Goal: Task Accomplishment & Management: Use online tool/utility

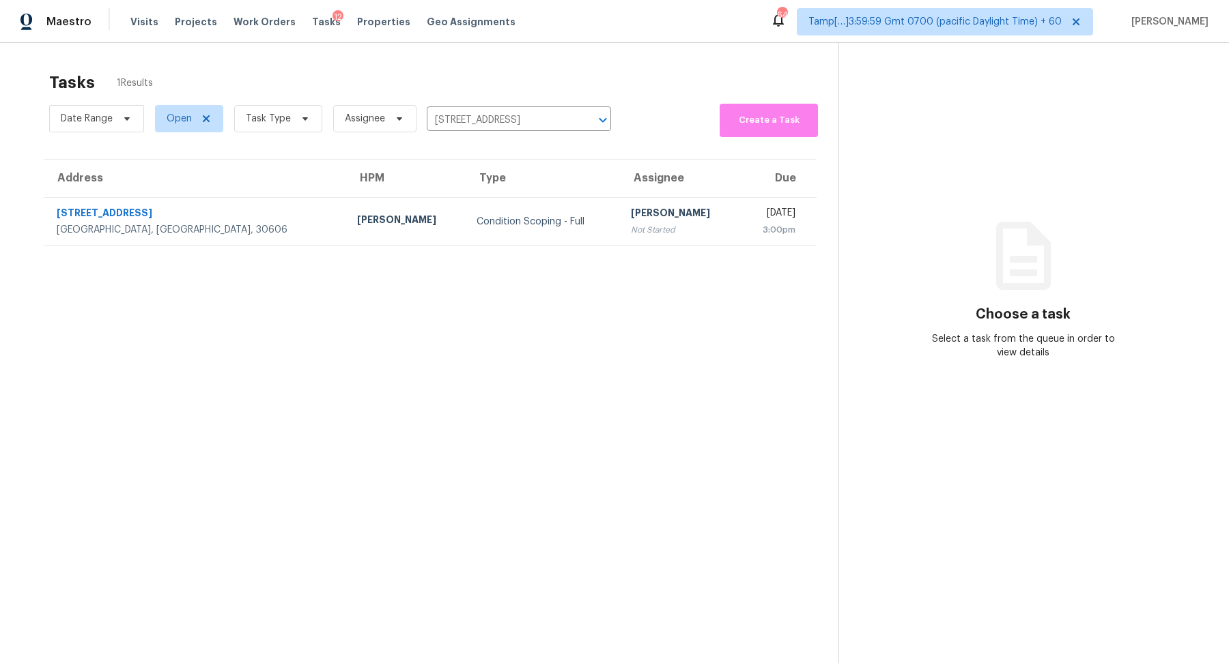
click at [465, 203] on td "Condition Scoping - Full" at bounding box center [542, 222] width 154 height 48
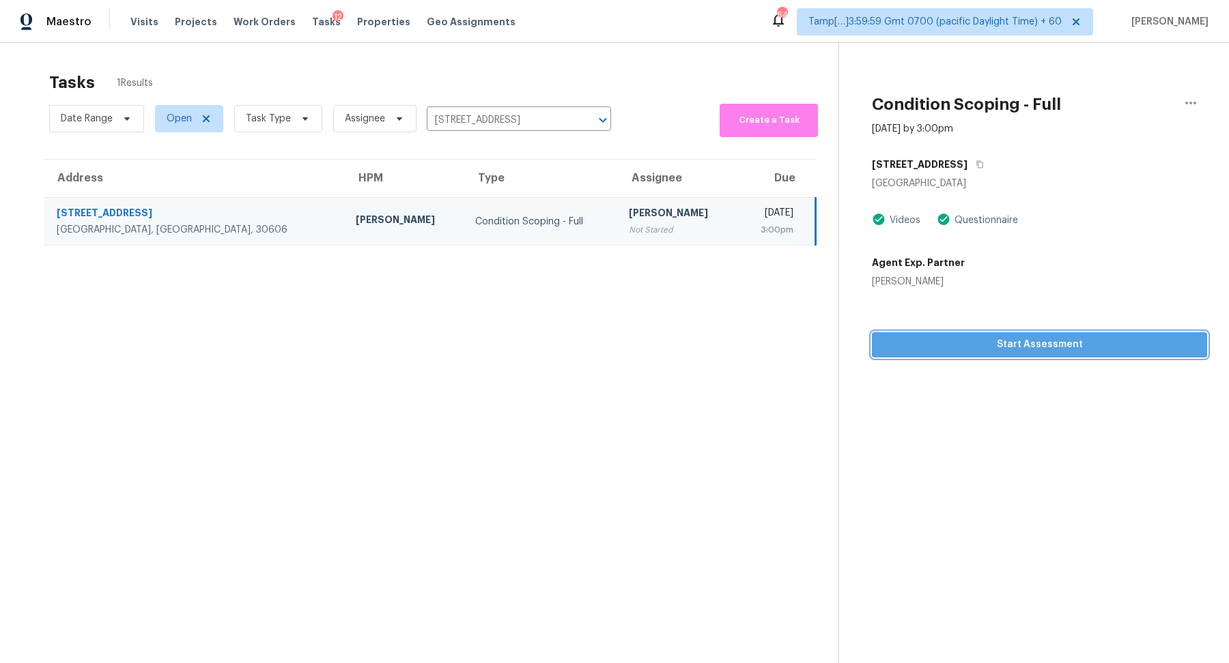
click at [996, 343] on span "Start Assessment" at bounding box center [1038, 344] width 313 height 17
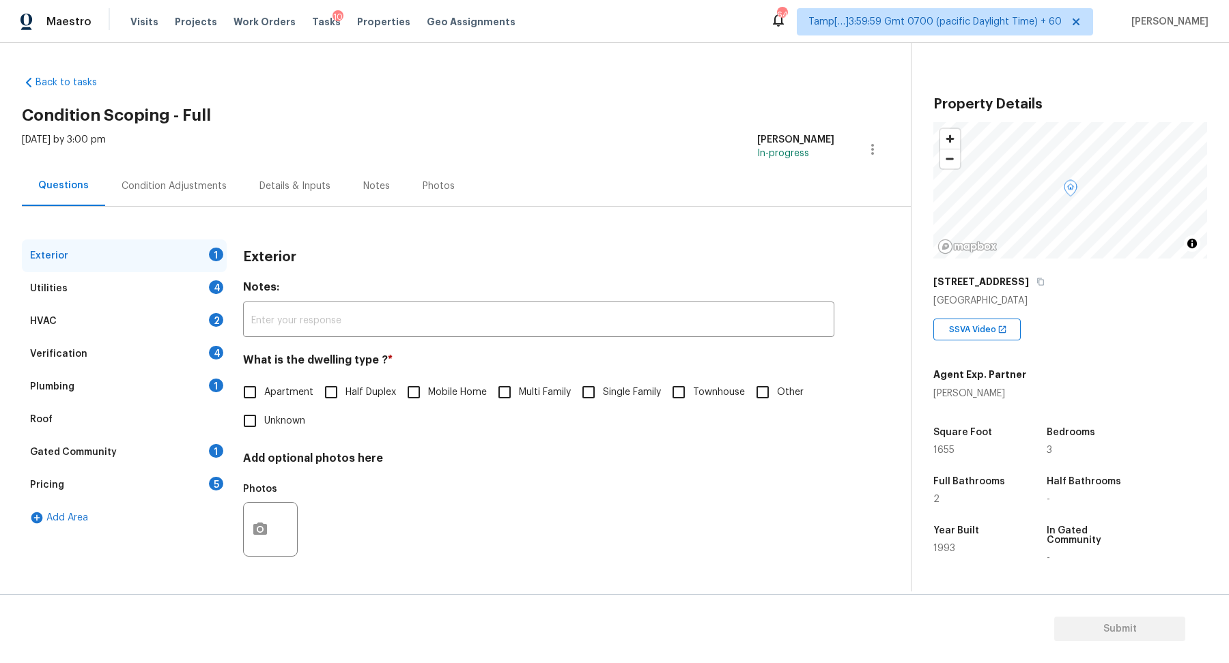
click at [594, 407] on div "Apartment Half Duplex Mobile Home Multi Family Single Family Townhouse Other Un…" at bounding box center [538, 406] width 591 height 57
click at [586, 393] on input "Single Family" at bounding box center [588, 392] width 29 height 29
checkbox input "true"
click at [175, 276] on div "Utilities 4" at bounding box center [124, 288] width 205 height 33
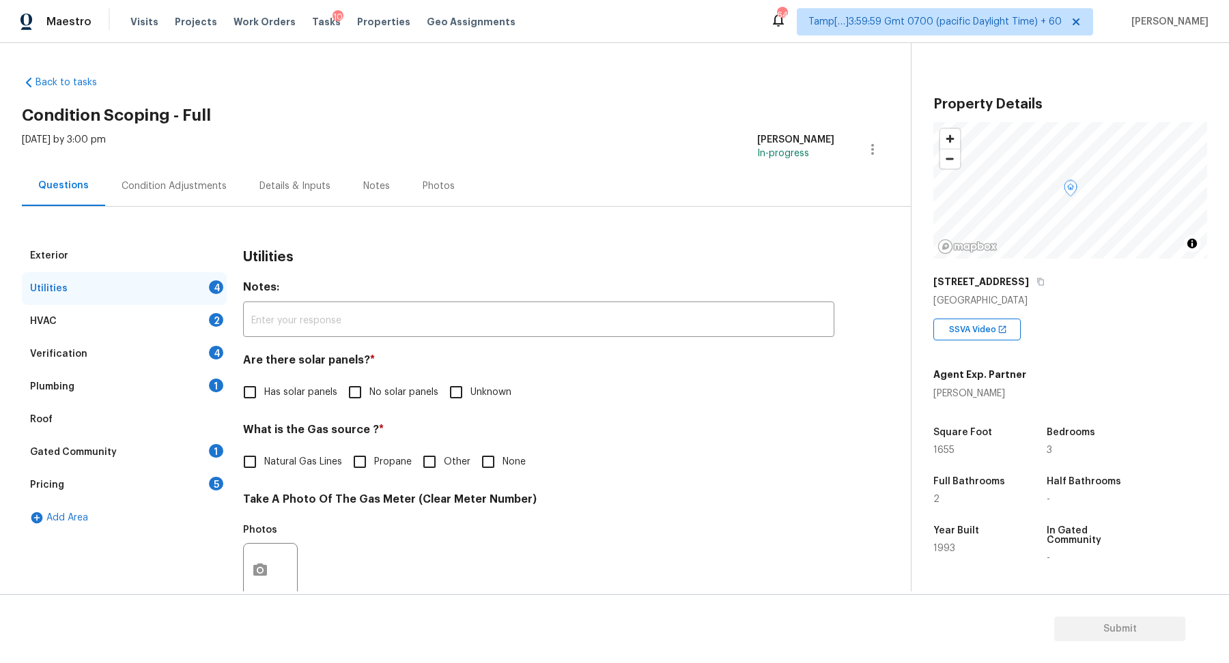
click at [421, 376] on div "Are there solar panels? * Has solar panels No solar panels Unknown" at bounding box center [538, 380] width 591 height 53
click at [408, 380] on label "No solar panels" at bounding box center [390, 392] width 98 height 29
click at [369, 380] on input "No solar panels" at bounding box center [355, 392] width 29 height 29
checkbox input "true"
click at [290, 460] on span "Natural Gas Lines" at bounding box center [303, 462] width 78 height 14
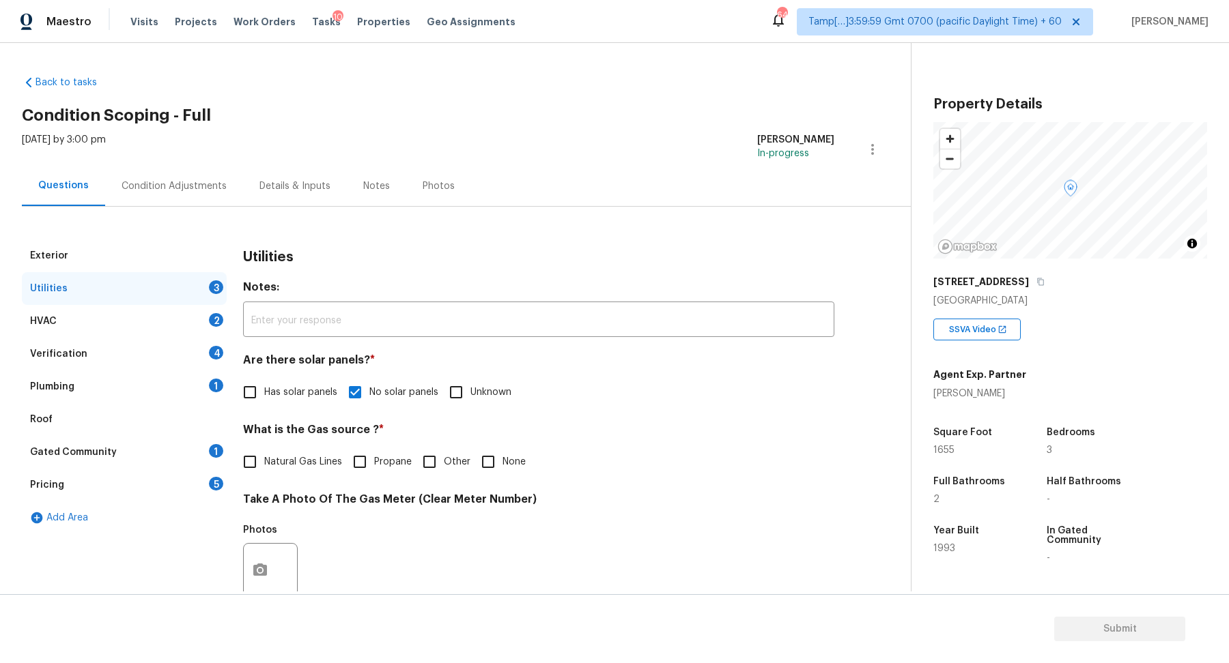
click at [264, 460] on input "Natural Gas Lines" at bounding box center [249, 462] width 29 height 29
checkbox input "true"
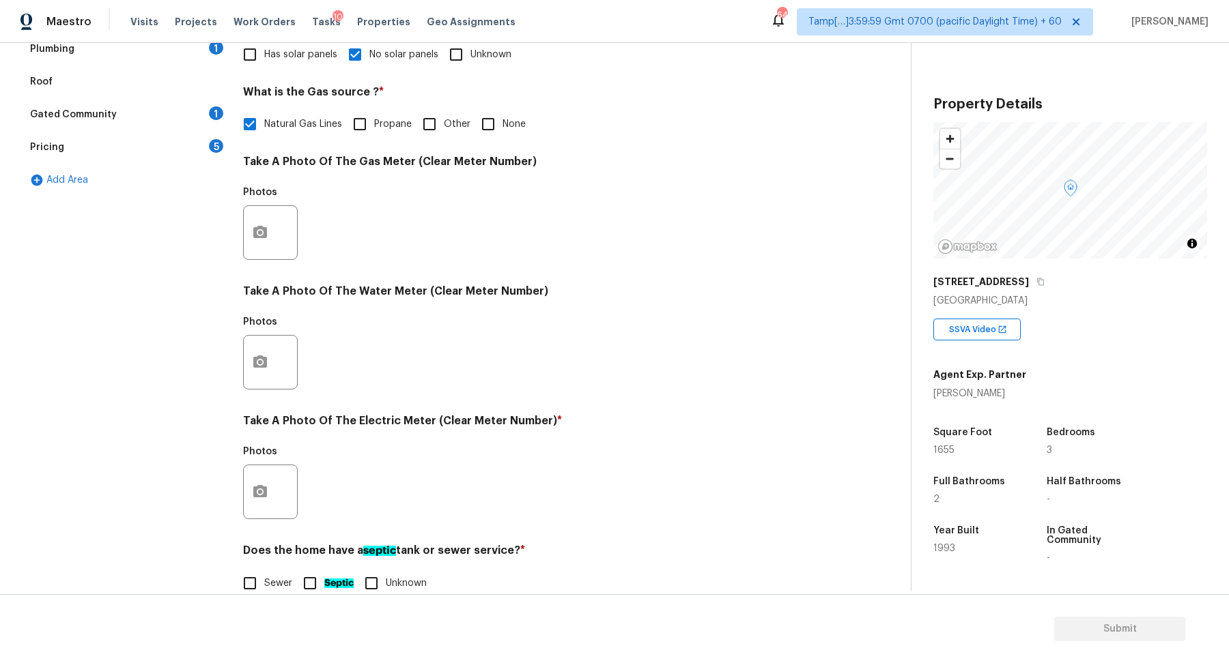
scroll to position [363, 0]
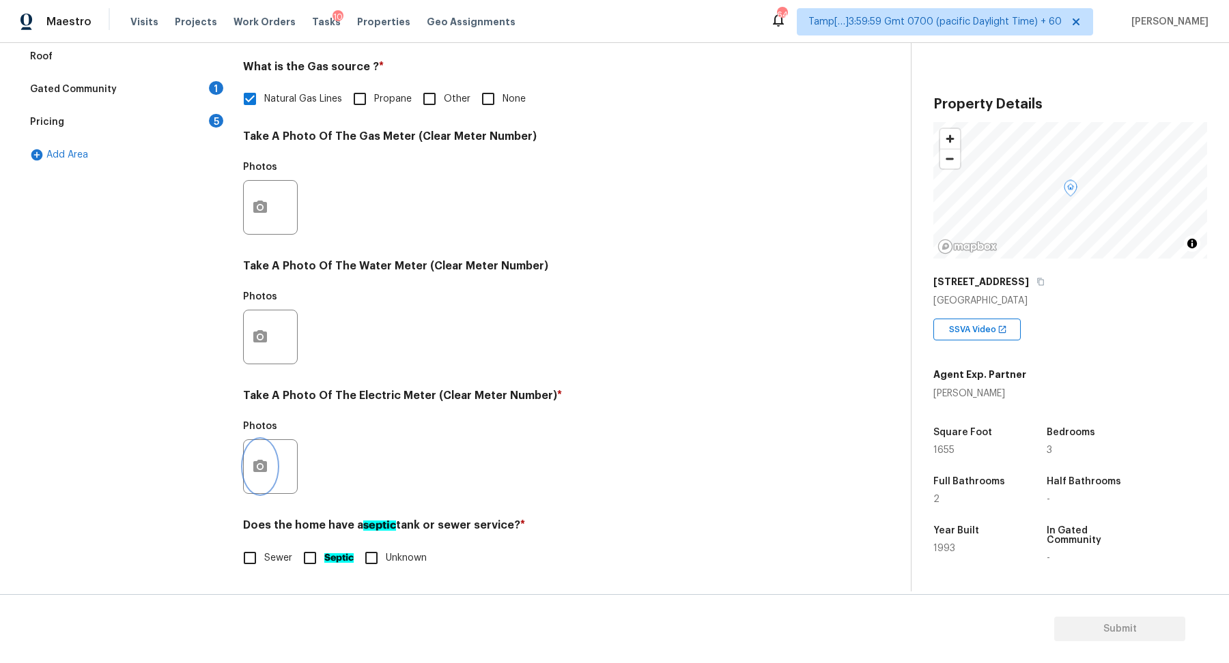
click at [253, 470] on icon "button" at bounding box center [260, 466] width 14 height 12
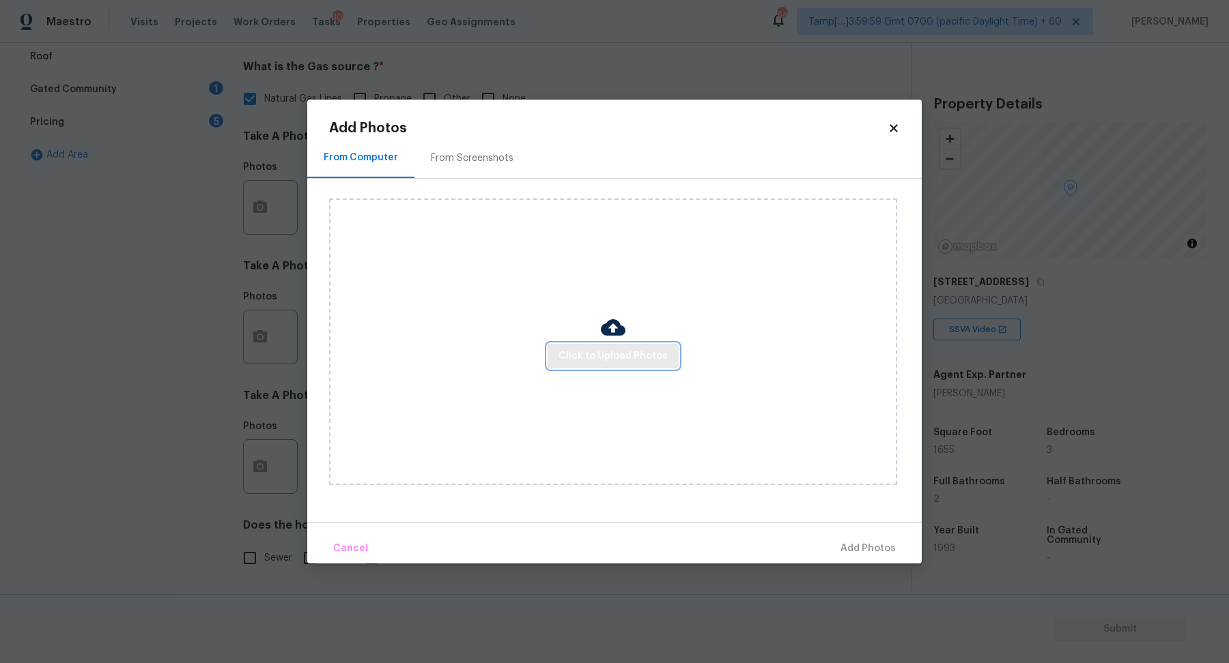
click at [650, 360] on span "Click to Upload Photos" at bounding box center [612, 356] width 109 height 17
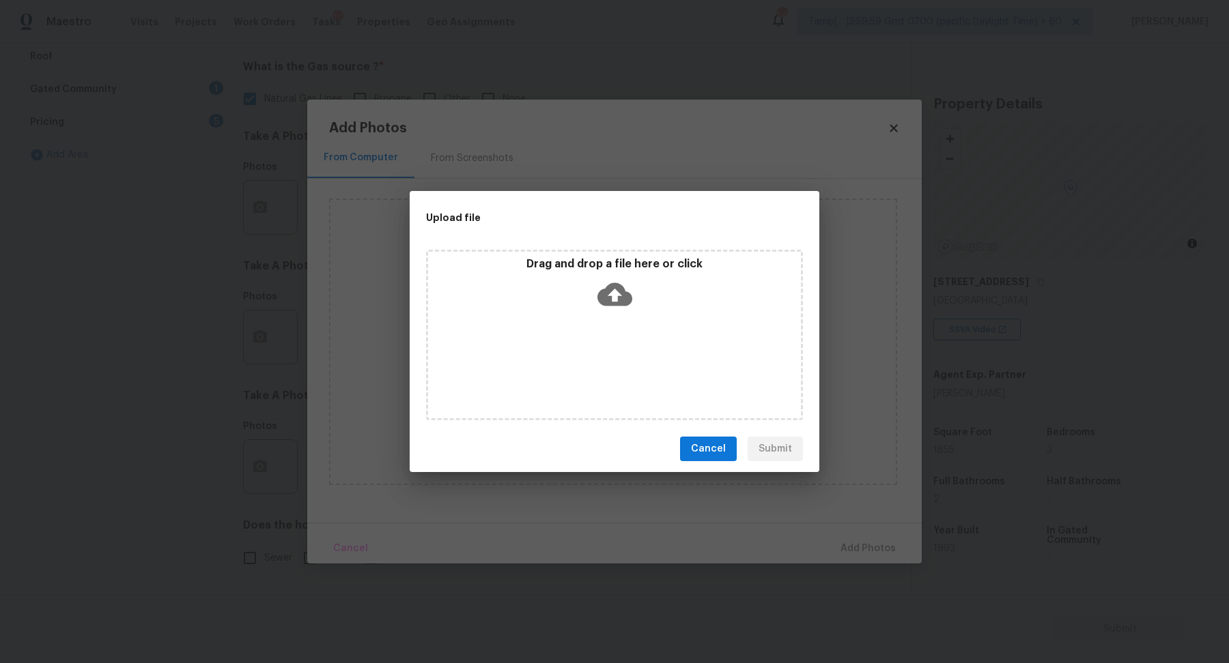
click at [627, 291] on icon at bounding box center [614, 294] width 35 height 35
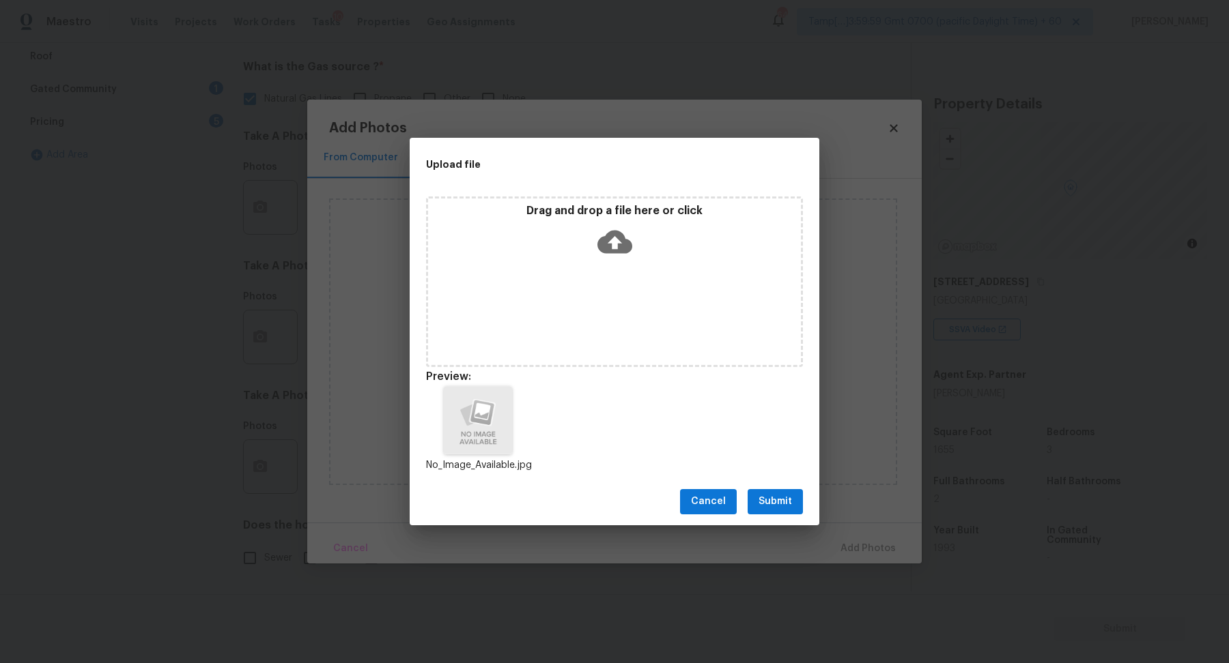
click at [778, 506] on span "Submit" at bounding box center [774, 501] width 33 height 17
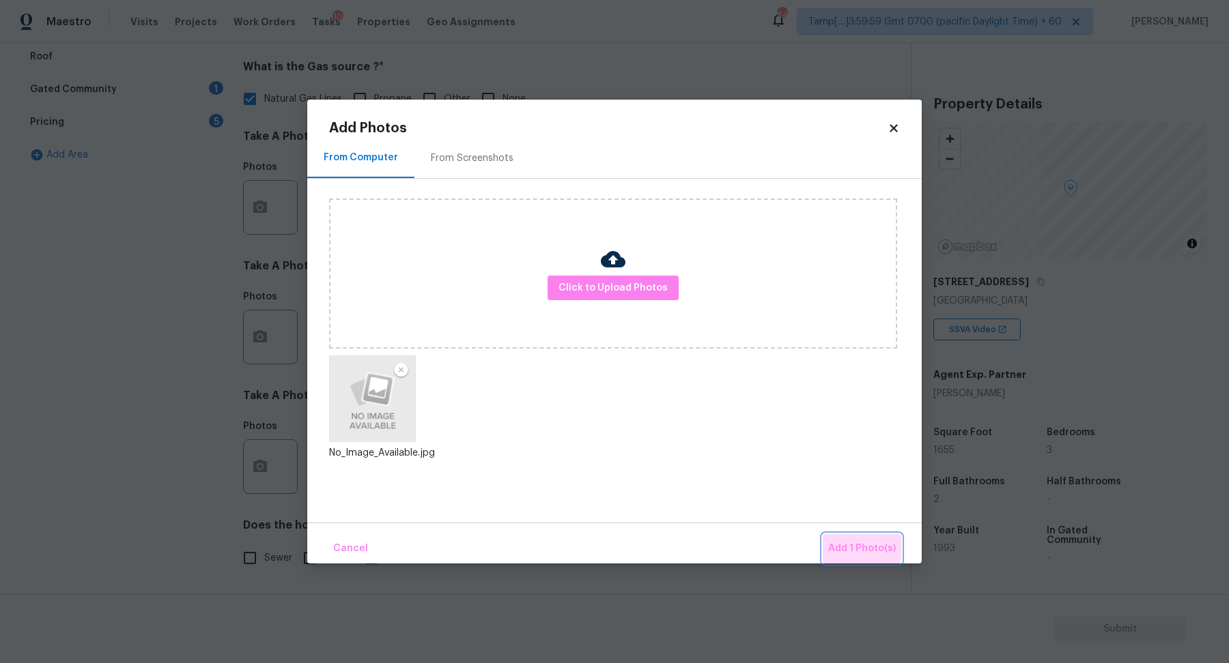
click at [833, 534] on button "Add 1 Photo(s)" at bounding box center [861, 548] width 78 height 29
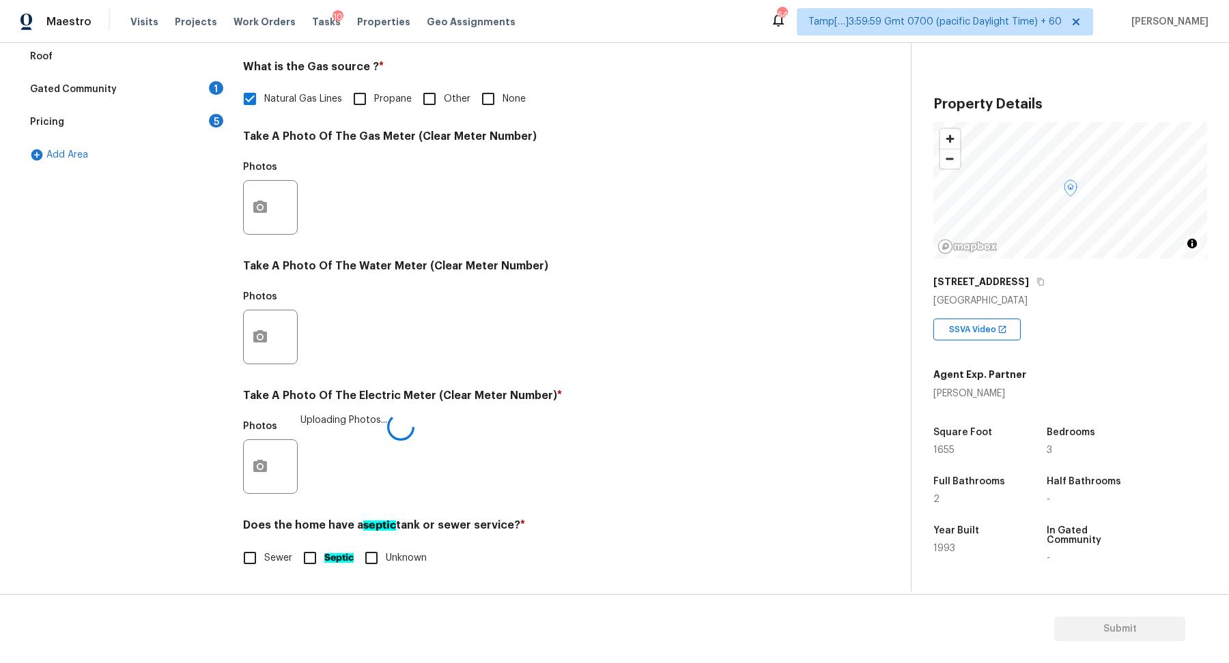
click at [253, 565] on input "Sewer" at bounding box center [249, 558] width 29 height 29
checkbox input "true"
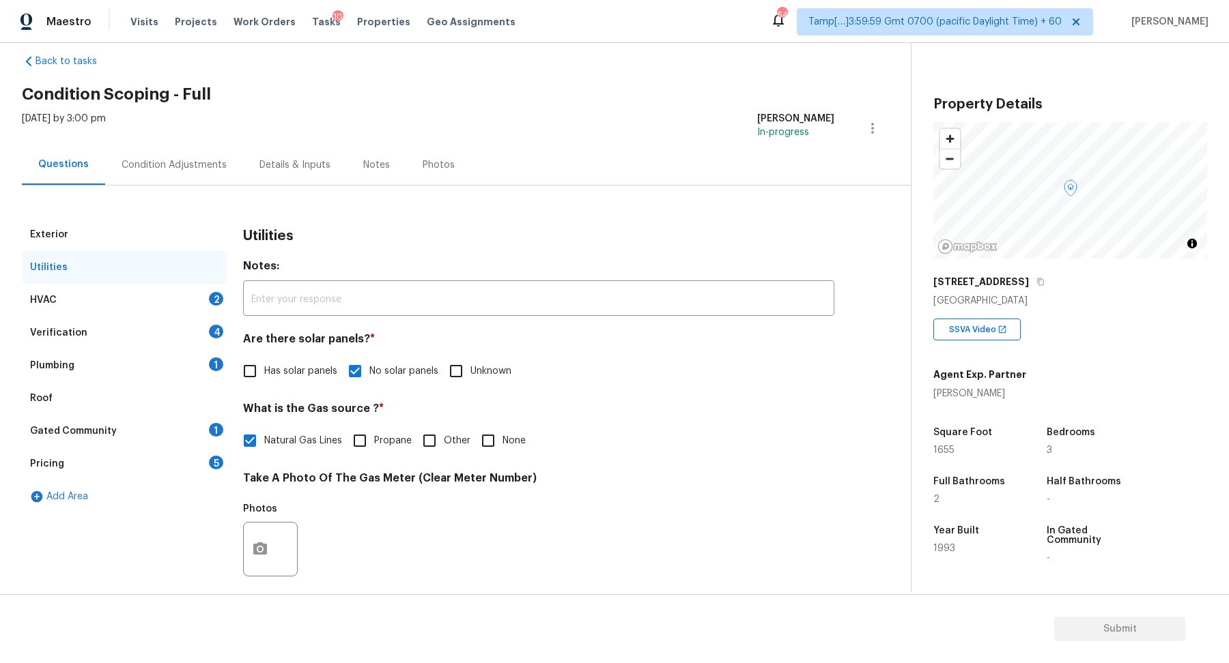
scroll to position [0, 0]
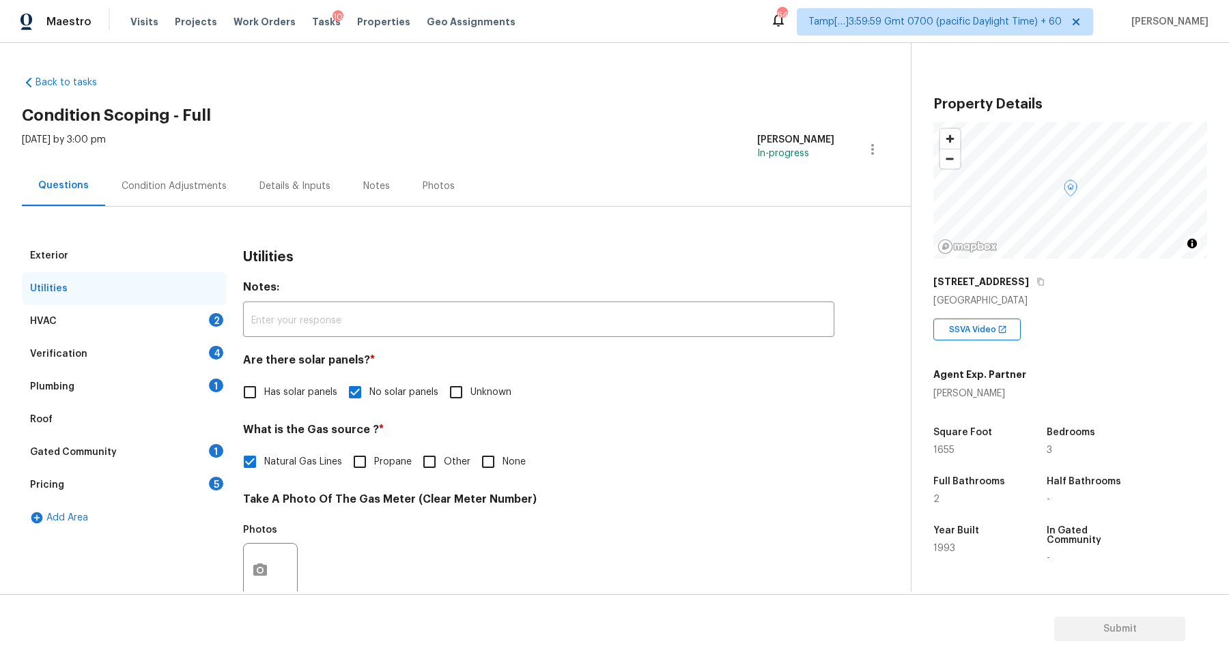
click at [195, 322] on div "HVAC 2" at bounding box center [124, 321] width 205 height 33
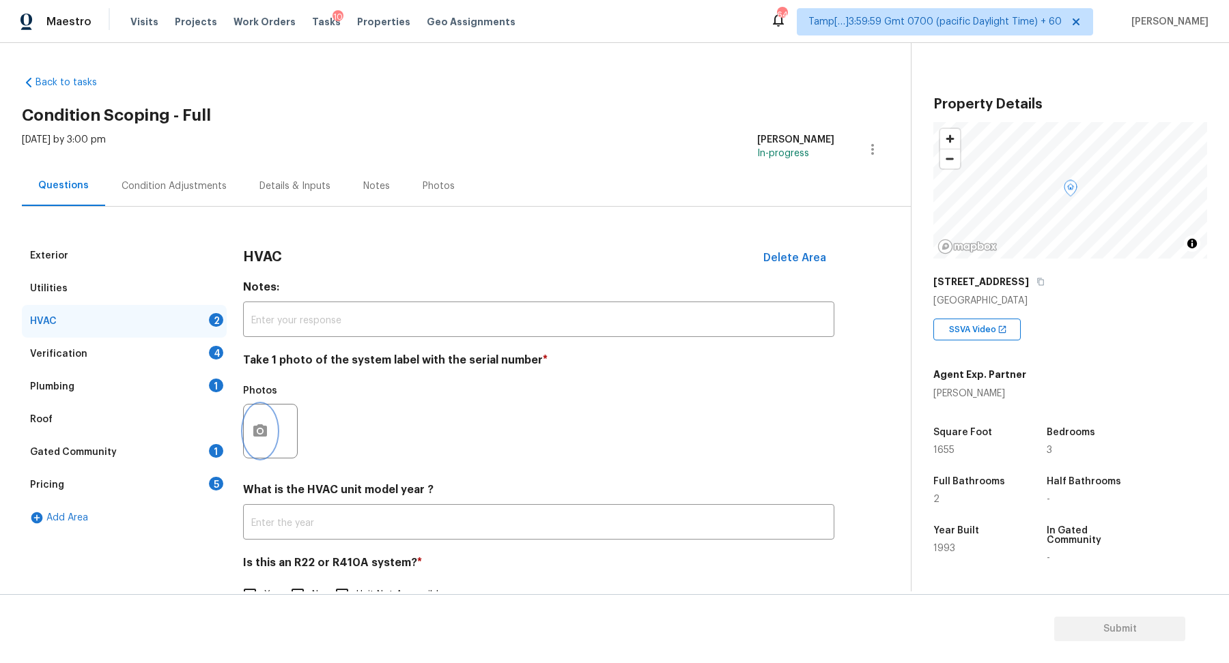
click at [263, 438] on icon "button" at bounding box center [260, 431] width 16 height 16
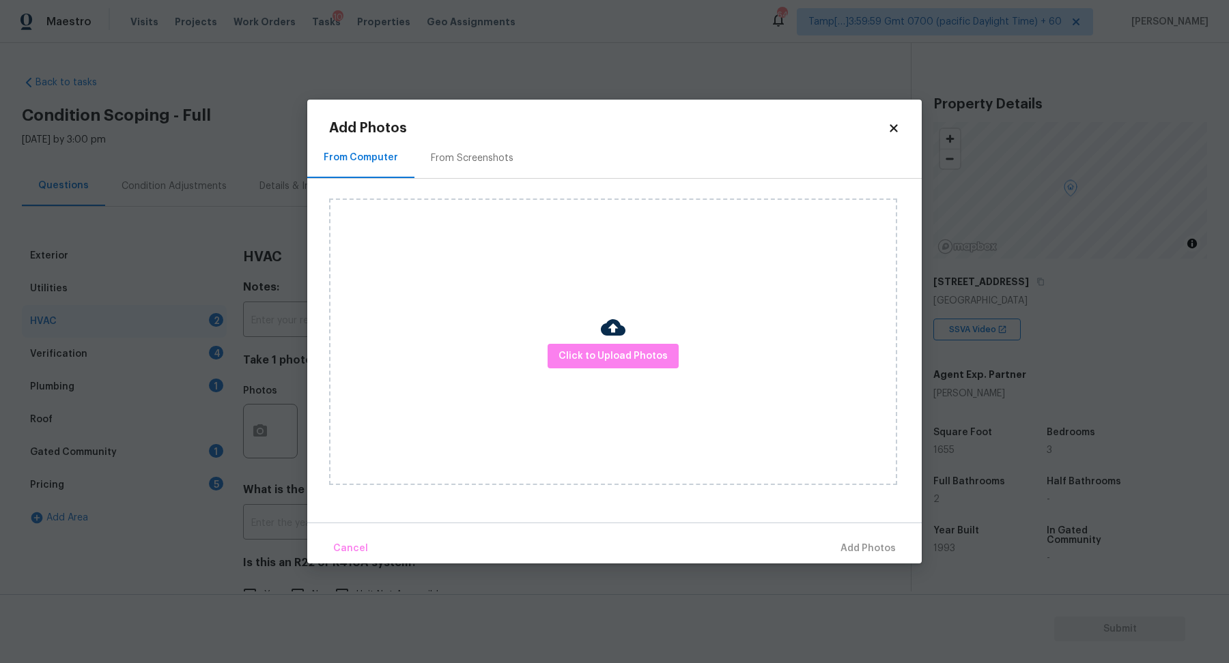
click at [577, 375] on div "Click to Upload Photos" at bounding box center [613, 342] width 568 height 287
click at [622, 346] on button "Click to Upload Photos" at bounding box center [612, 356] width 131 height 25
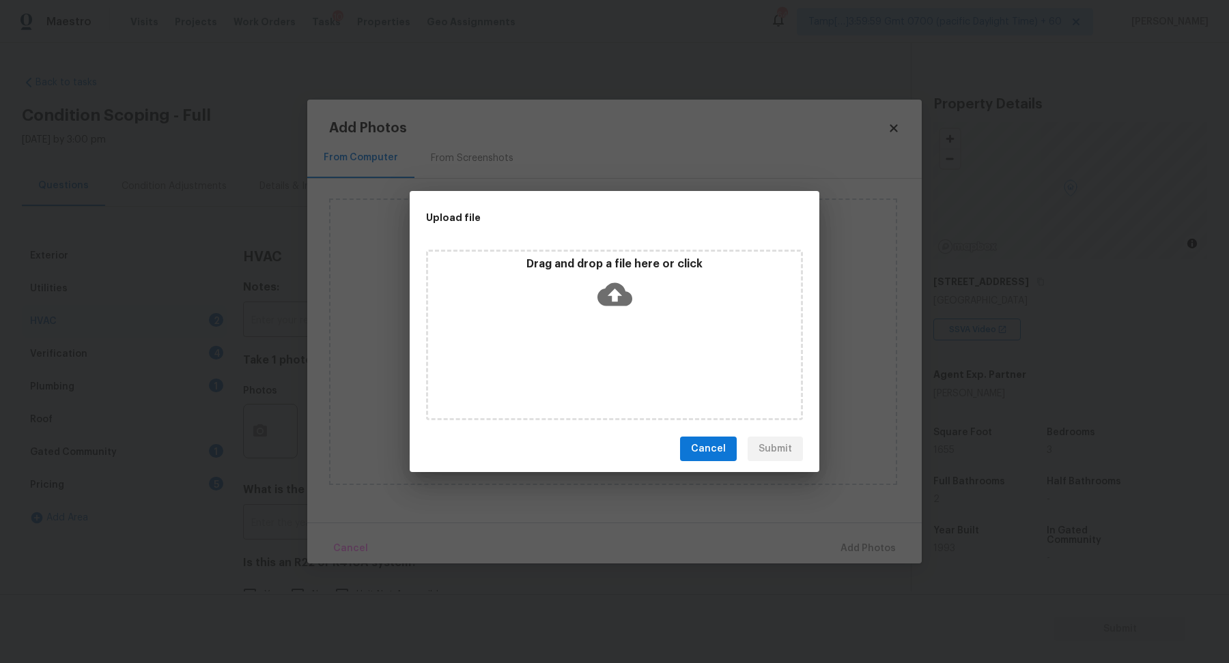
click at [641, 313] on div "Drag and drop a file here or click" at bounding box center [614, 286] width 373 height 59
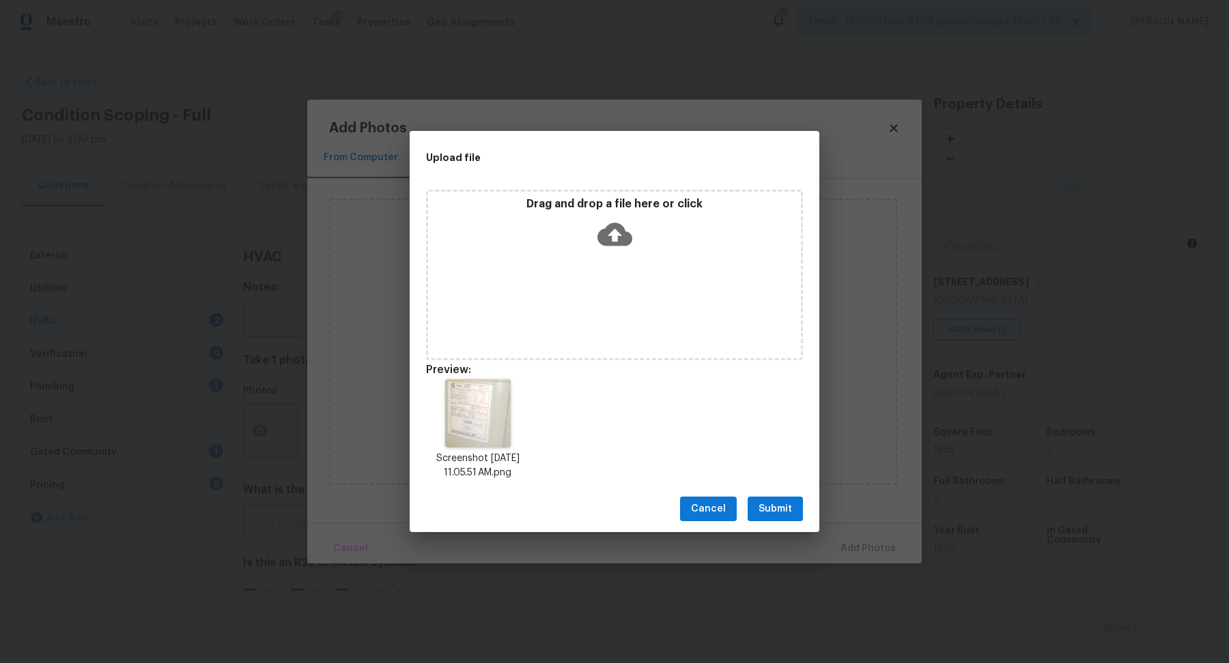
click at [788, 508] on span "Submit" at bounding box center [774, 509] width 33 height 17
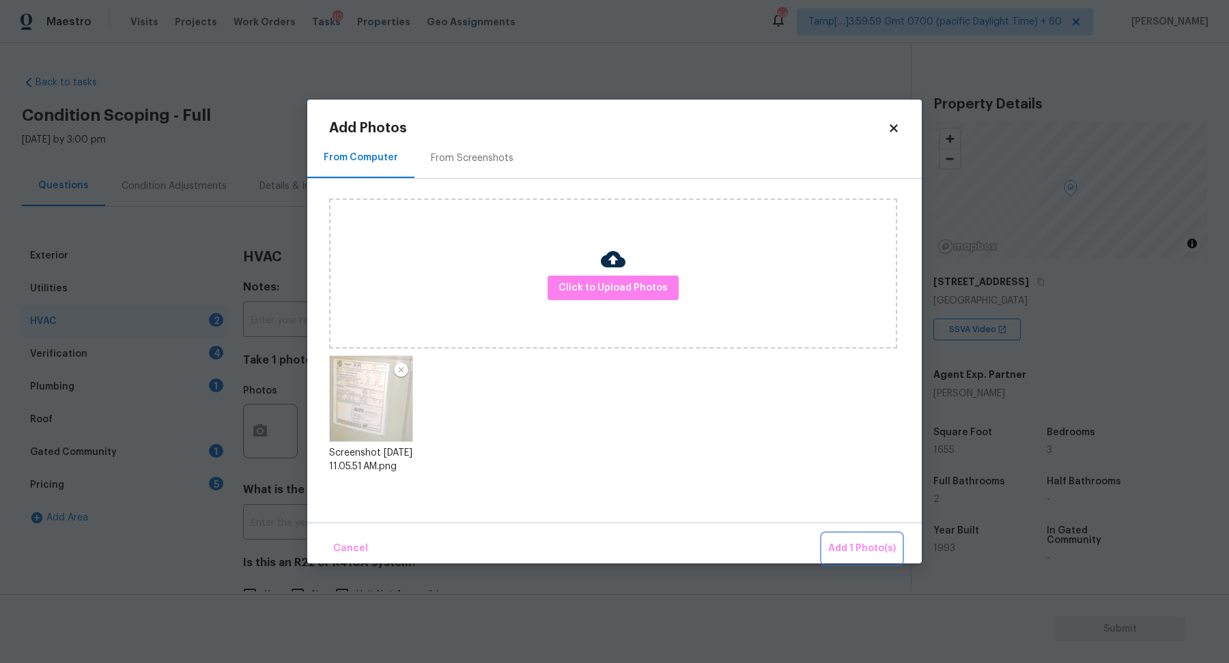
click at [866, 551] on span "Add 1 Photo(s)" at bounding box center [862, 549] width 68 height 17
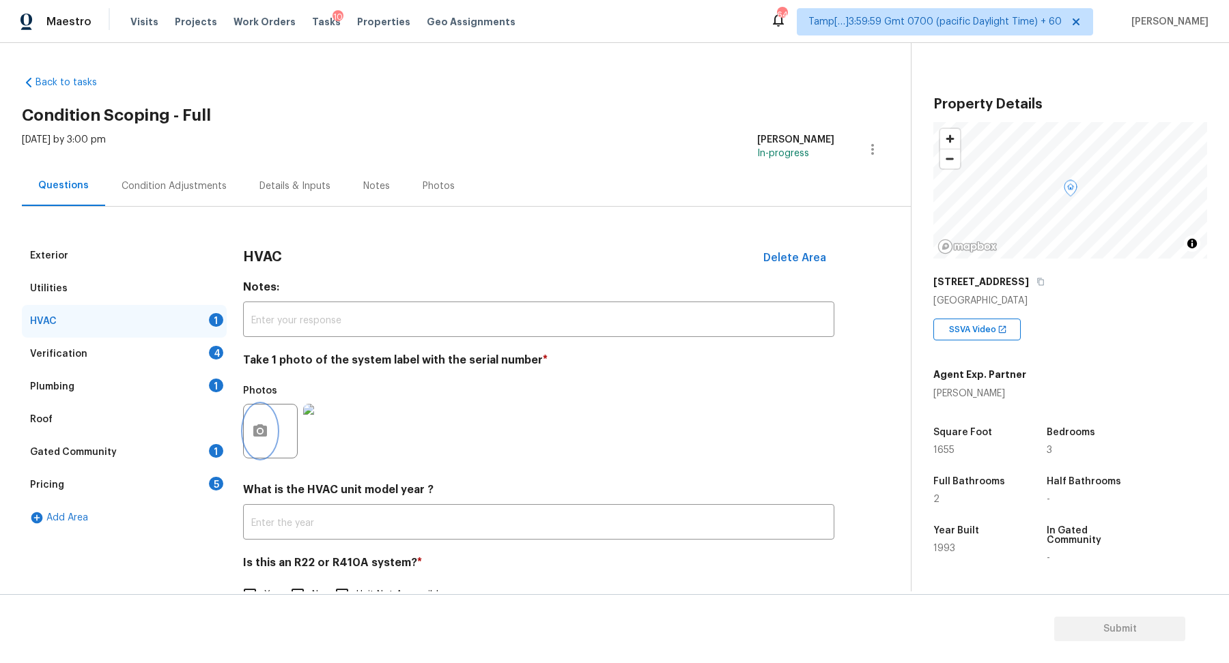
scroll to position [38, 0]
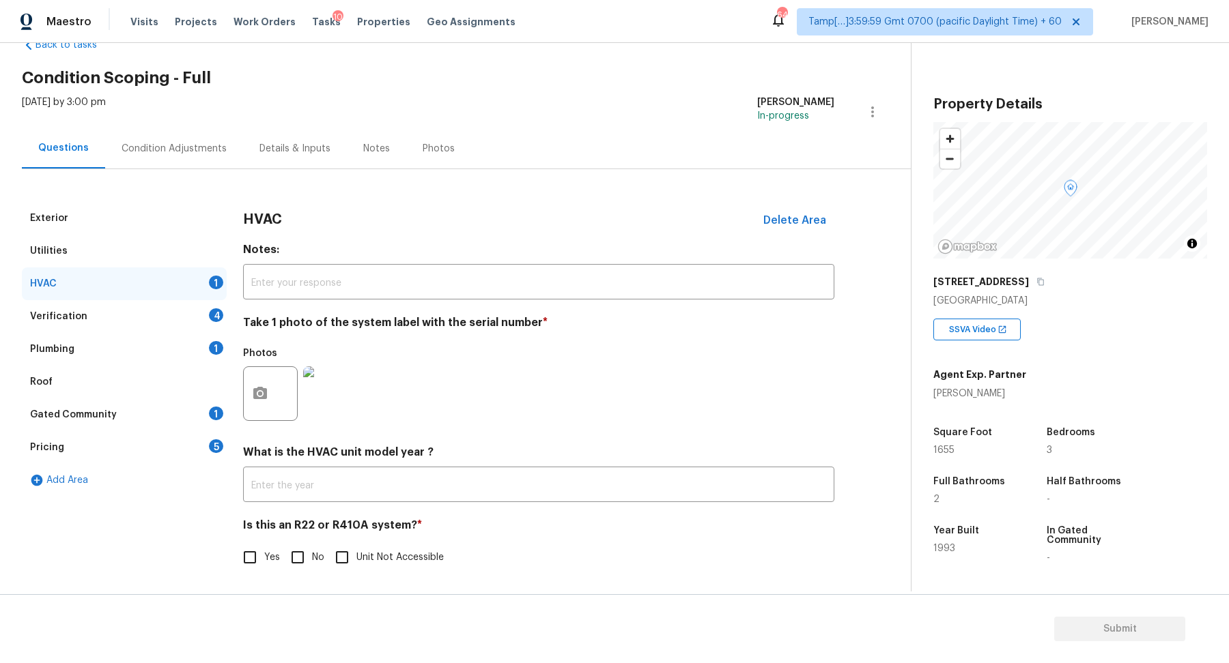
click at [293, 553] on input "No" at bounding box center [297, 557] width 29 height 29
checkbox input "true"
click at [182, 321] on div "Verification 4" at bounding box center [124, 316] width 205 height 33
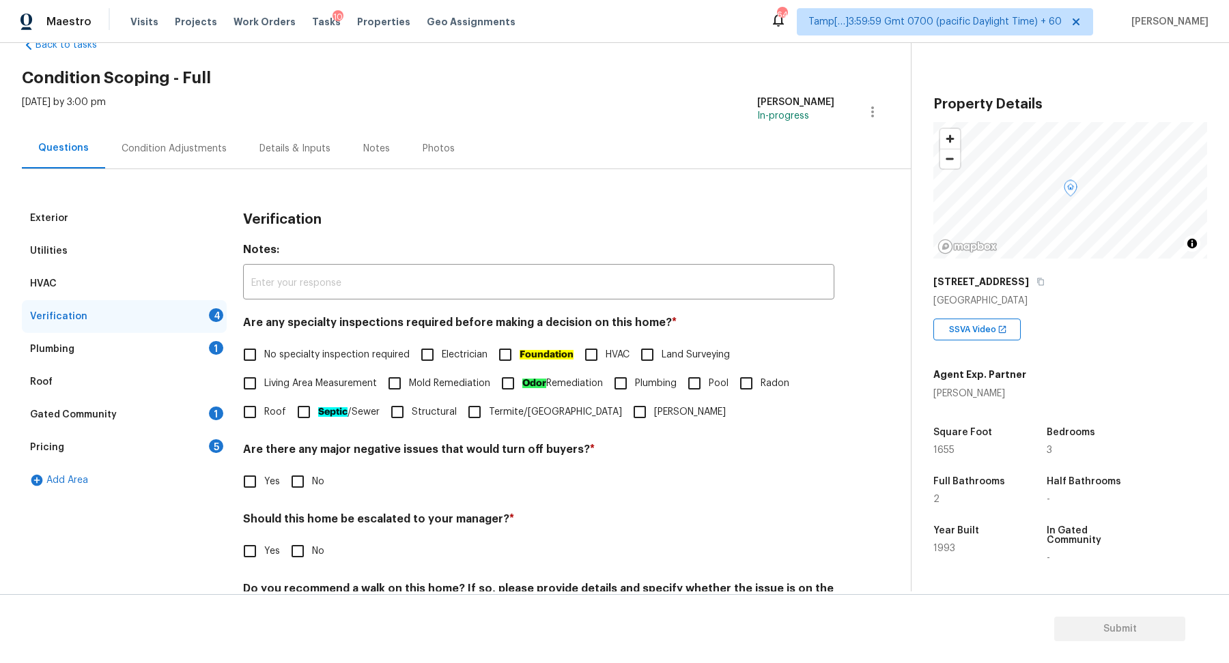
click at [285, 370] on label "Living Area Measurement" at bounding box center [305, 383] width 141 height 29
click at [264, 370] on input "Living Area Measurement" at bounding box center [249, 383] width 29 height 29
click at [329, 373] on label "Living Area Measurement" at bounding box center [305, 383] width 141 height 29
click at [264, 373] on input "Living Area Measurement" at bounding box center [249, 383] width 29 height 29
checkbox input "false"
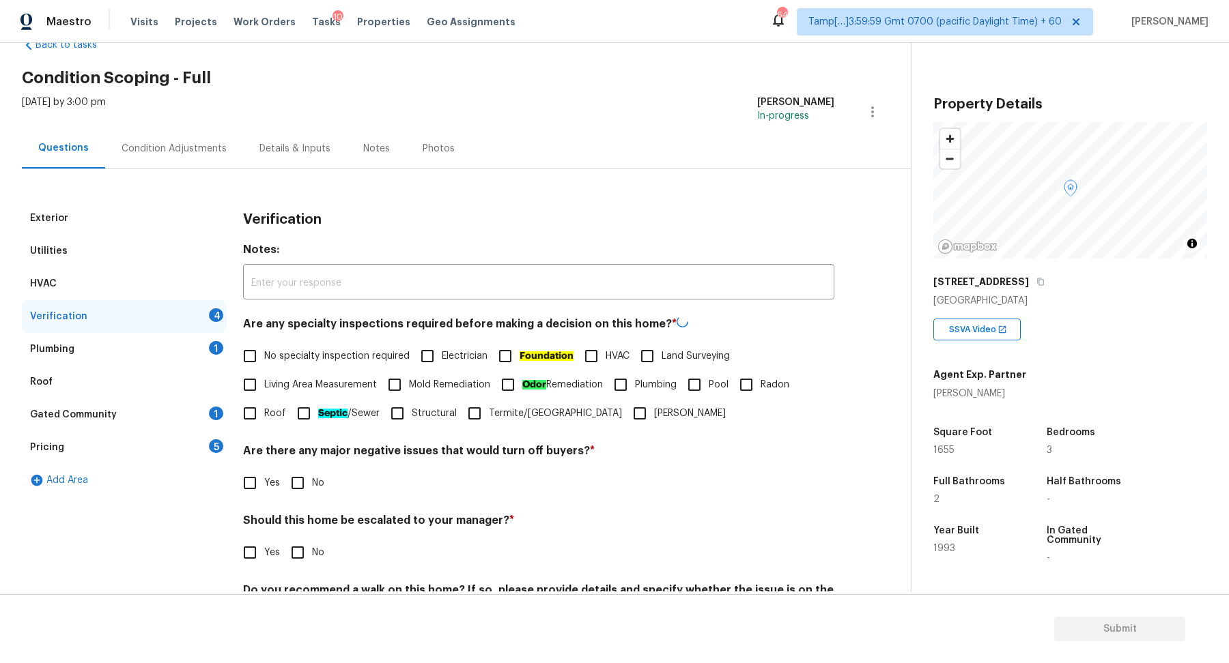
click at [339, 361] on span "No specialty inspection required" at bounding box center [336, 356] width 145 height 14
click at [264, 361] on input "No specialty inspection required" at bounding box center [249, 356] width 29 height 29
checkbox input "true"
click at [312, 488] on span "No" at bounding box center [318, 482] width 12 height 14
click at [311, 488] on input "No" at bounding box center [297, 482] width 29 height 29
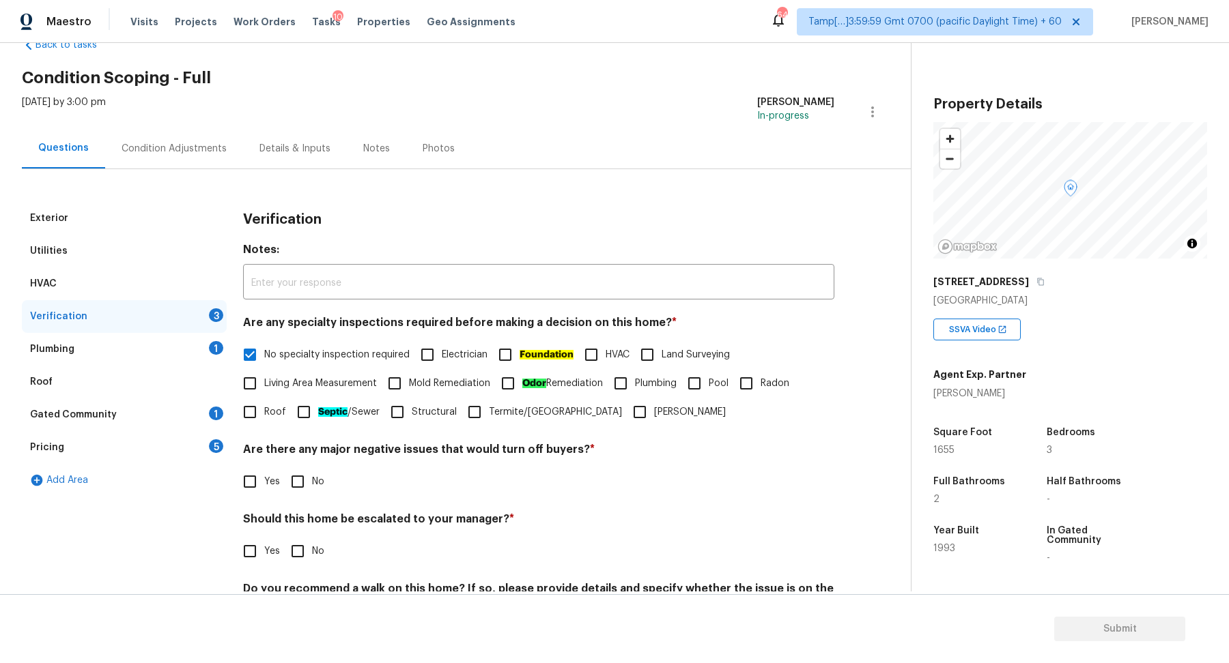
checkbox input "true"
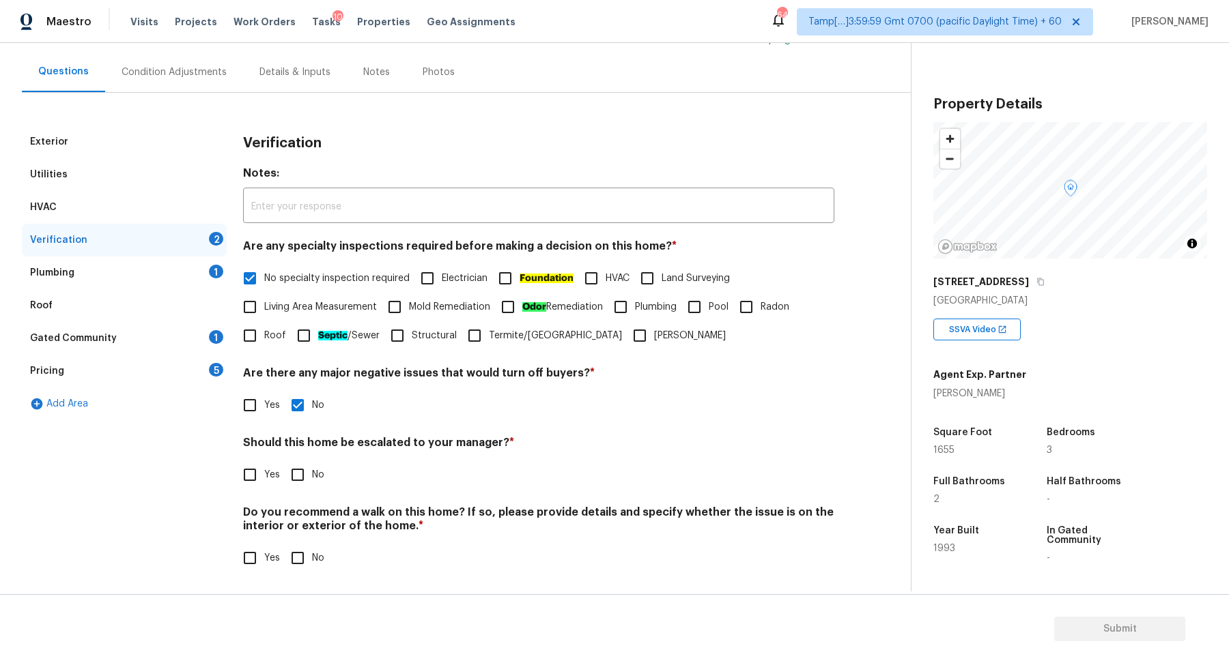
click at [260, 476] on input "Yes" at bounding box center [249, 475] width 29 height 29
checkbox input "true"
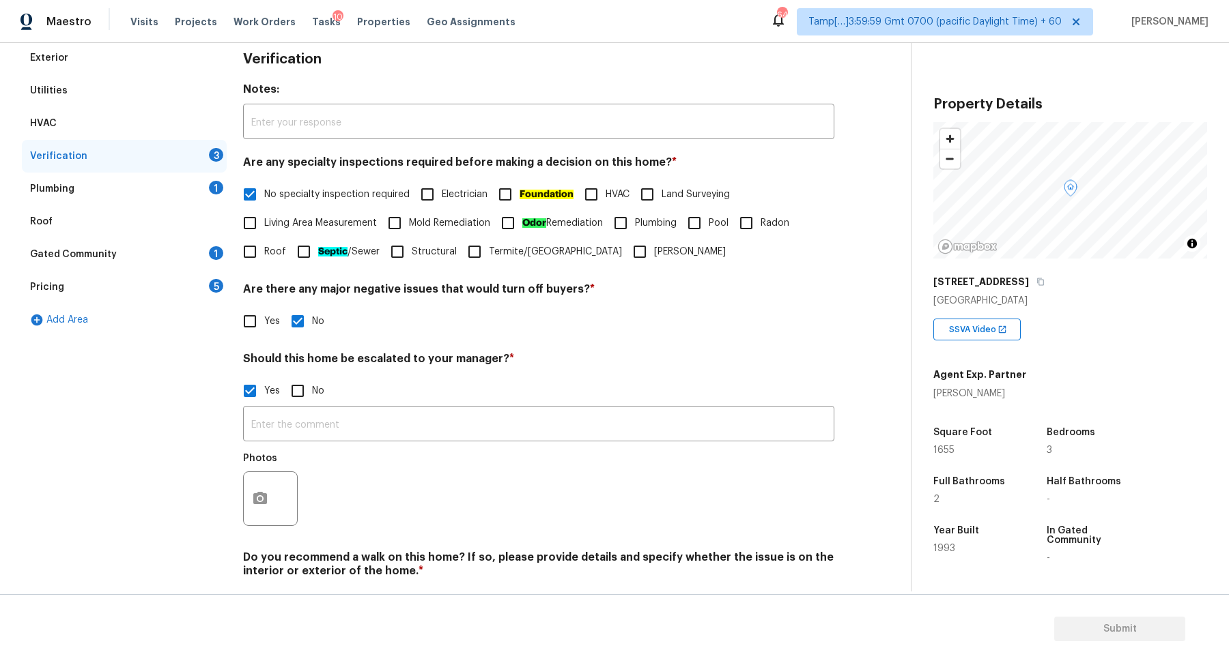
scroll to position [243, 0]
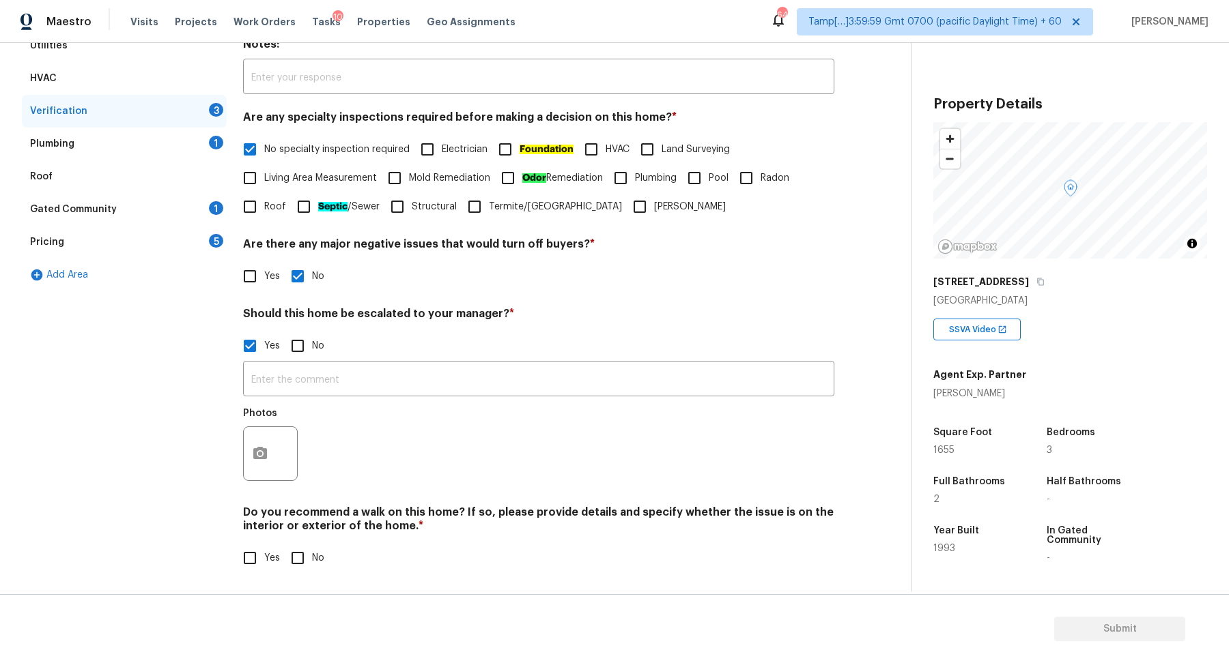
click at [286, 464] on div at bounding box center [270, 454] width 55 height 55
click at [264, 461] on button "button" at bounding box center [260, 453] width 33 height 53
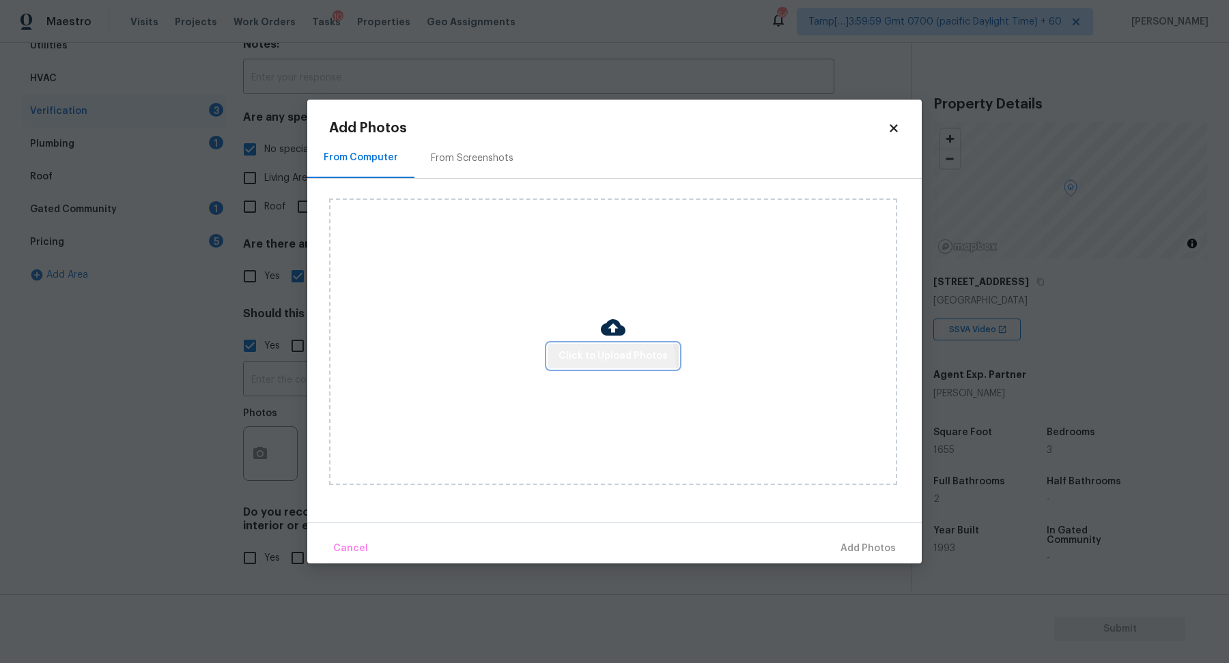
click at [585, 367] on button "Click to Upload Photos" at bounding box center [612, 356] width 131 height 25
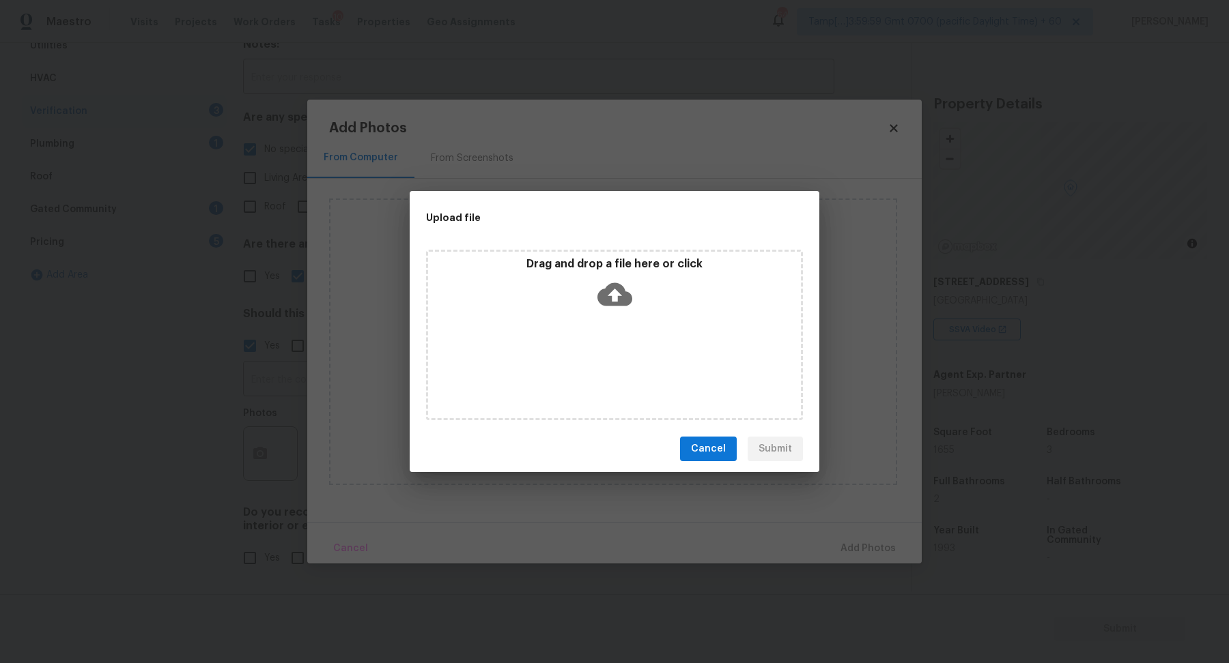
click at [655, 312] on div "Drag and drop a file here or click" at bounding box center [614, 286] width 373 height 59
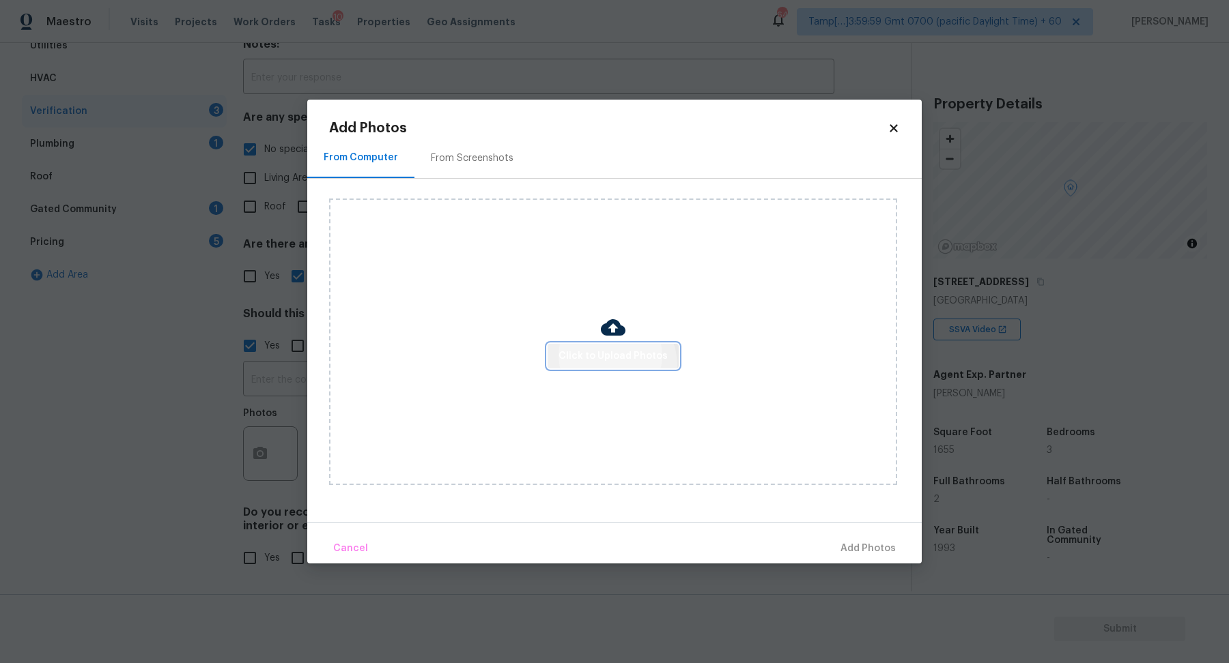
click at [612, 366] on button "Click to Upload Photos" at bounding box center [612, 356] width 131 height 25
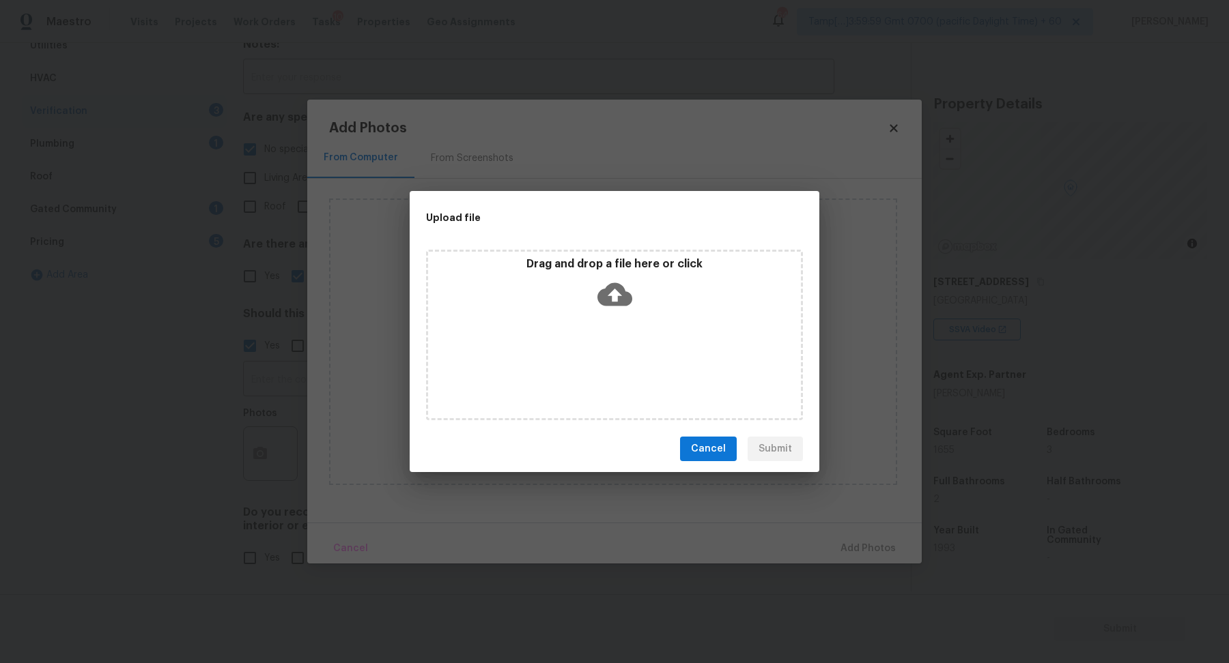
click at [623, 321] on div "Drag and drop a file here or click" at bounding box center [614, 335] width 377 height 171
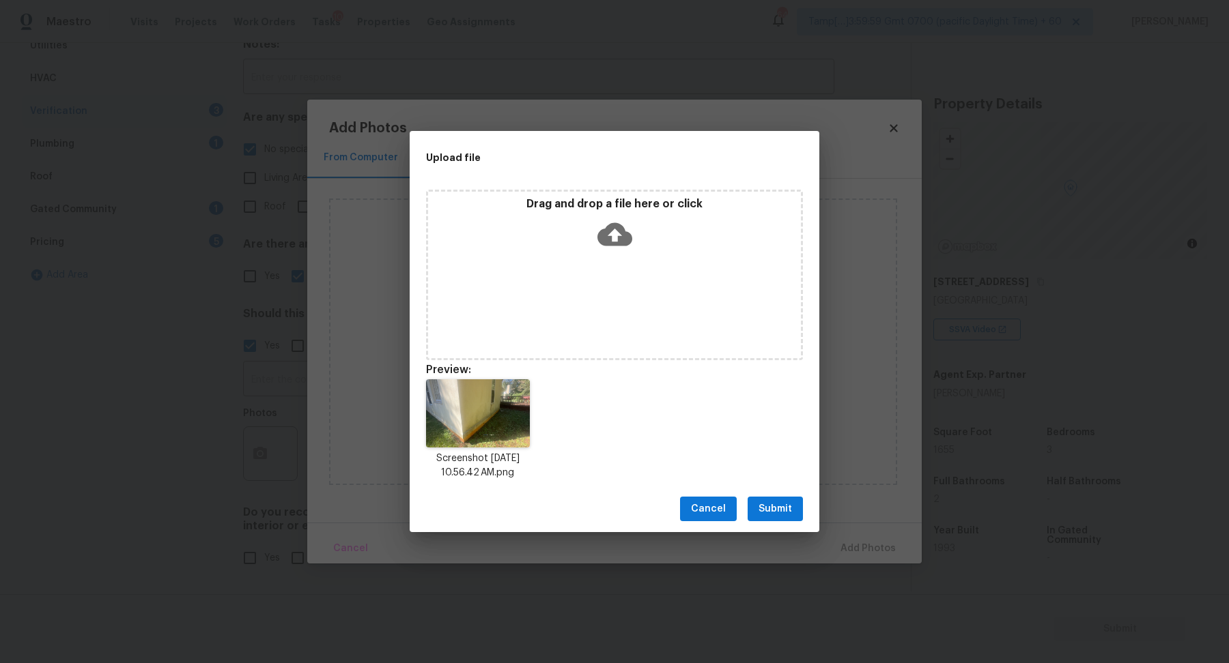
click at [790, 504] on span "Submit" at bounding box center [774, 509] width 33 height 17
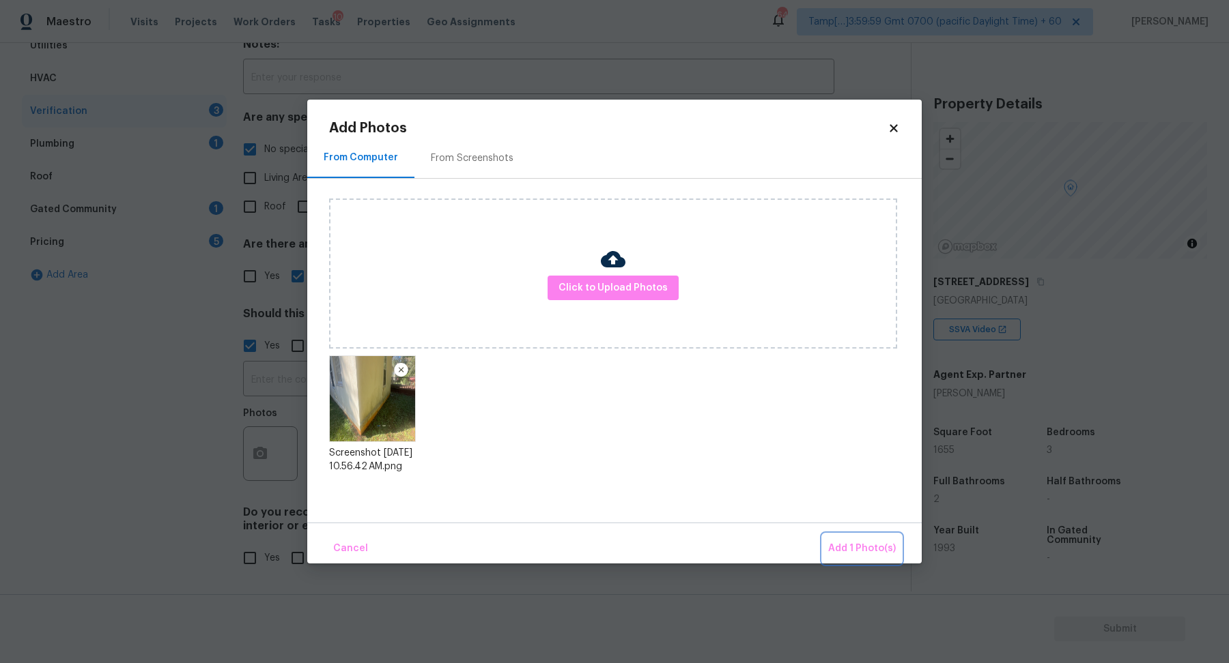
click at [829, 541] on button "Add 1 Photo(s)" at bounding box center [861, 548] width 78 height 29
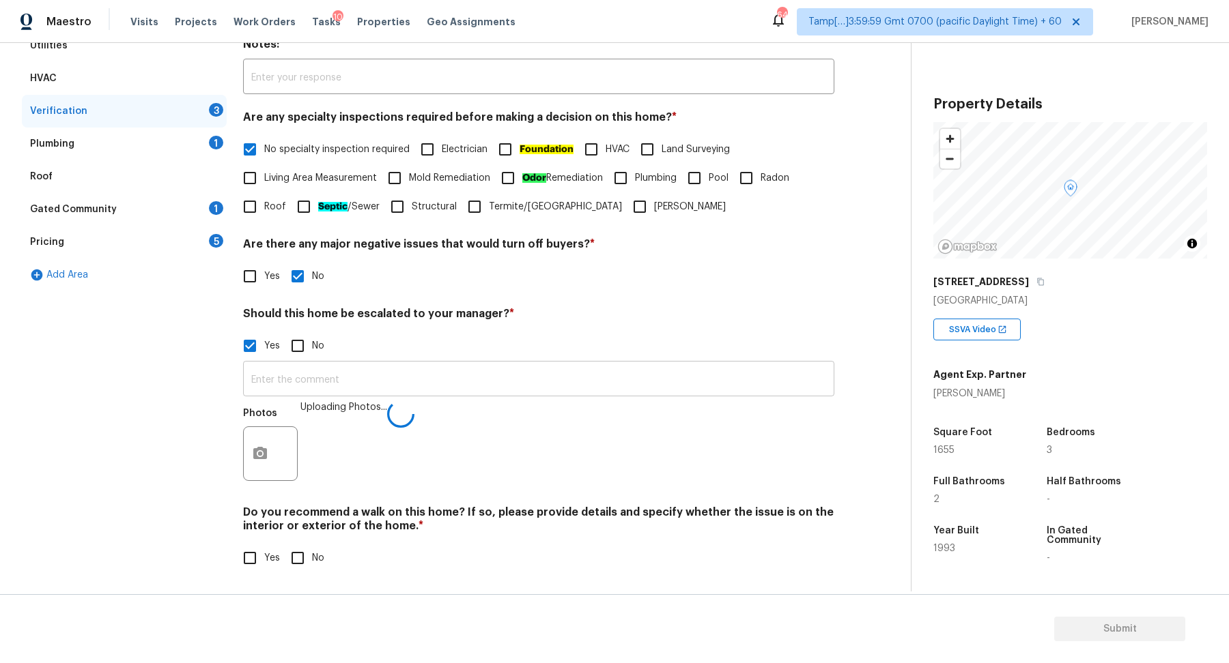
click at [539, 388] on input "text" at bounding box center [538, 380] width 591 height 32
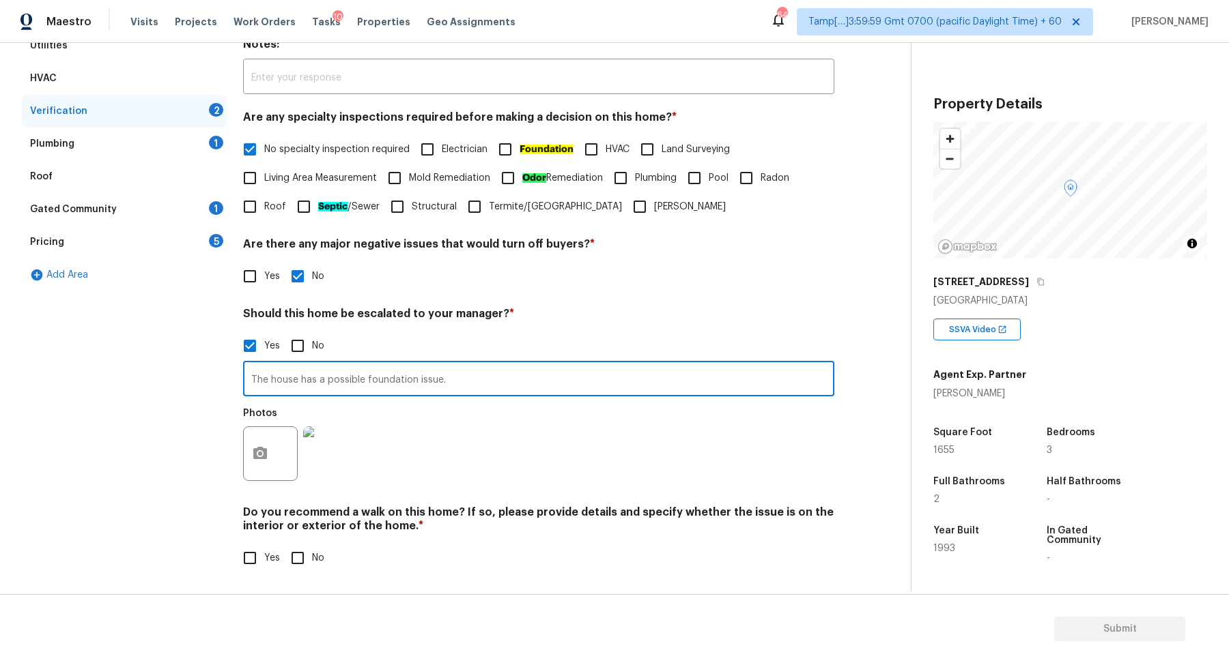
type input "The house has a possible foundation issue."
click at [731, 424] on div "Photos" at bounding box center [538, 445] width 591 height 89
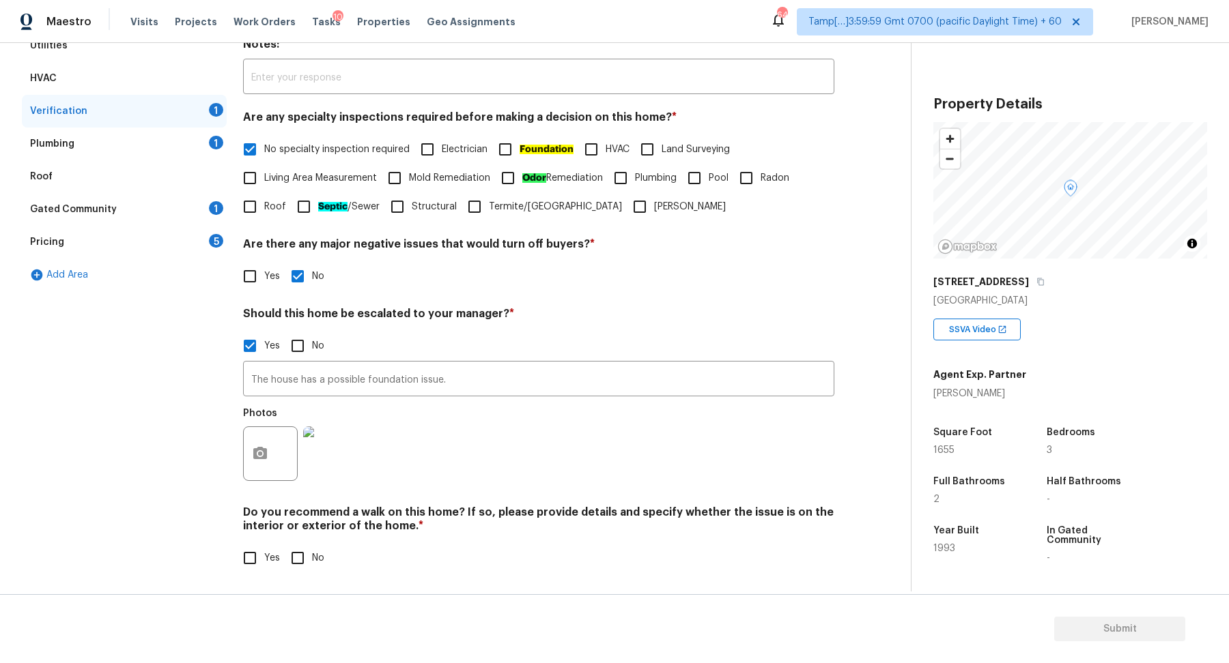
click at [307, 555] on input "No" at bounding box center [297, 558] width 29 height 29
checkbox input "true"
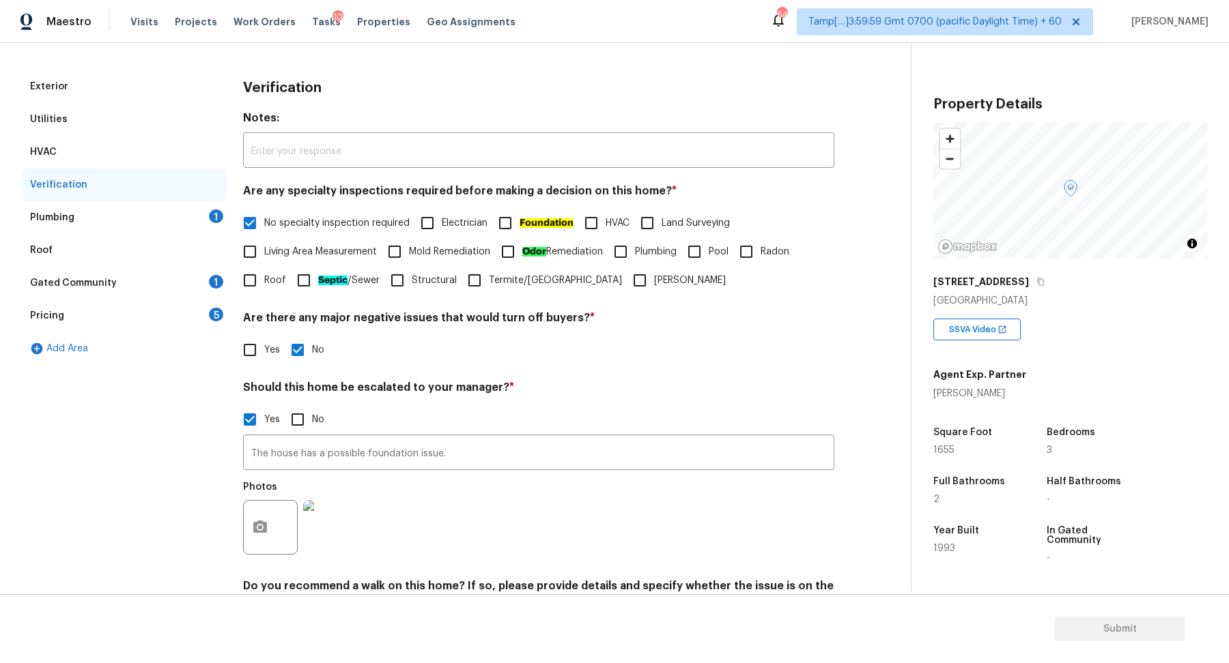
click at [167, 229] on div "Plumbing 1" at bounding box center [124, 217] width 205 height 33
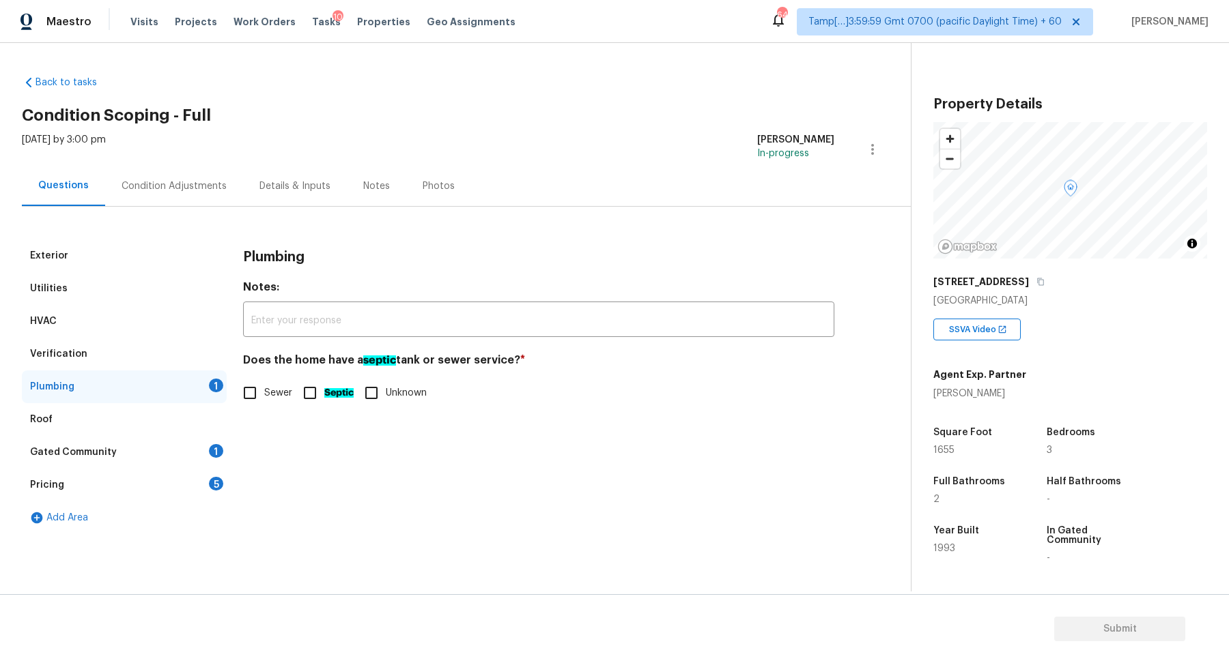
scroll to position [0, 0]
click at [267, 386] on span "Sewer" at bounding box center [278, 393] width 28 height 14
click at [264, 386] on input "Sewer" at bounding box center [249, 393] width 29 height 29
checkbox input "true"
click at [195, 440] on div "Gated Community 1" at bounding box center [124, 452] width 205 height 33
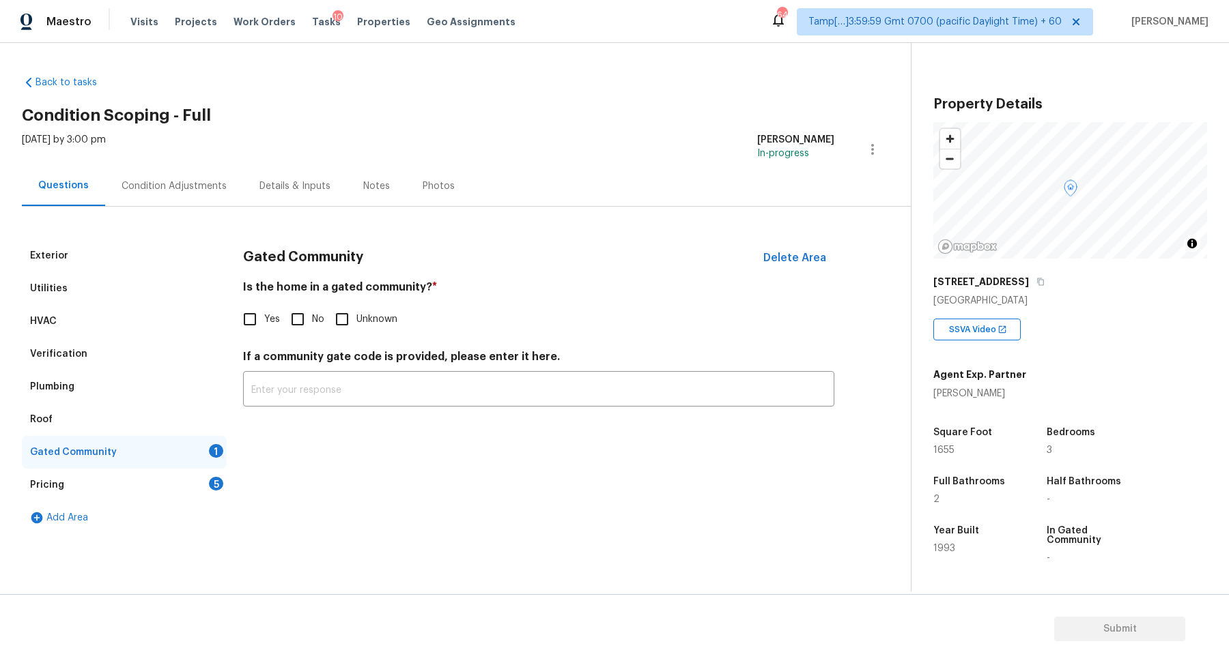
click at [309, 335] on div "Gated Community Delete Area Is the home in a gated community? * Yes No Unknown …" at bounding box center [538, 332] width 591 height 184
click at [296, 324] on input "No" at bounding box center [297, 319] width 29 height 29
checkbox input "true"
click at [214, 486] on div "5" at bounding box center [216, 484] width 14 height 14
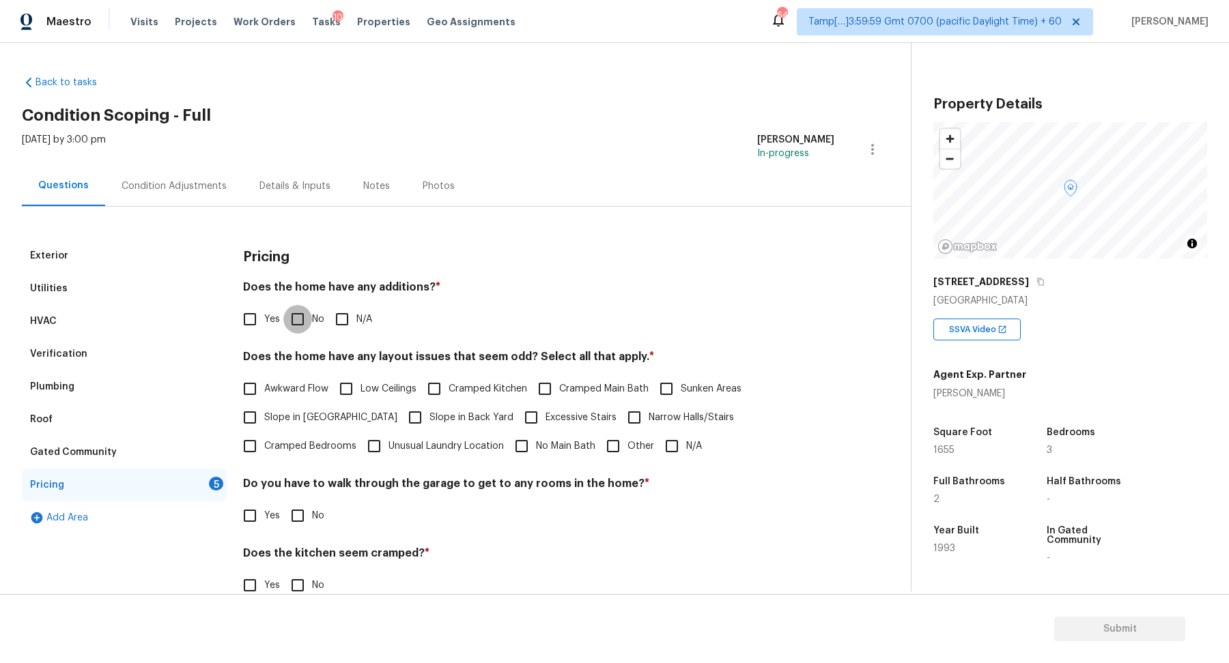
click at [304, 317] on input "No" at bounding box center [297, 319] width 29 height 29
checkbox input "true"
click at [269, 428] on label "Slope in [GEOGRAPHIC_DATA]" at bounding box center [316, 417] width 162 height 29
click at [264, 428] on input "Slope in [GEOGRAPHIC_DATA]" at bounding box center [249, 417] width 29 height 29
checkbox input "true"
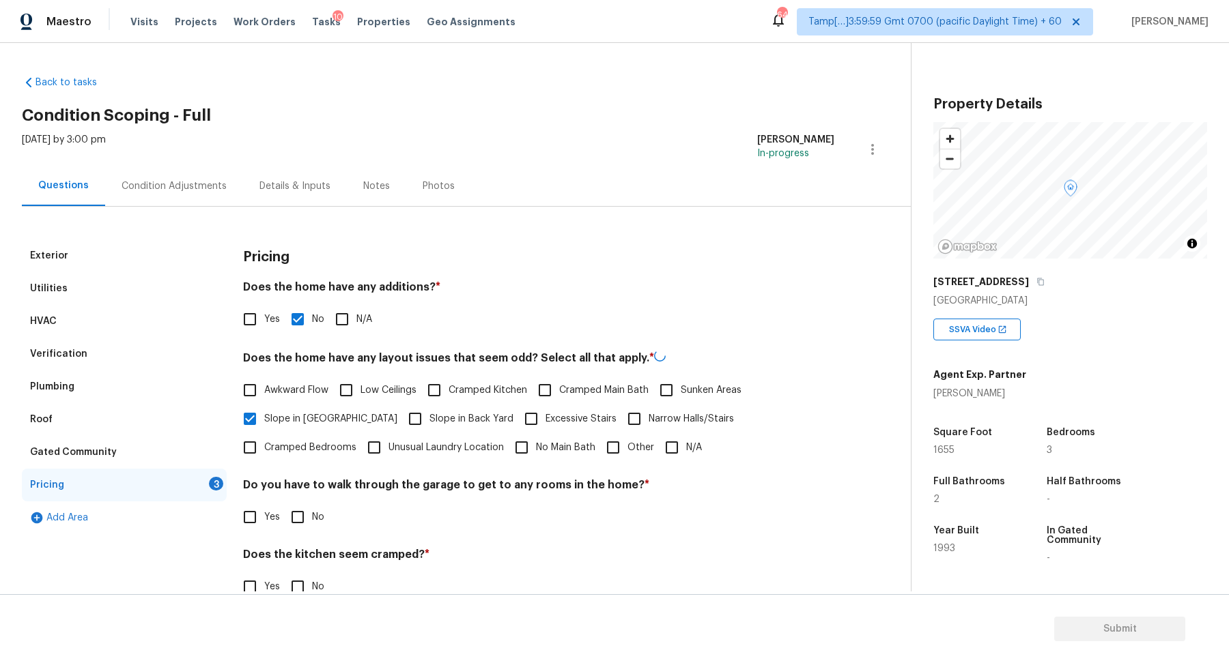
click at [413, 410] on label "Slope in Back Yard" at bounding box center [457, 419] width 113 height 29
click at [413, 410] on input "Slope in Back Yard" at bounding box center [415, 419] width 29 height 29
checkbox input "true"
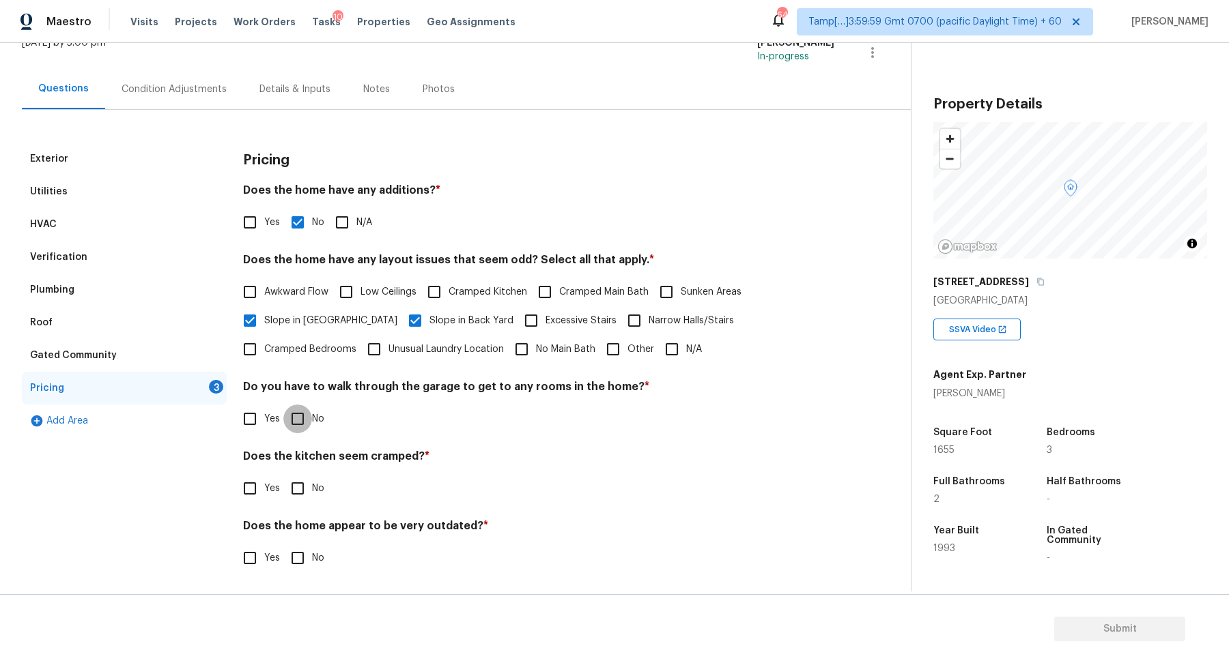
click at [304, 414] on input "No" at bounding box center [297, 419] width 29 height 29
checkbox input "true"
click at [300, 489] on input "No" at bounding box center [297, 490] width 29 height 29
checkbox input "true"
click at [301, 557] on input "No" at bounding box center [297, 559] width 29 height 29
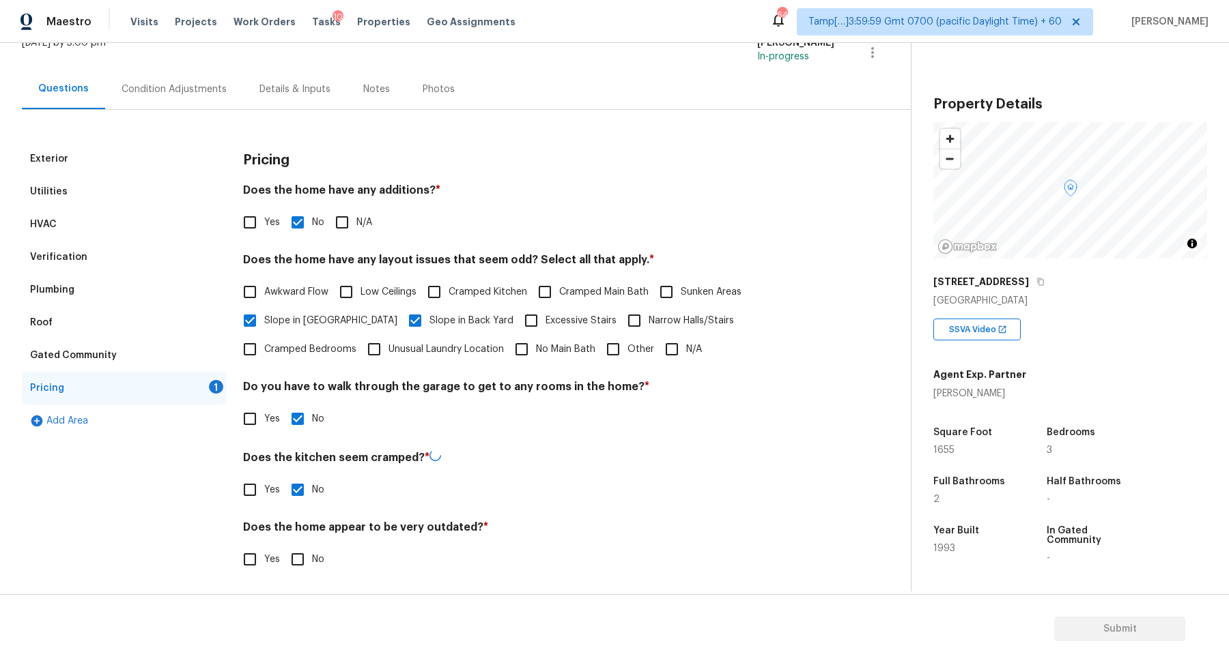
checkbox input "true"
click at [195, 74] on div "Condition Adjustments" at bounding box center [174, 89] width 138 height 40
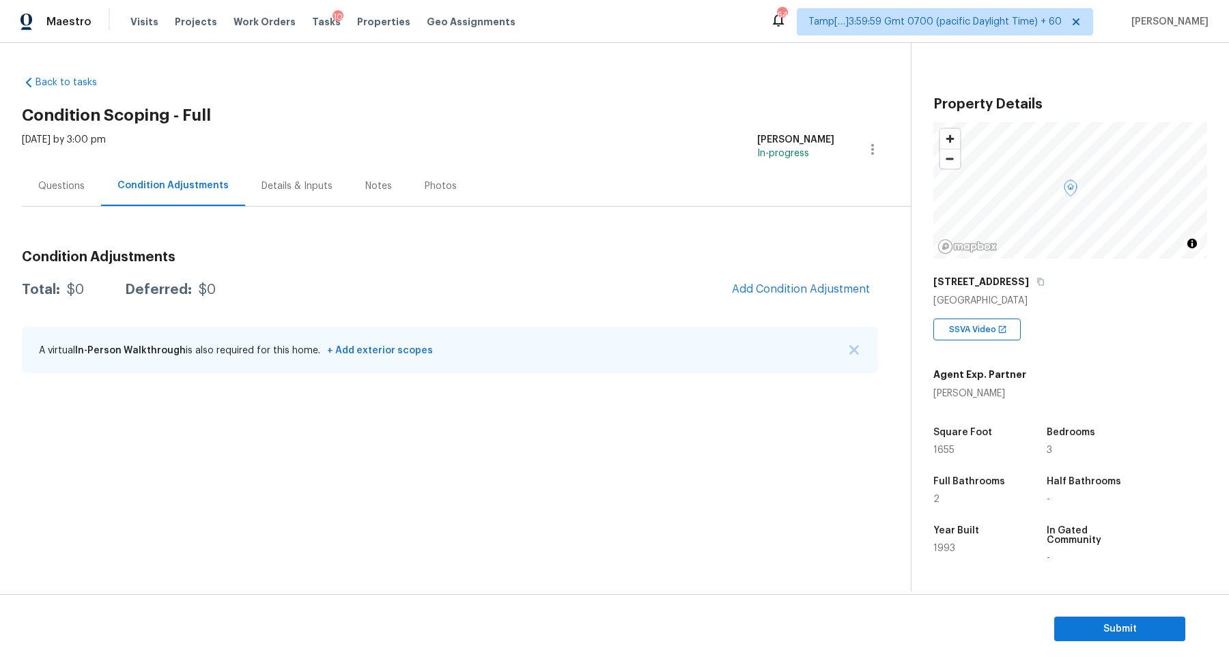
click at [827, 274] on div "Condition Adjustments Total: $0 Deferred: $0 Add Condition Adjustment A virtual…" at bounding box center [450, 313] width 856 height 146
click at [827, 285] on span "Add Condition Adjustment" at bounding box center [801, 289] width 138 height 12
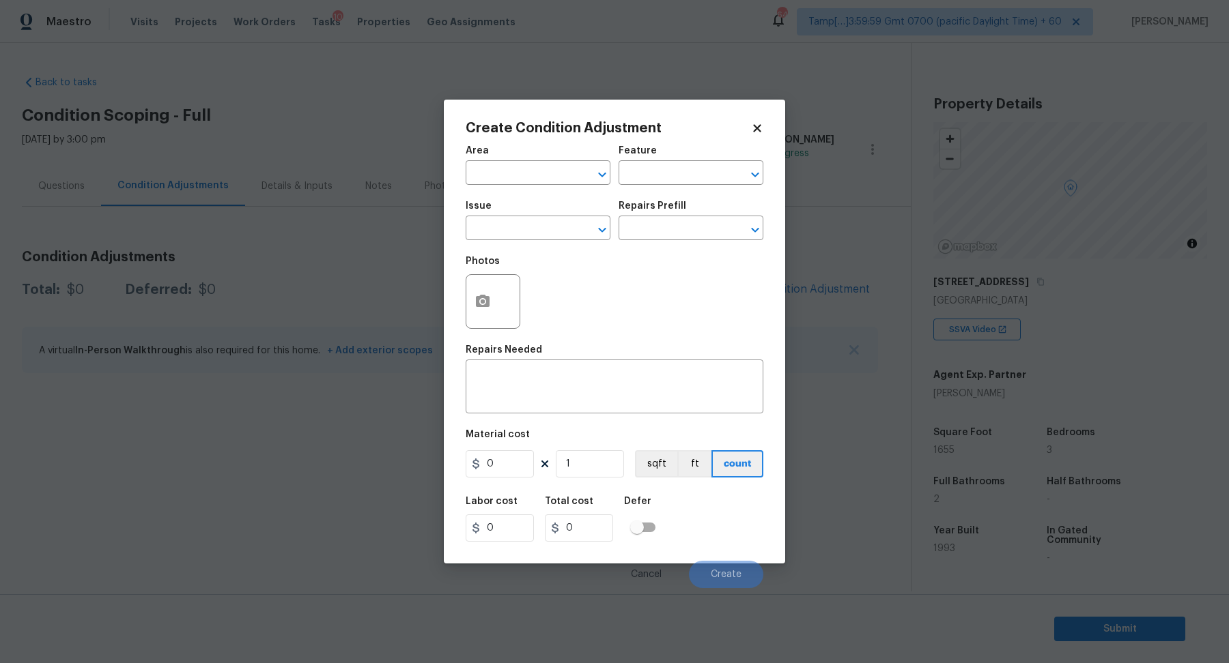
click at [509, 188] on span "Area ​" at bounding box center [537, 165] width 145 height 55
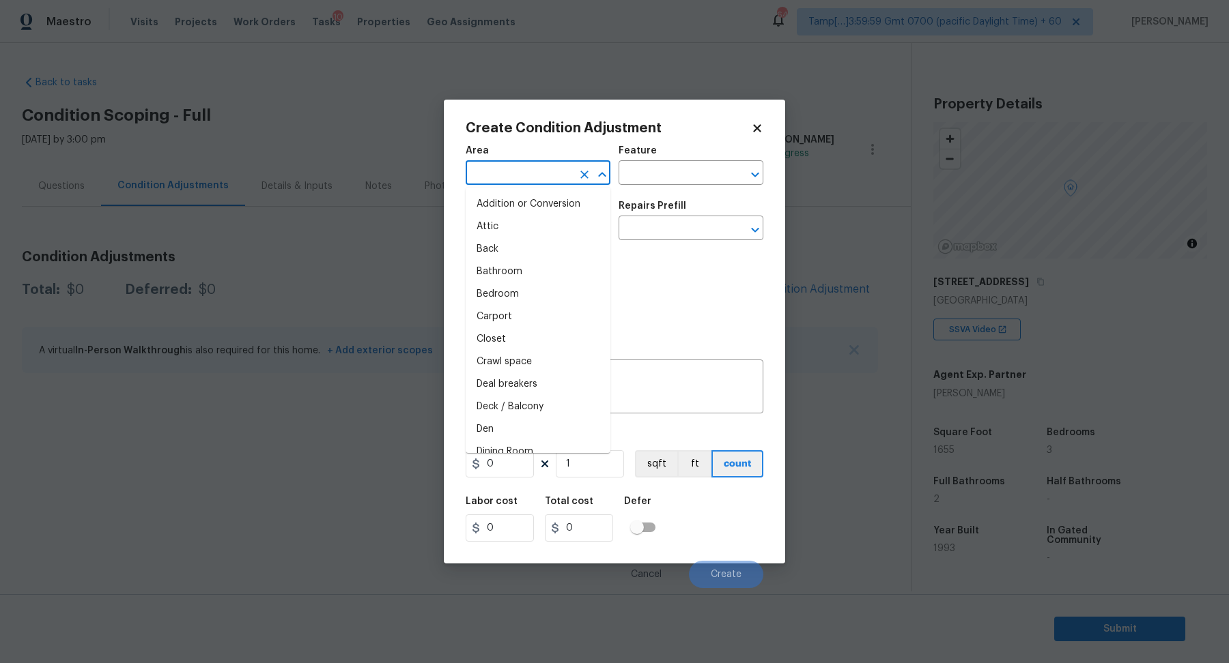
click at [512, 173] on input "text" at bounding box center [518, 174] width 106 height 21
click at [498, 238] on ul "Interior Addition Interior Overall" at bounding box center [537, 216] width 145 height 56
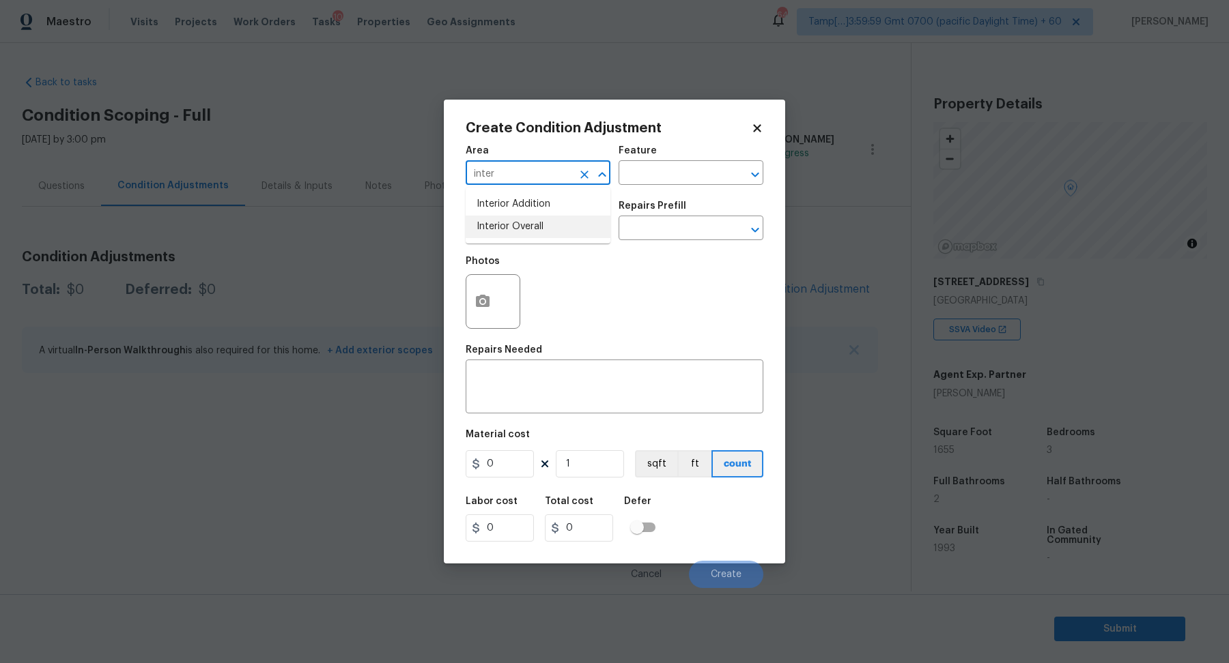
click at [512, 229] on li "Interior Overall" at bounding box center [537, 227] width 145 height 23
type input "Interior Overall"
click at [512, 229] on input "text" at bounding box center [518, 229] width 106 height 21
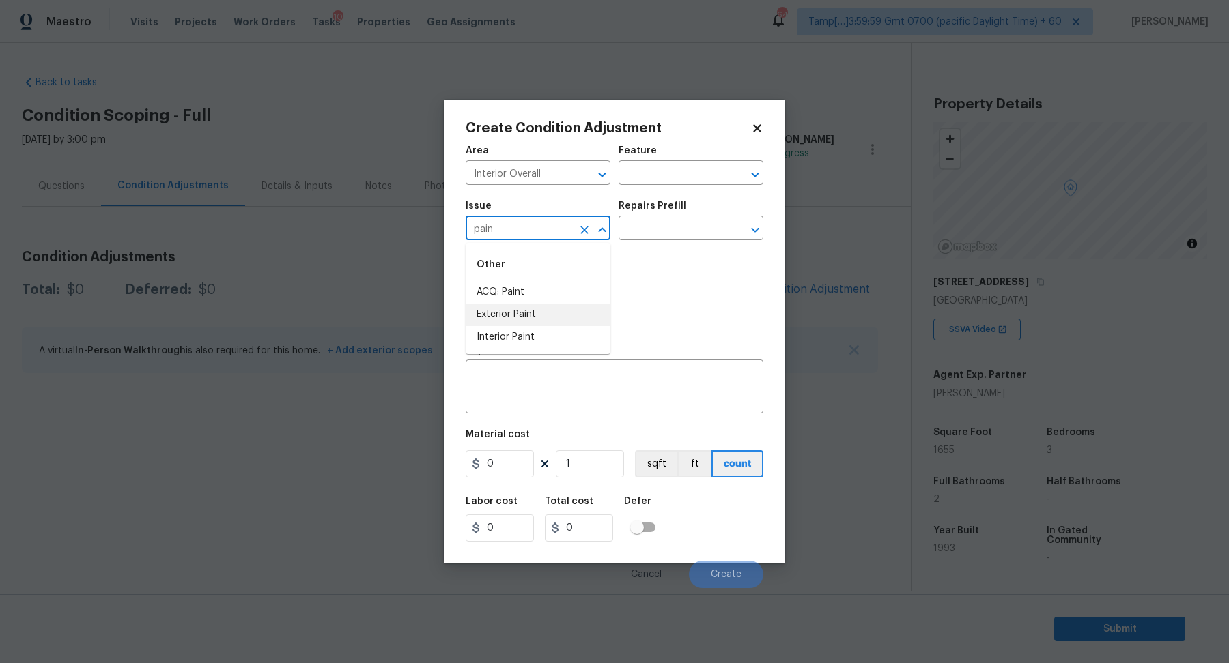
click at [487, 304] on li "Exterior Paint" at bounding box center [537, 315] width 145 height 23
click at [566, 258] on div "Photos" at bounding box center [614, 292] width 298 height 89
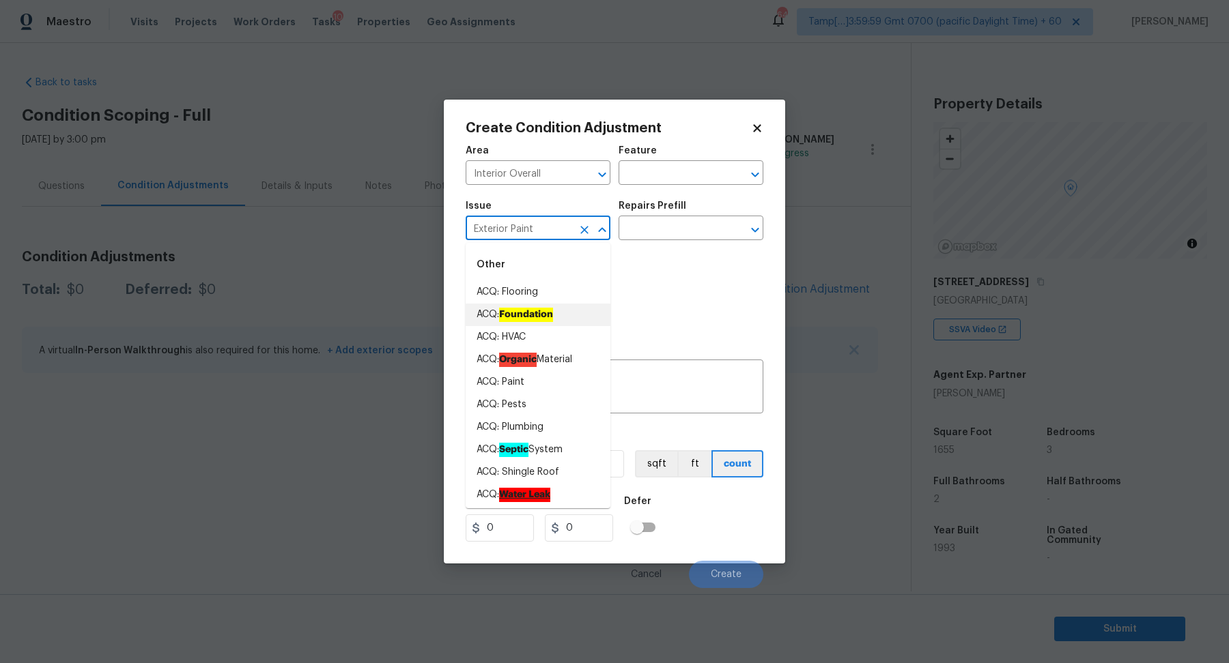
click at [553, 236] on input "Exterior Paint" at bounding box center [518, 229] width 106 height 21
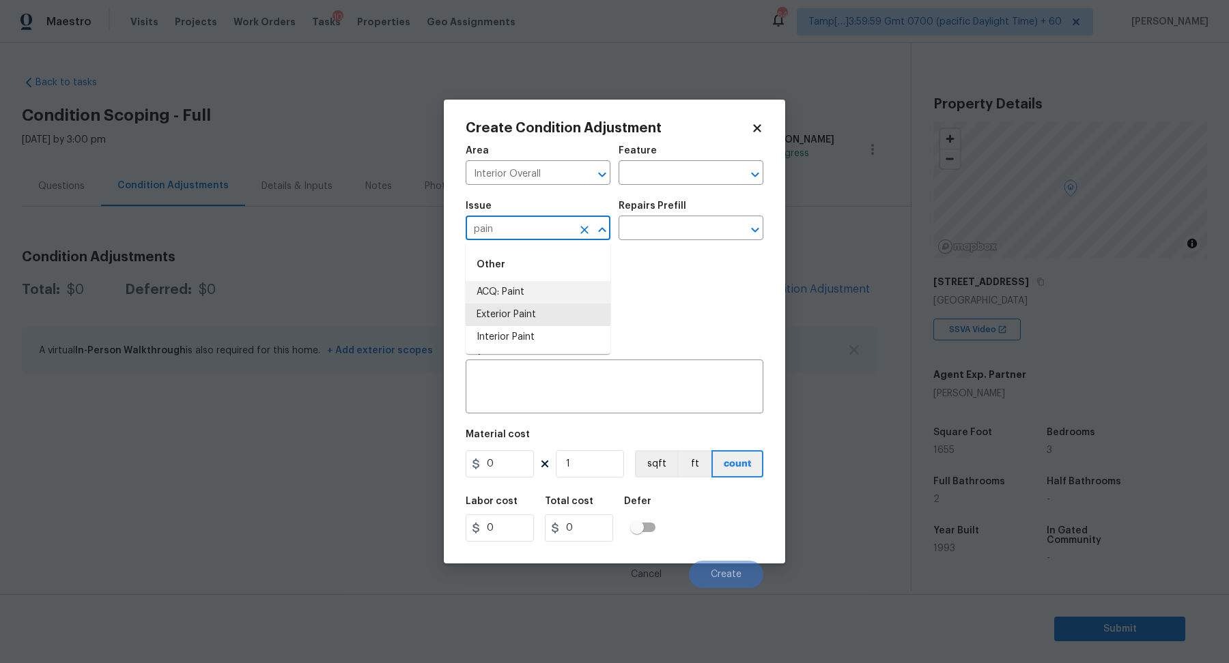
click at [485, 287] on li "ACQ: Paint" at bounding box center [537, 292] width 145 height 23
type input "ACQ: Paint"
click at [633, 224] on input "text" at bounding box center [671, 229] width 106 height 21
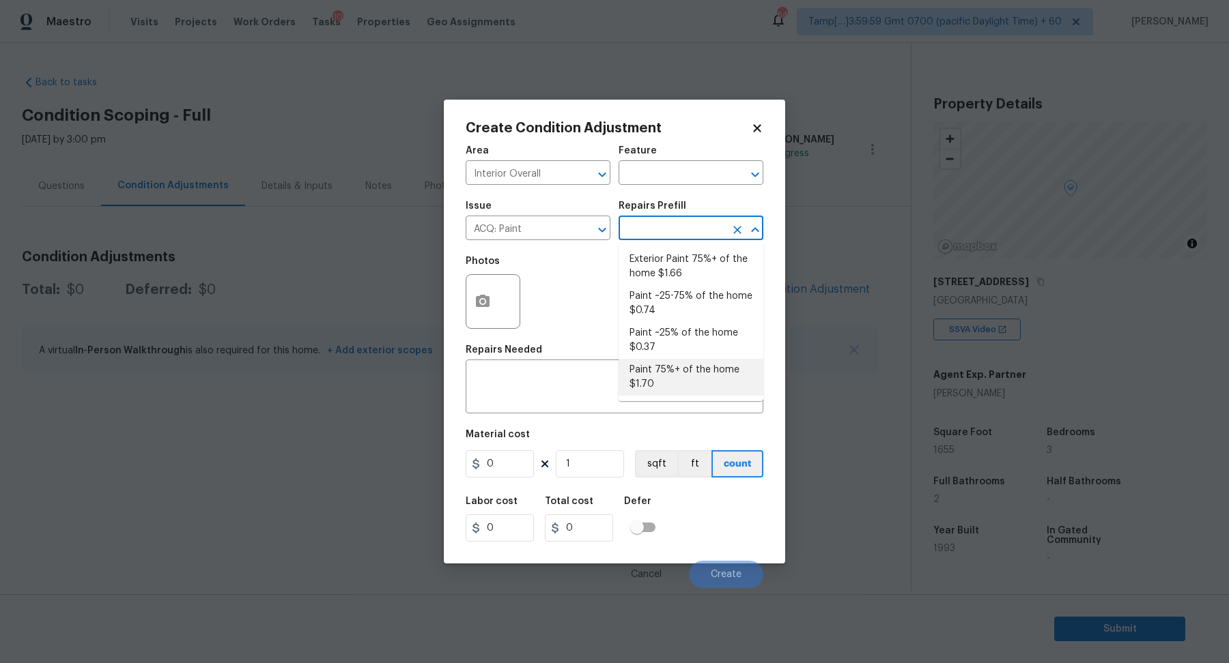
click at [657, 392] on li "Paint 75%+ of the home $1.70" at bounding box center [690, 377] width 145 height 37
type input "Acquisition"
type textarea "Acquisition Scope: 75%+ of the home will likely require interior paint"
type input "1.7"
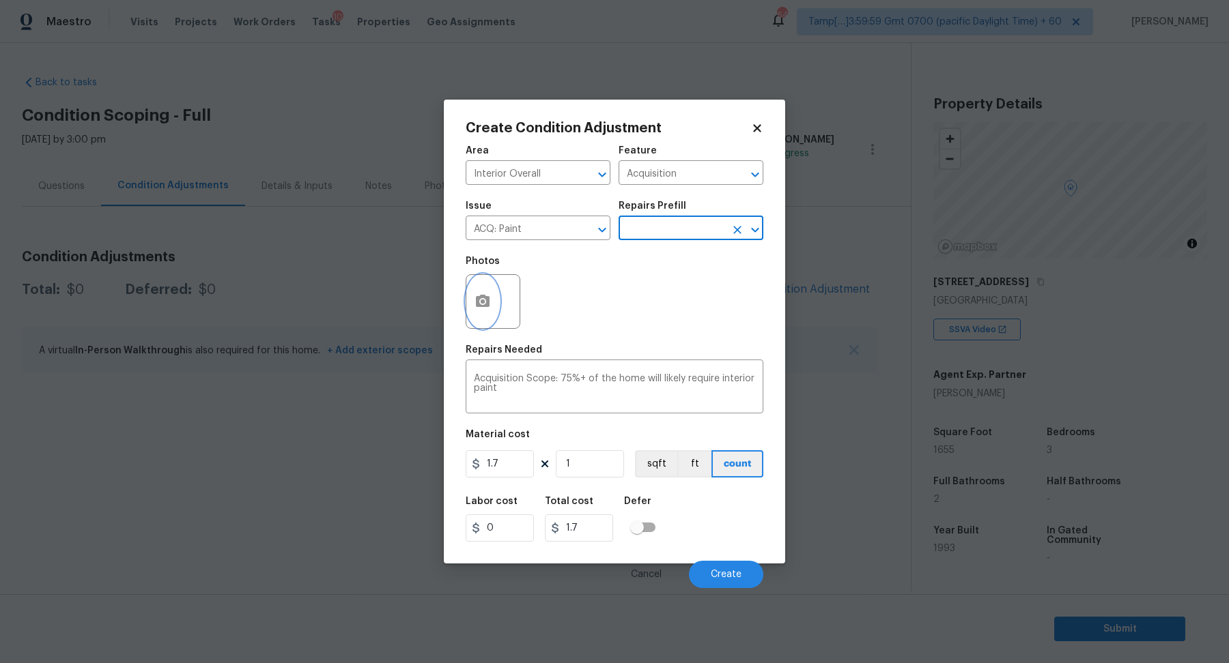
click at [480, 315] on button "button" at bounding box center [482, 301] width 33 height 53
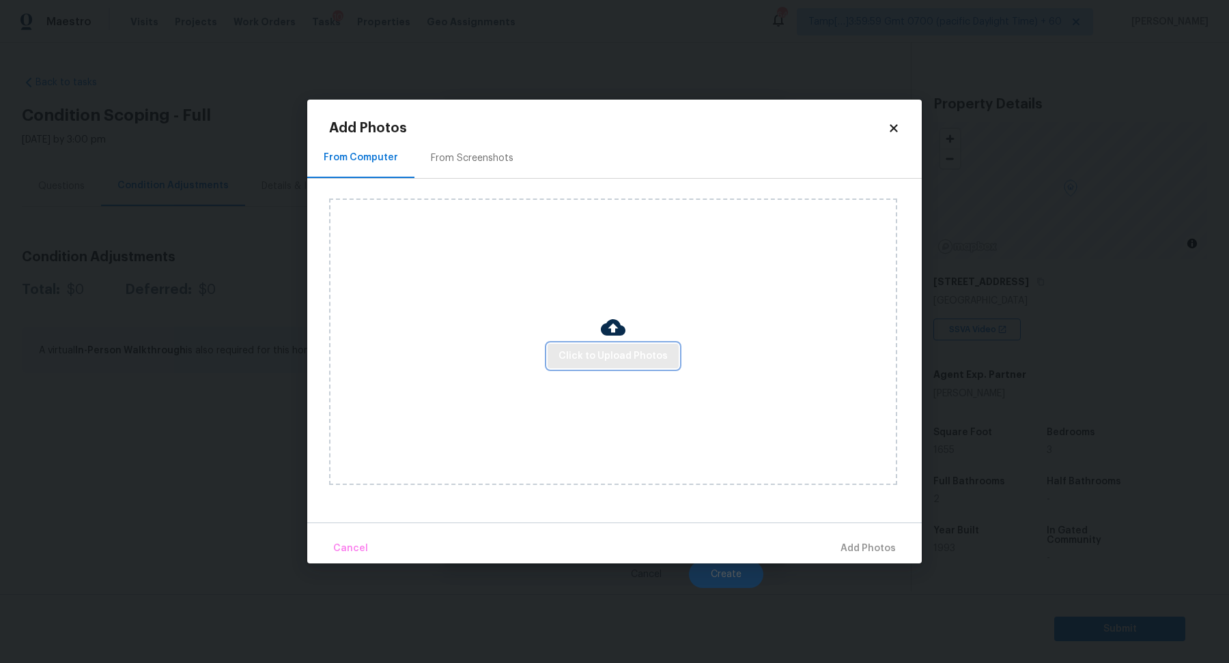
click at [576, 351] on span "Click to Upload Photos" at bounding box center [612, 356] width 109 height 17
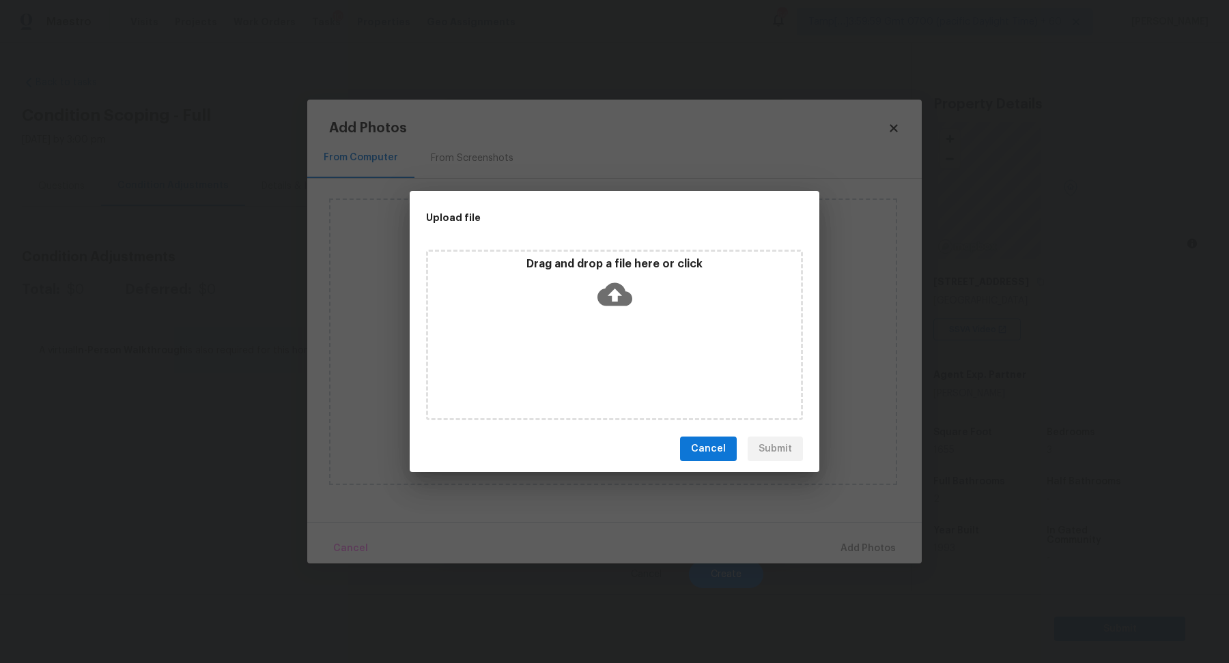
click at [469, 161] on div "Upload file Drag and drop a file here or click Cancel Submit" at bounding box center [614, 331] width 1229 height 663
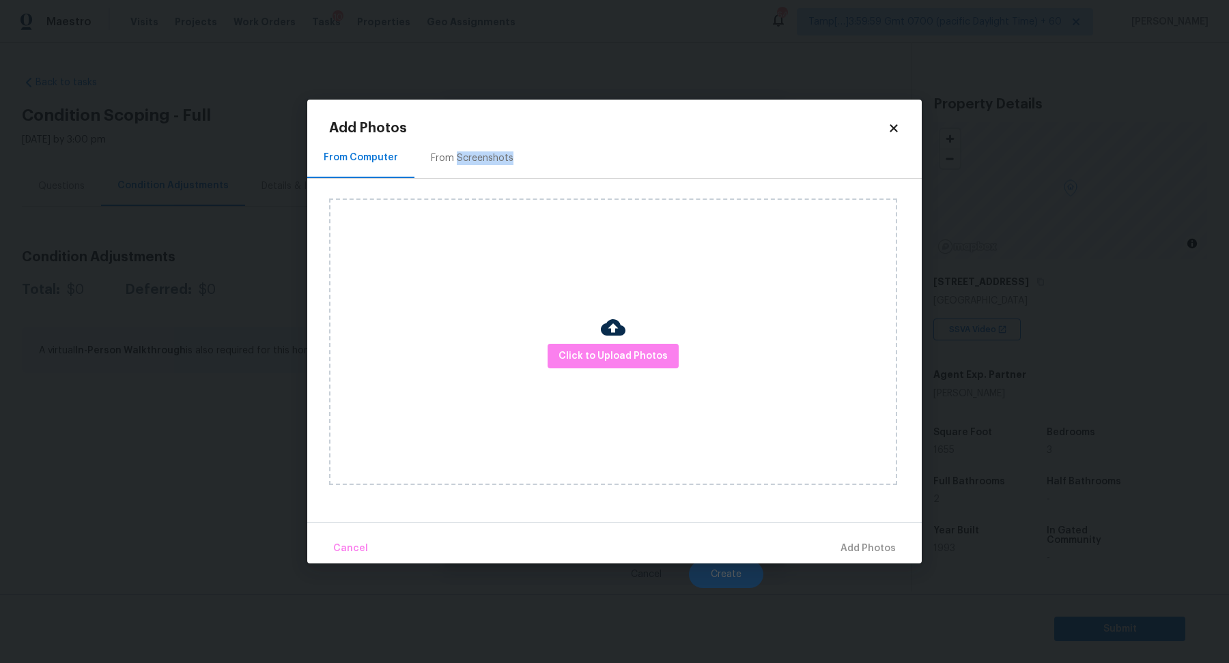
click at [469, 161] on div "From Screenshots" at bounding box center [472, 159] width 83 height 14
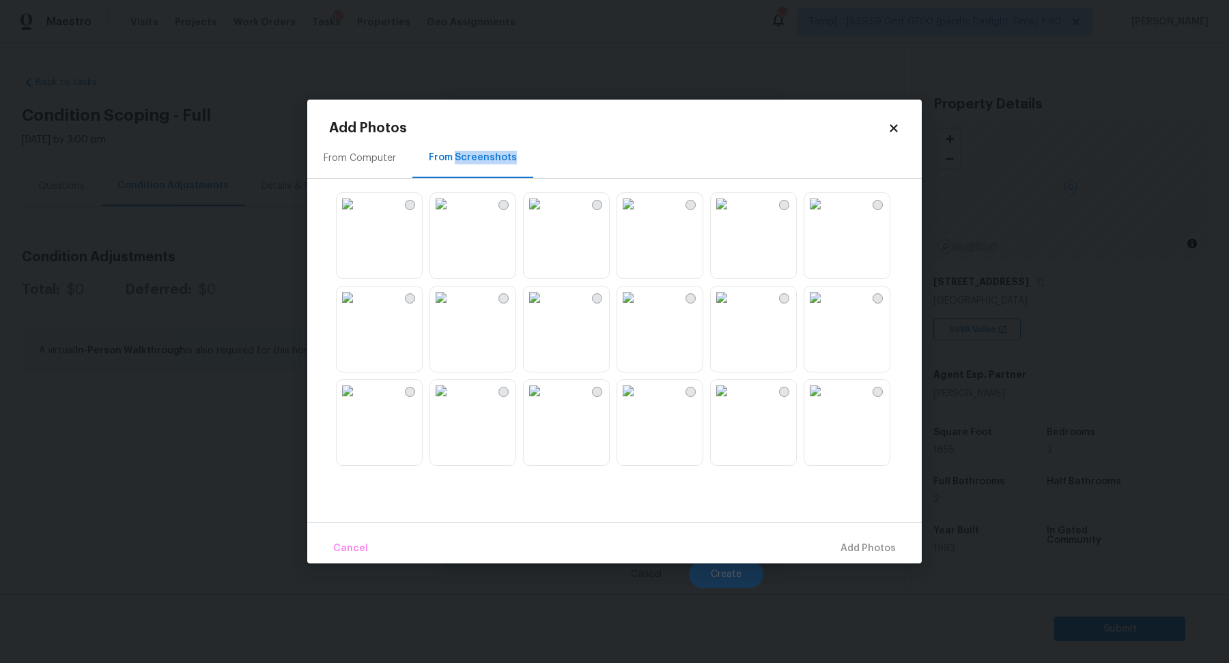
click at [545, 215] on img at bounding box center [534, 204] width 22 height 22
click at [452, 308] on img at bounding box center [441, 298] width 22 height 22
click at [639, 402] on img at bounding box center [628, 391] width 22 height 22
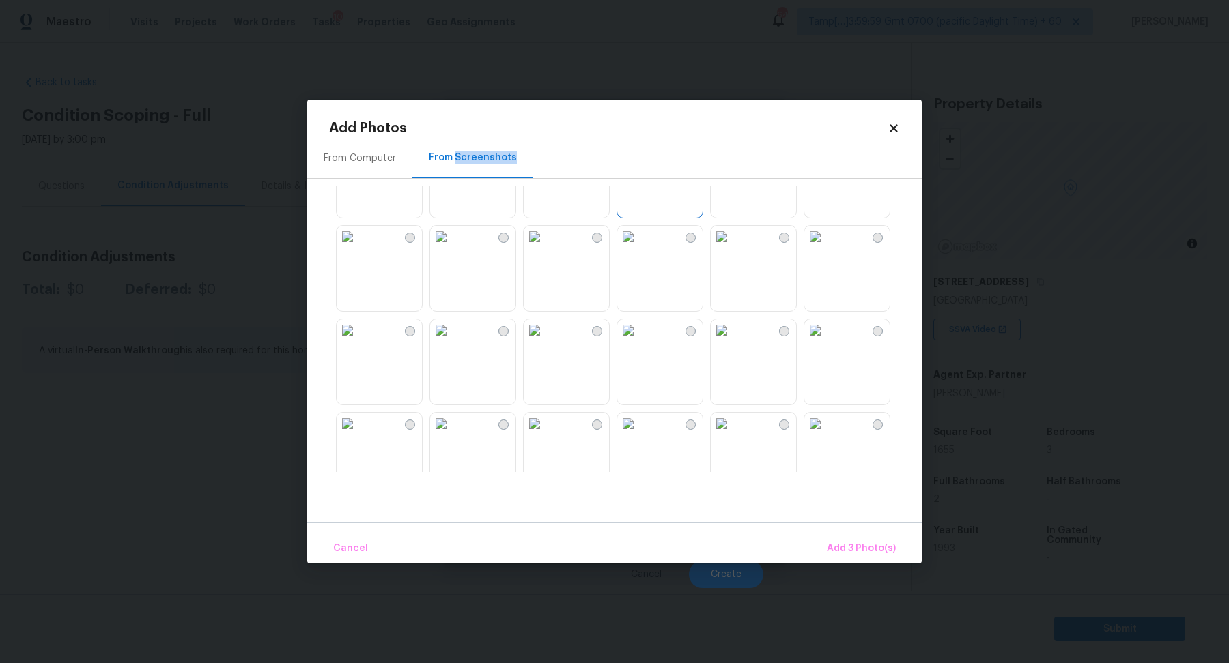
scroll to position [270, 0]
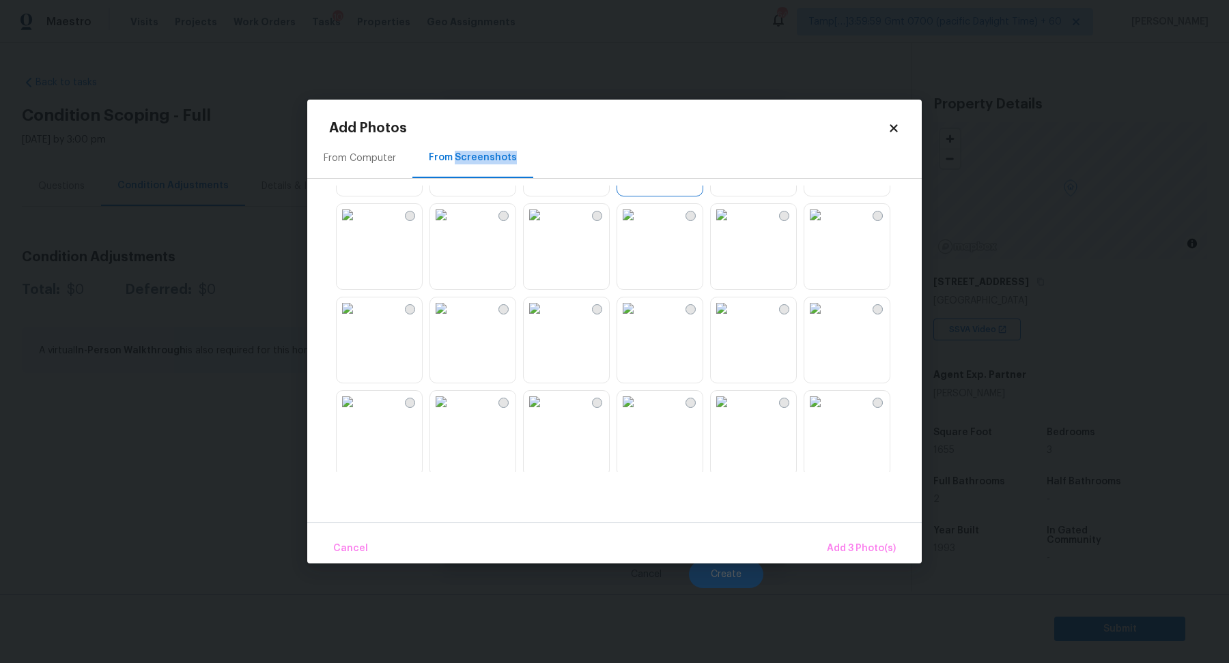
click at [545, 319] on img at bounding box center [534, 309] width 22 height 22
click at [545, 226] on img at bounding box center [534, 215] width 22 height 22
click at [824, 226] on img at bounding box center [815, 215] width 22 height 22
click at [452, 319] on img at bounding box center [441, 309] width 22 height 22
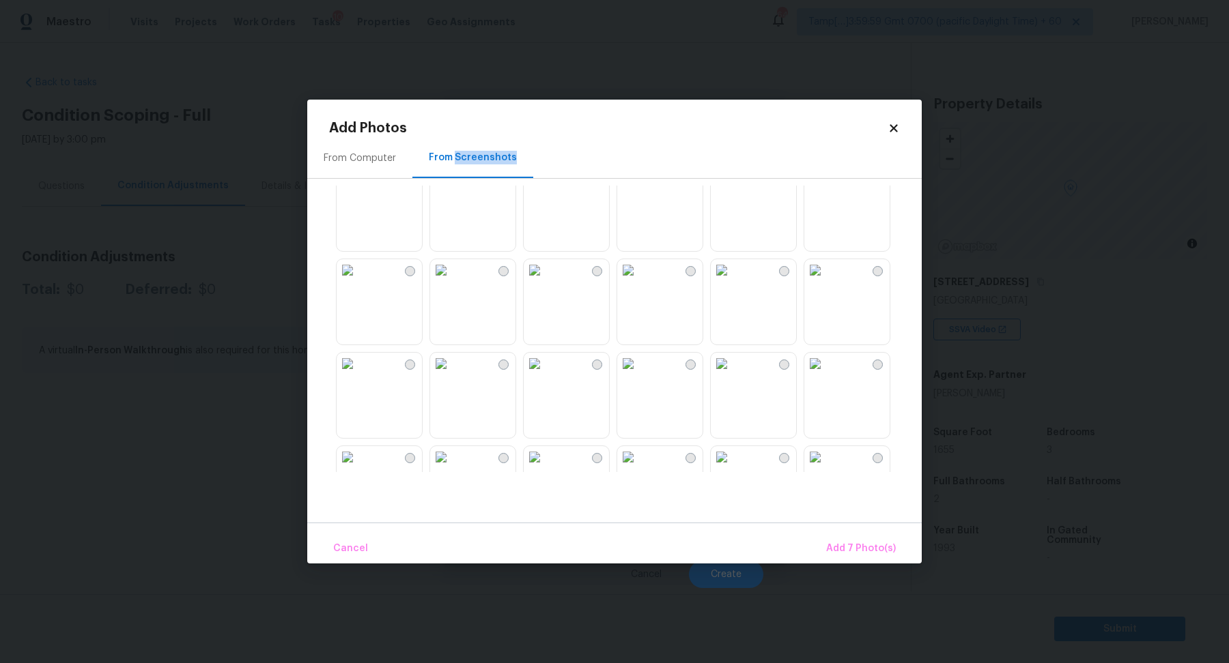
click at [639, 281] on img at bounding box center [628, 270] width 22 height 22
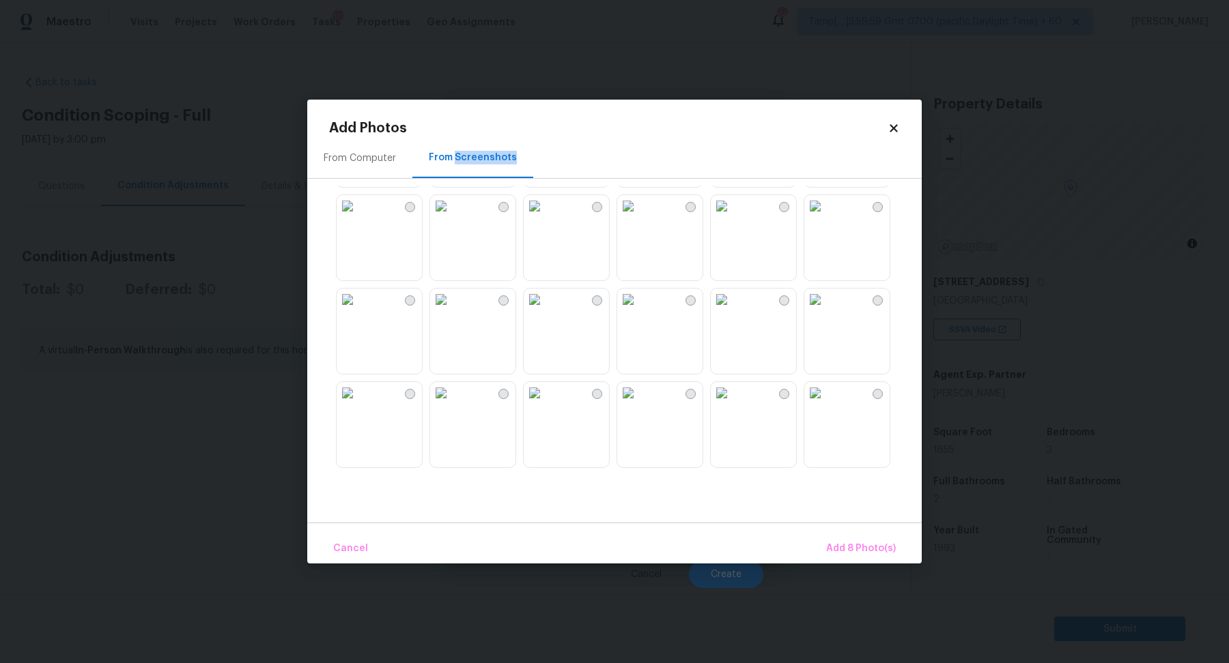
click at [826, 311] on img at bounding box center [815, 300] width 22 height 22
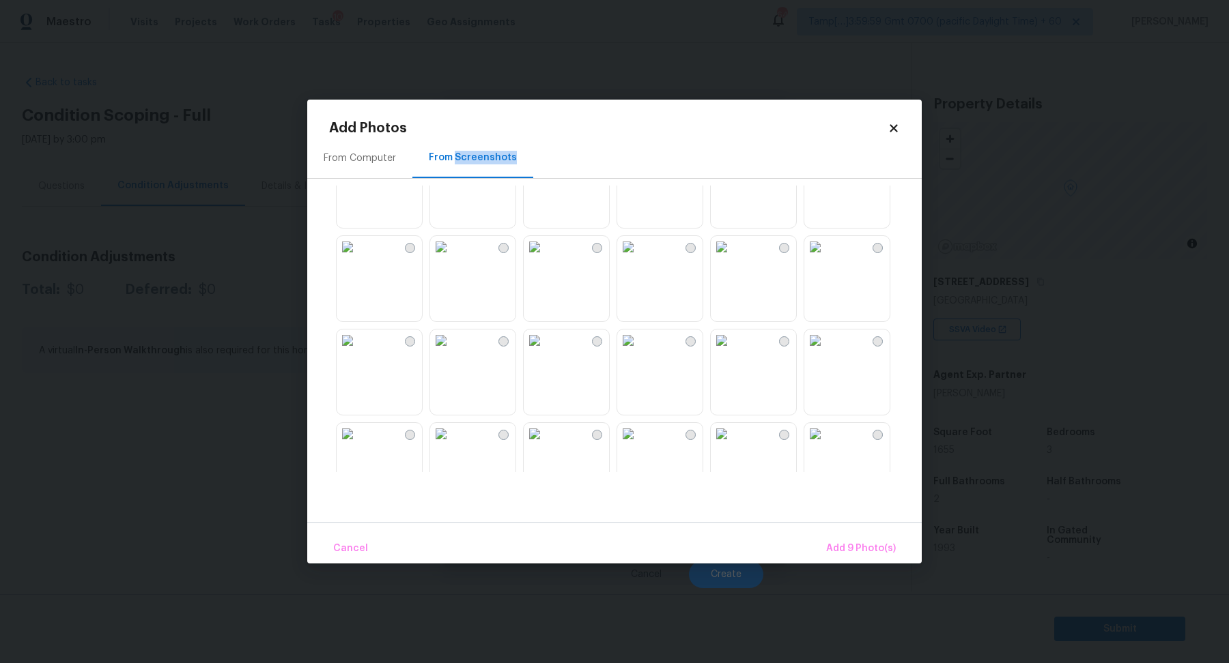
click at [639, 351] on img at bounding box center [628, 341] width 22 height 22
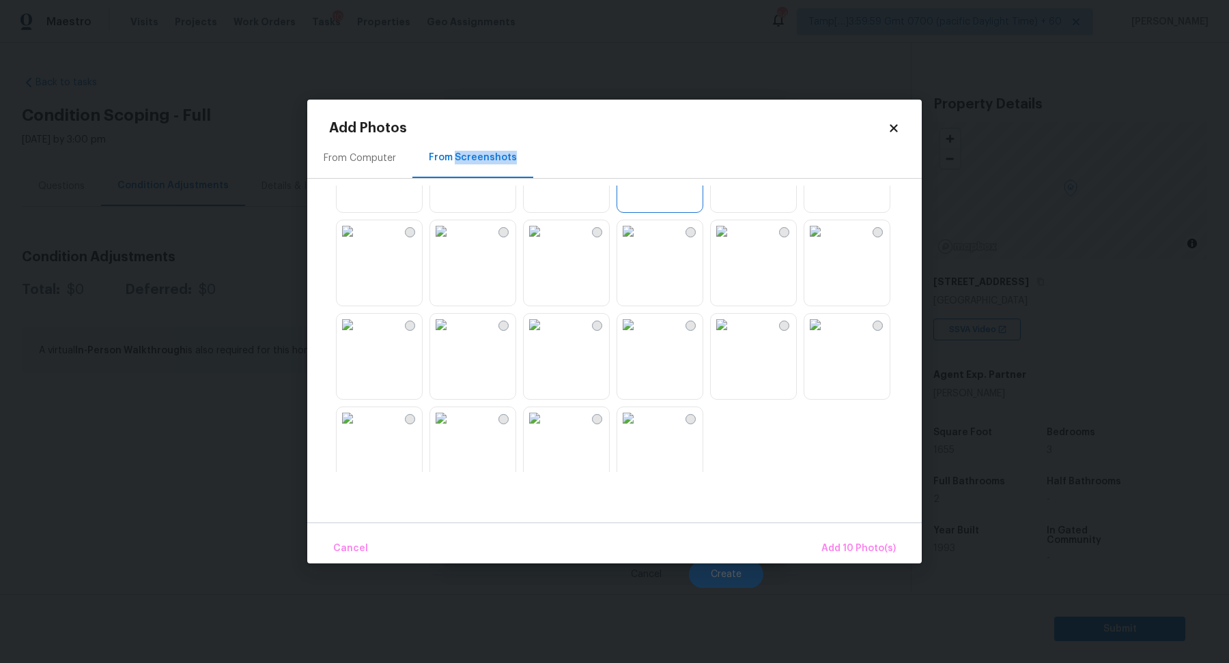
scroll to position [1303, 0]
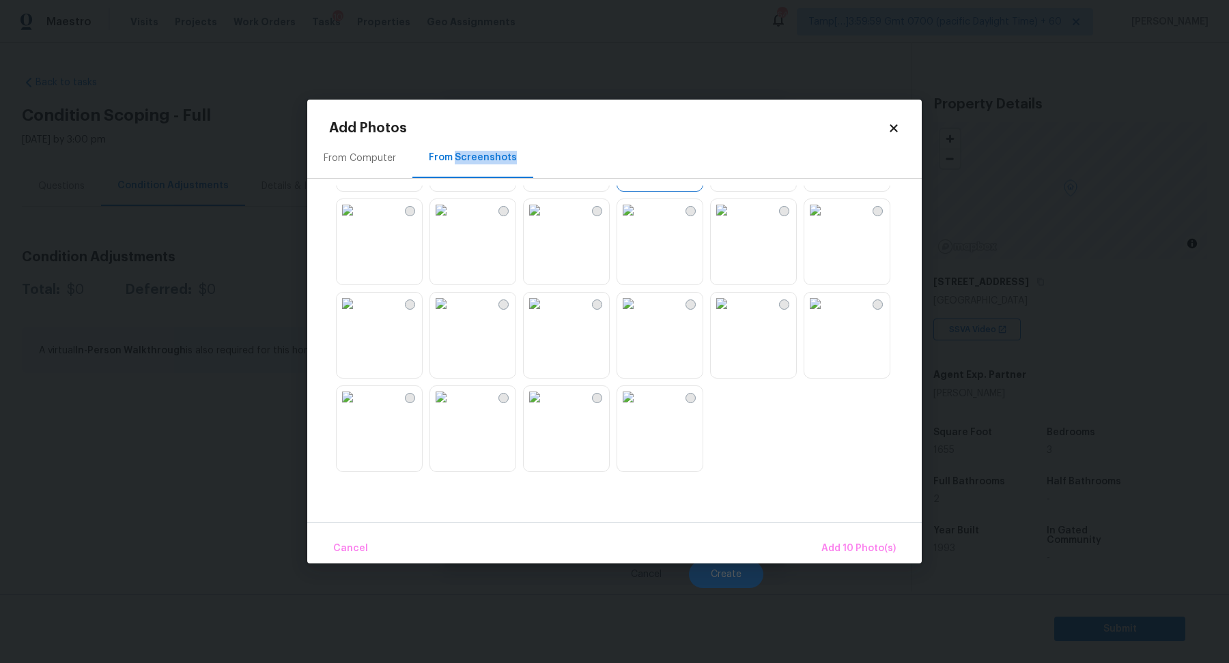
click at [633, 315] on img at bounding box center [628, 304] width 22 height 22
click at [545, 315] on img at bounding box center [534, 304] width 22 height 22
click at [878, 556] on span "Add 12 Photo(s)" at bounding box center [859, 549] width 74 height 17
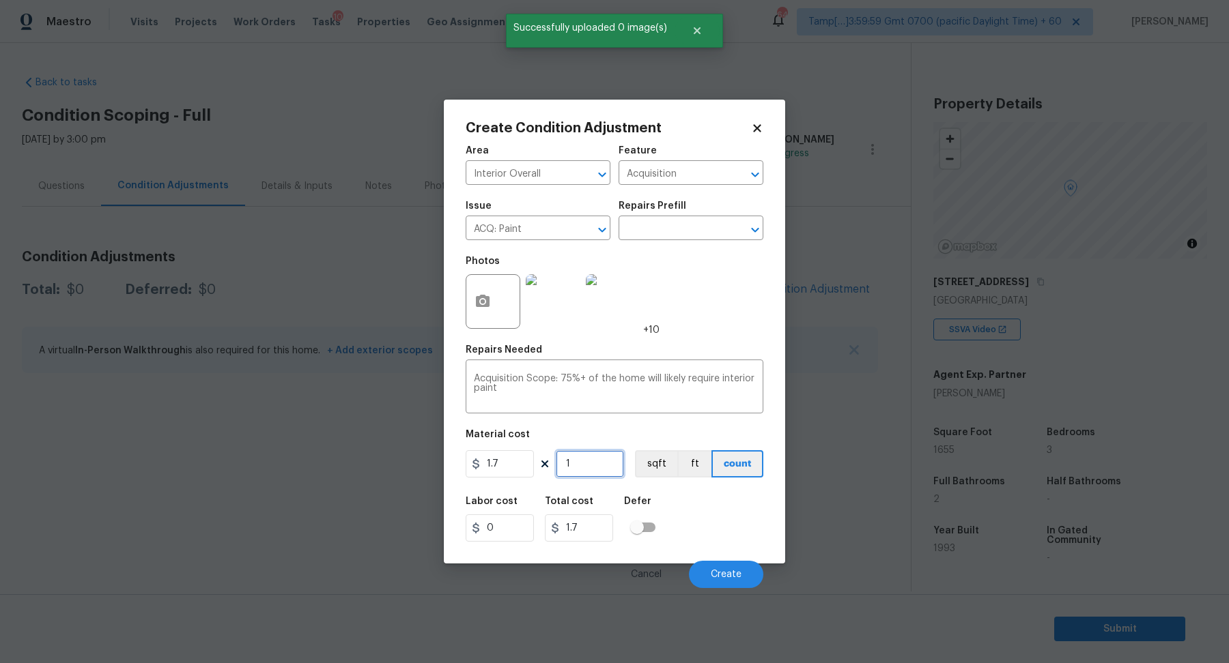
click at [609, 455] on input "1" at bounding box center [590, 463] width 68 height 27
type input "16"
type input "27.2"
type input "165"
type input "280.5"
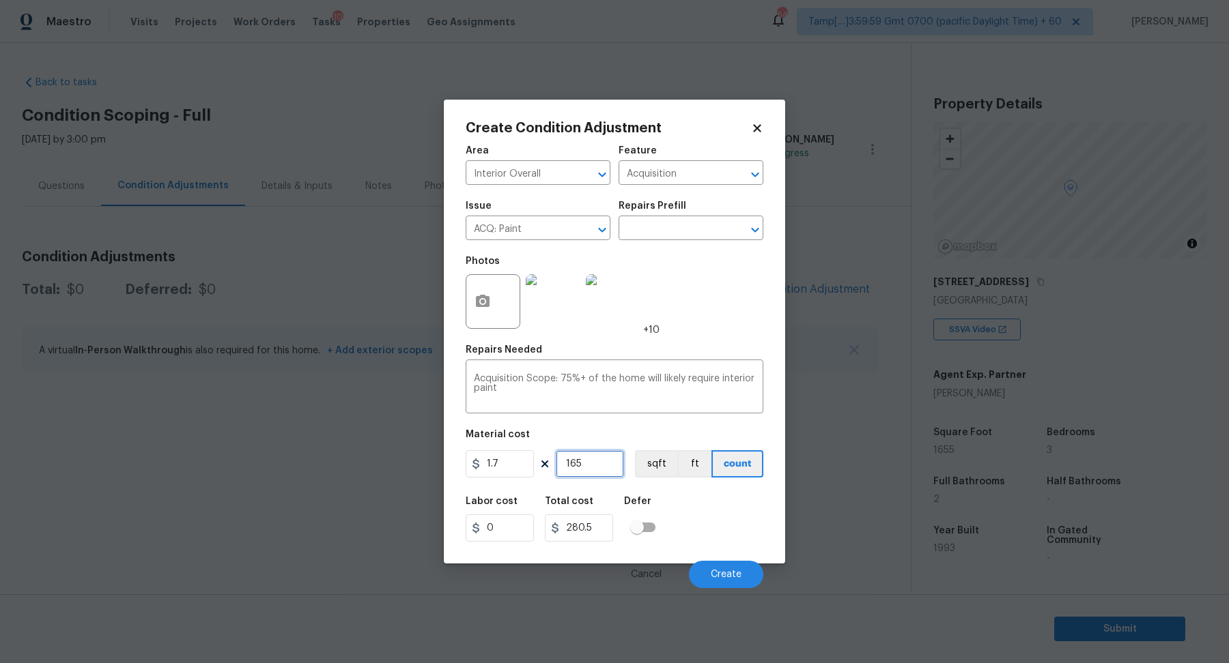
type input "1655"
type input "2813.5"
type input "1655"
click at [734, 569] on button "Create" at bounding box center [726, 574] width 74 height 27
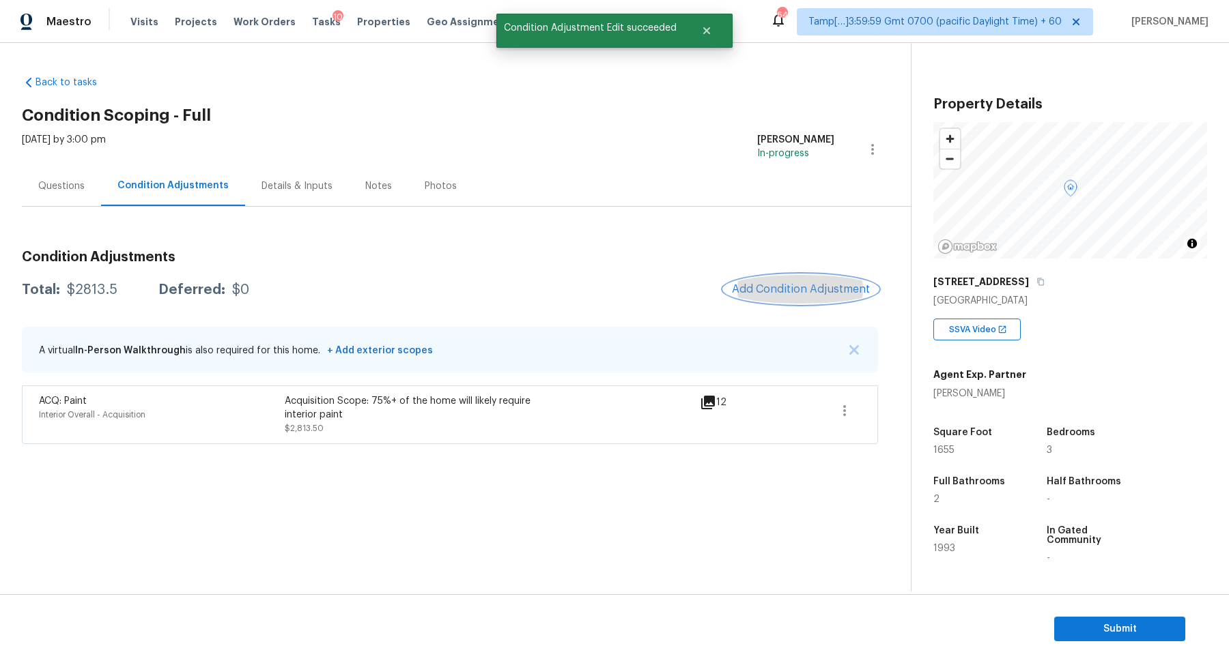
click at [777, 291] on span "Add Condition Adjustment" at bounding box center [801, 289] width 138 height 12
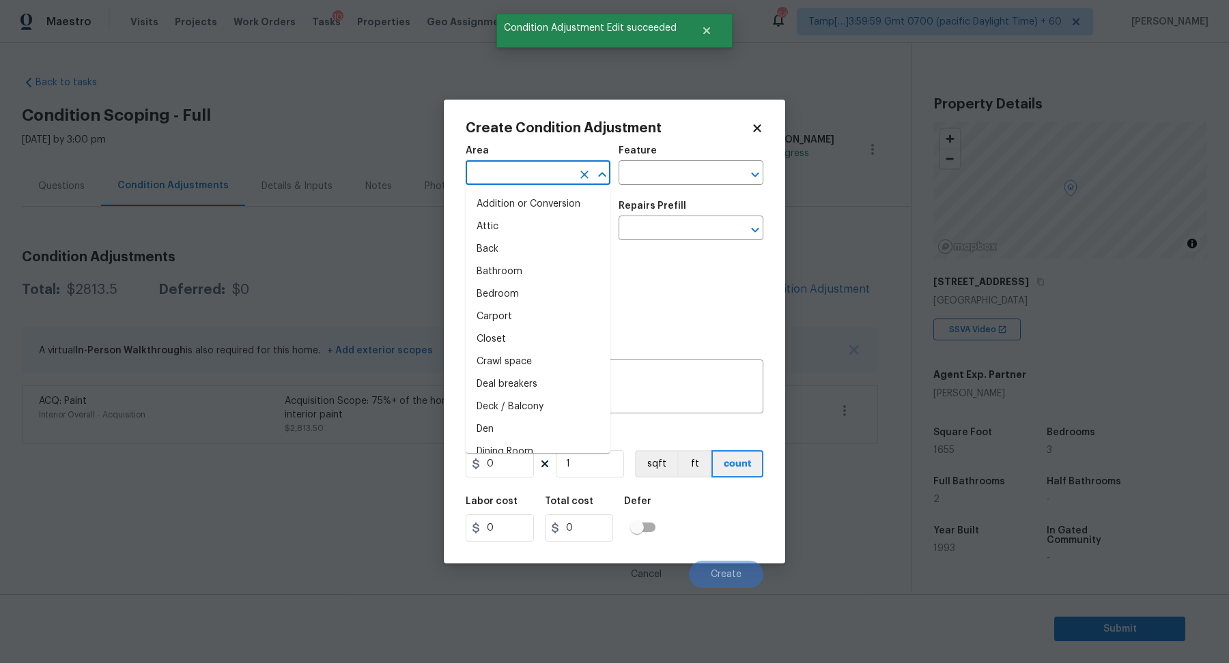
click at [523, 177] on input "text" at bounding box center [518, 174] width 106 height 21
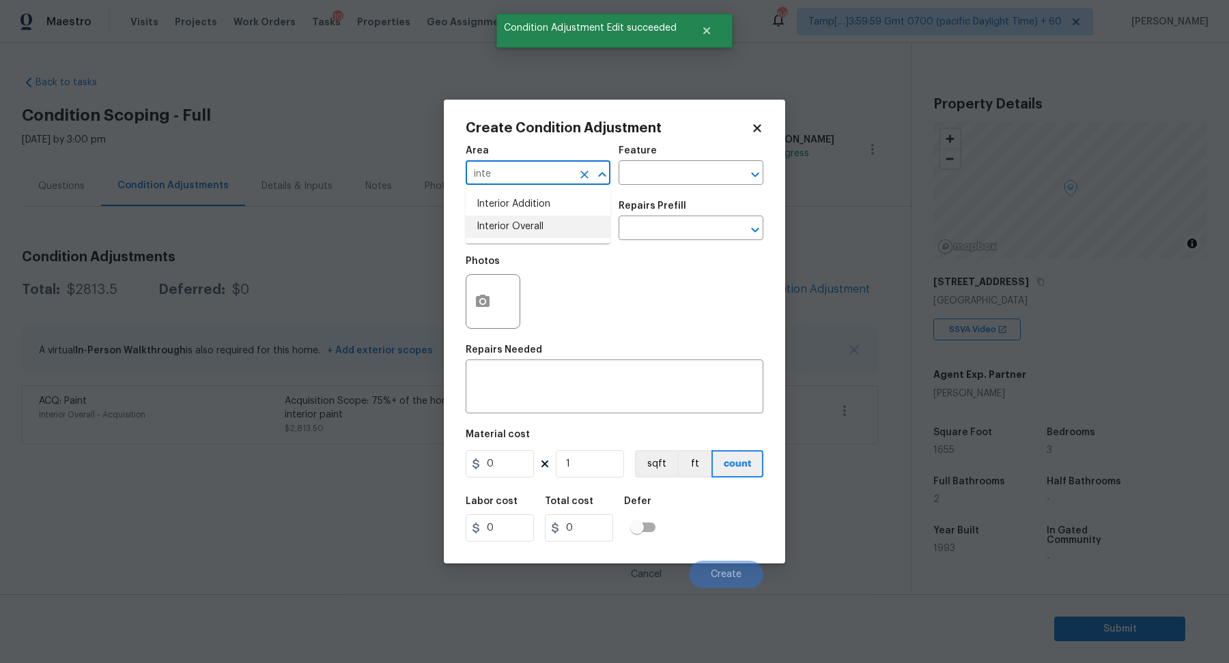
click at [551, 234] on li "Interior Overall" at bounding box center [537, 227] width 145 height 23
type input "Interior Overall"
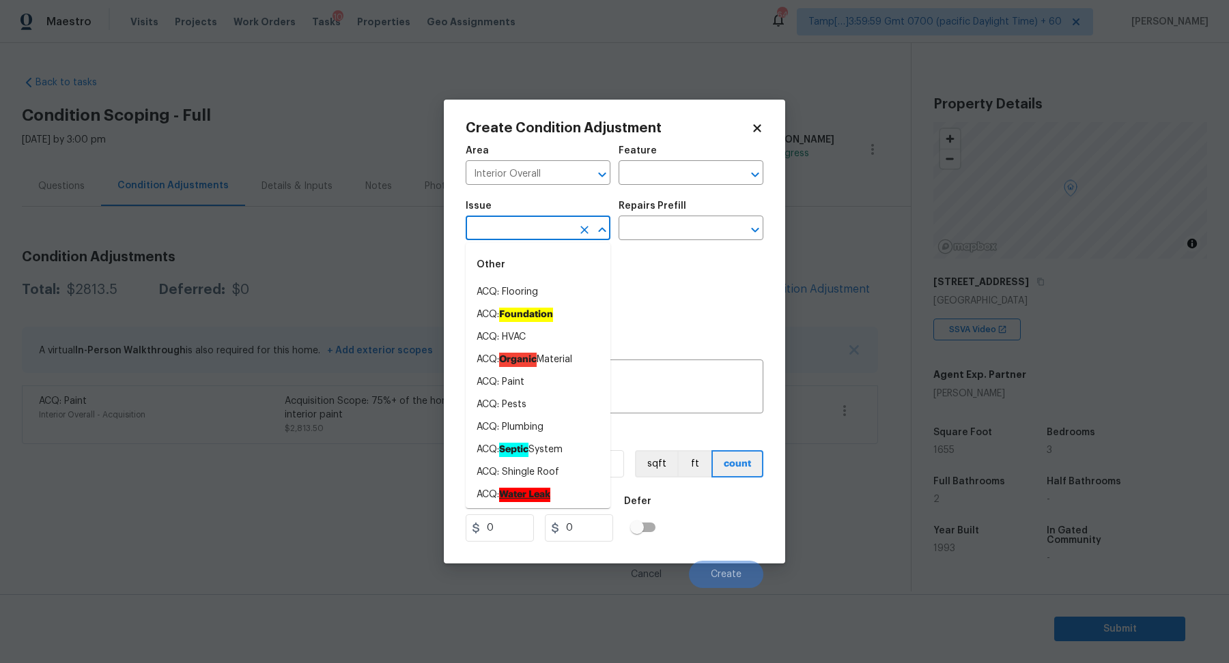
click at [551, 234] on input "text" at bounding box center [518, 229] width 106 height 21
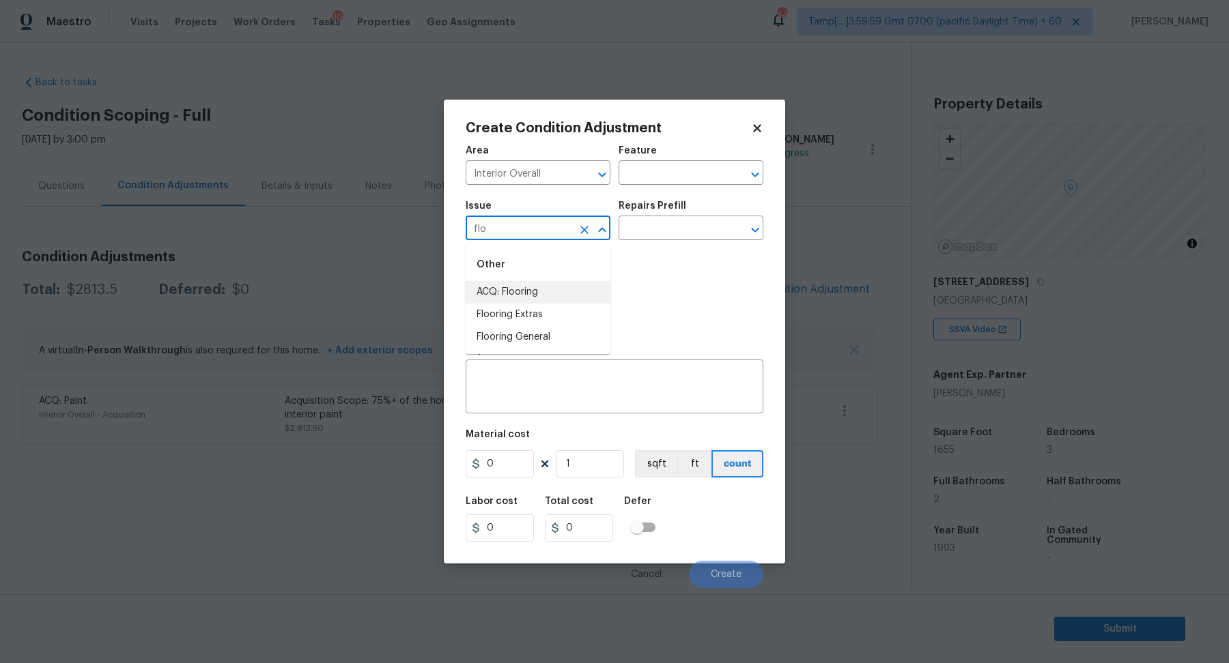
click at [537, 292] on li "ACQ: Flooring" at bounding box center [537, 292] width 145 height 23
type input "ACQ: Flooring"
click at [659, 234] on input "text" at bounding box center [671, 229] width 106 height 21
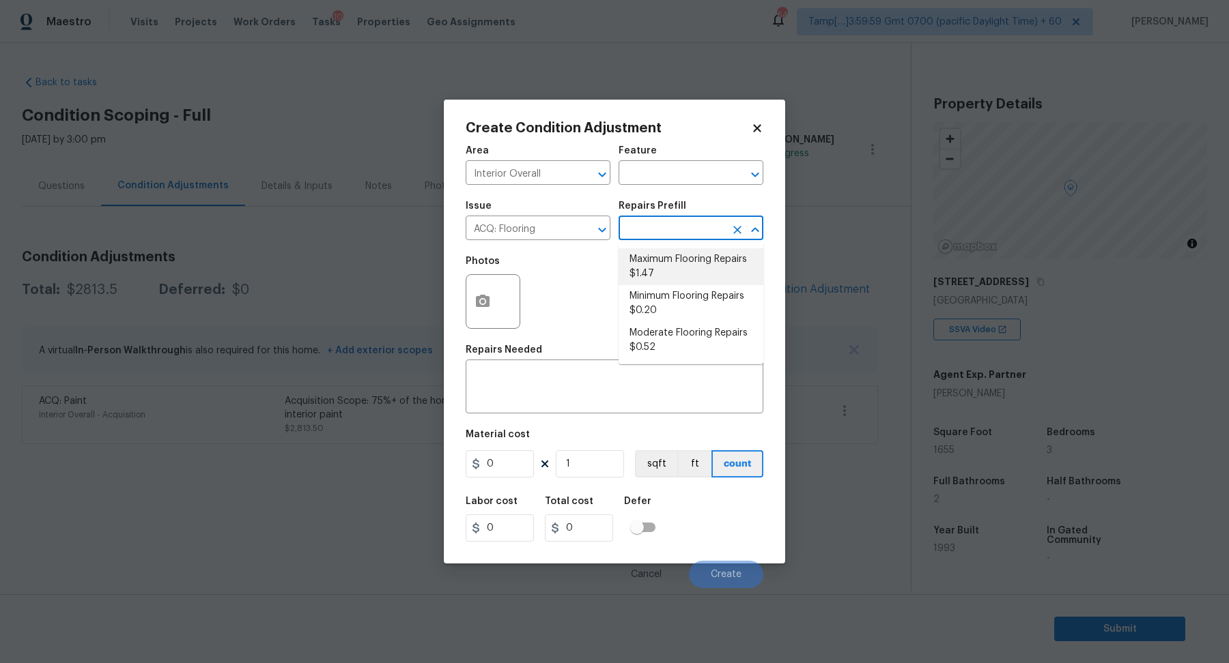
click at [661, 263] on li "Maximum Flooring Repairs $1.47" at bounding box center [690, 266] width 145 height 37
type input "Acquisition"
type textarea "Acquisition Scope: Maximum flooring repairs"
type input "1.47"
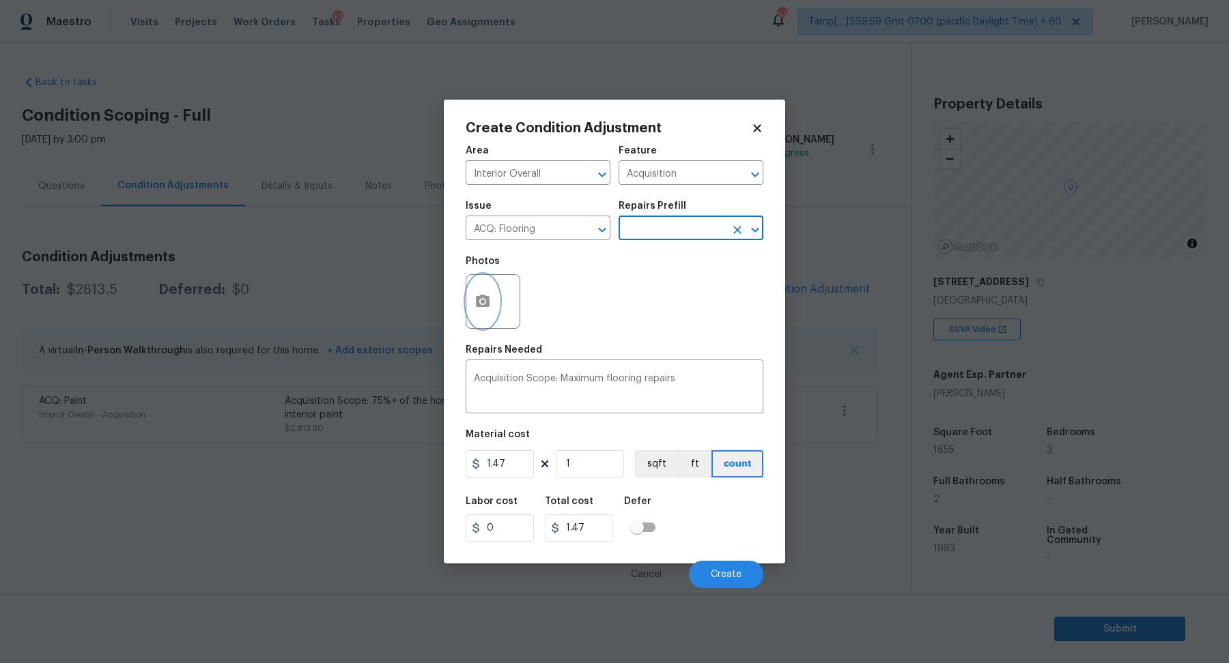
click at [480, 301] on circle "button" at bounding box center [482, 302] width 4 height 4
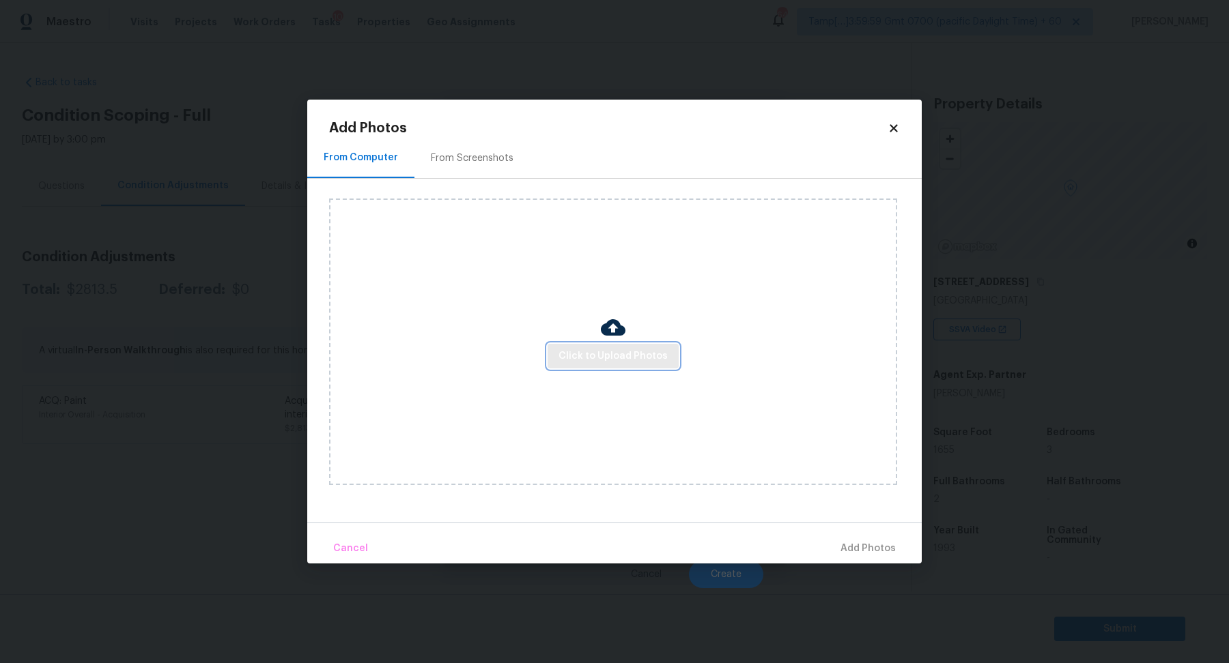
click at [577, 358] on span "Click to Upload Photos" at bounding box center [612, 356] width 109 height 17
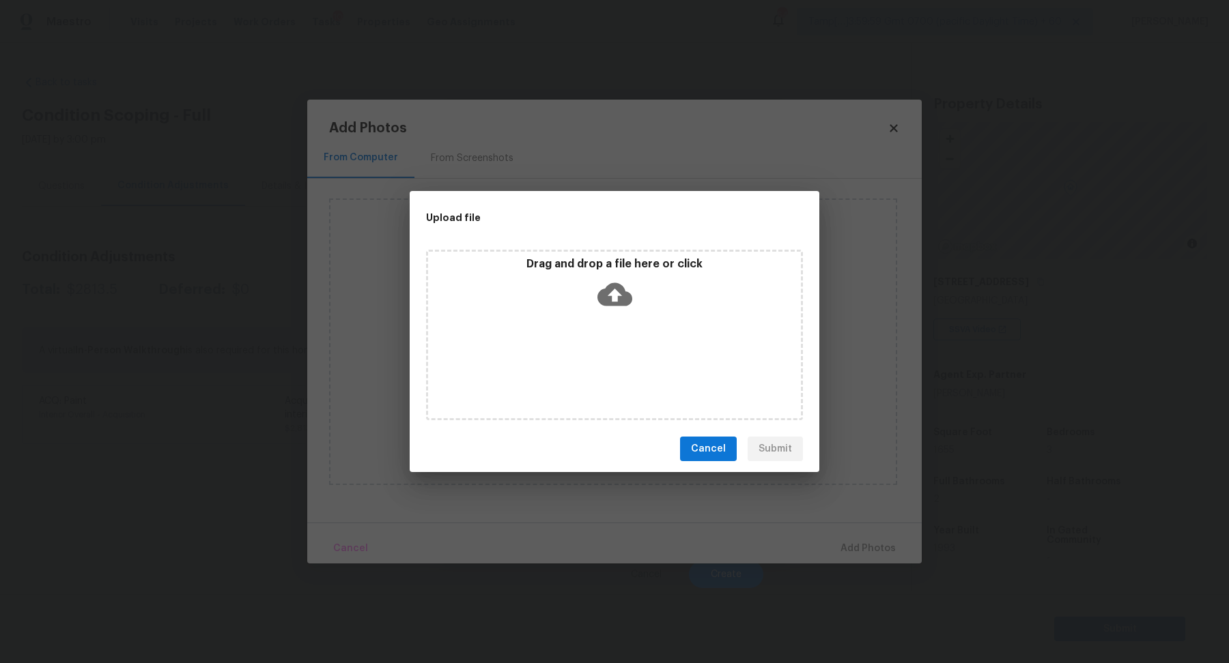
click at [618, 313] on div "Drag and drop a file here or click" at bounding box center [614, 286] width 373 height 59
click at [511, 158] on div "Upload file Drag and drop a file here or click Cancel Submit" at bounding box center [614, 331] width 1229 height 663
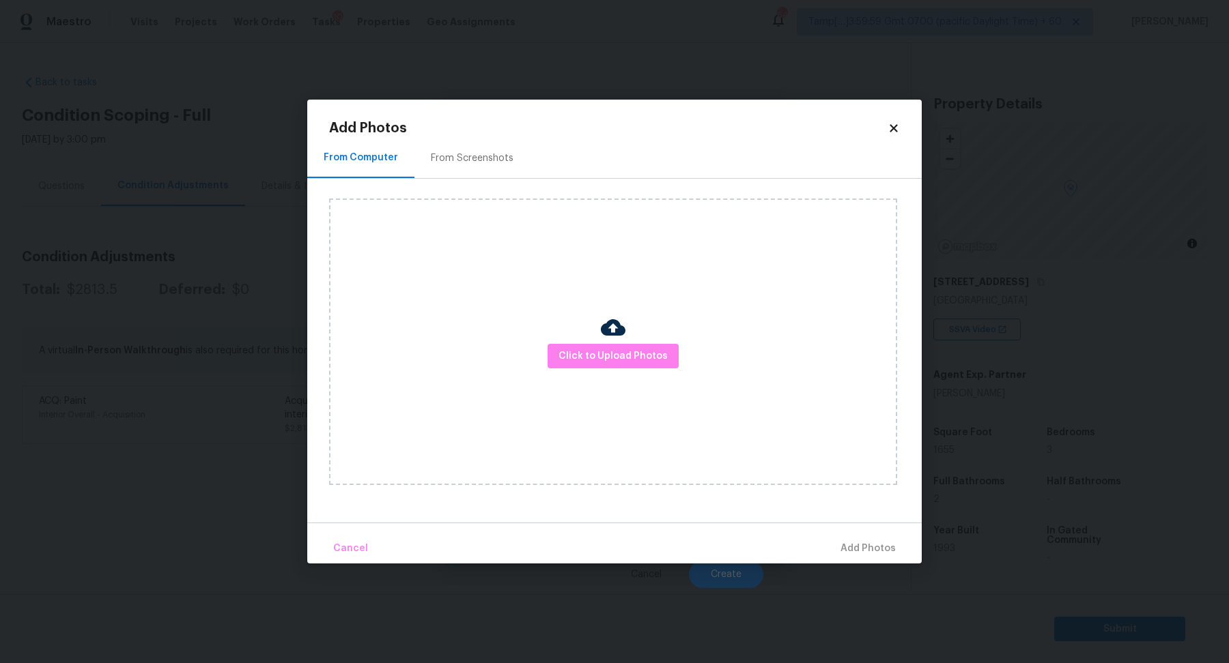
click at [459, 158] on div "From Screenshots" at bounding box center [472, 159] width 83 height 14
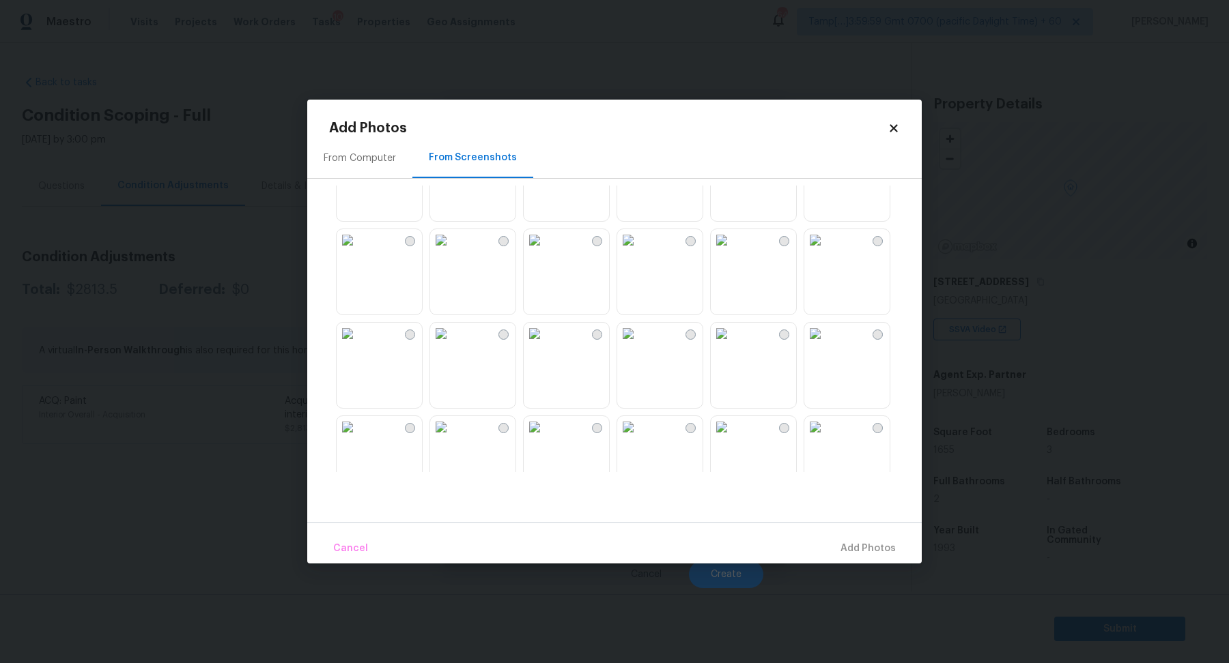
scroll to position [539, 0]
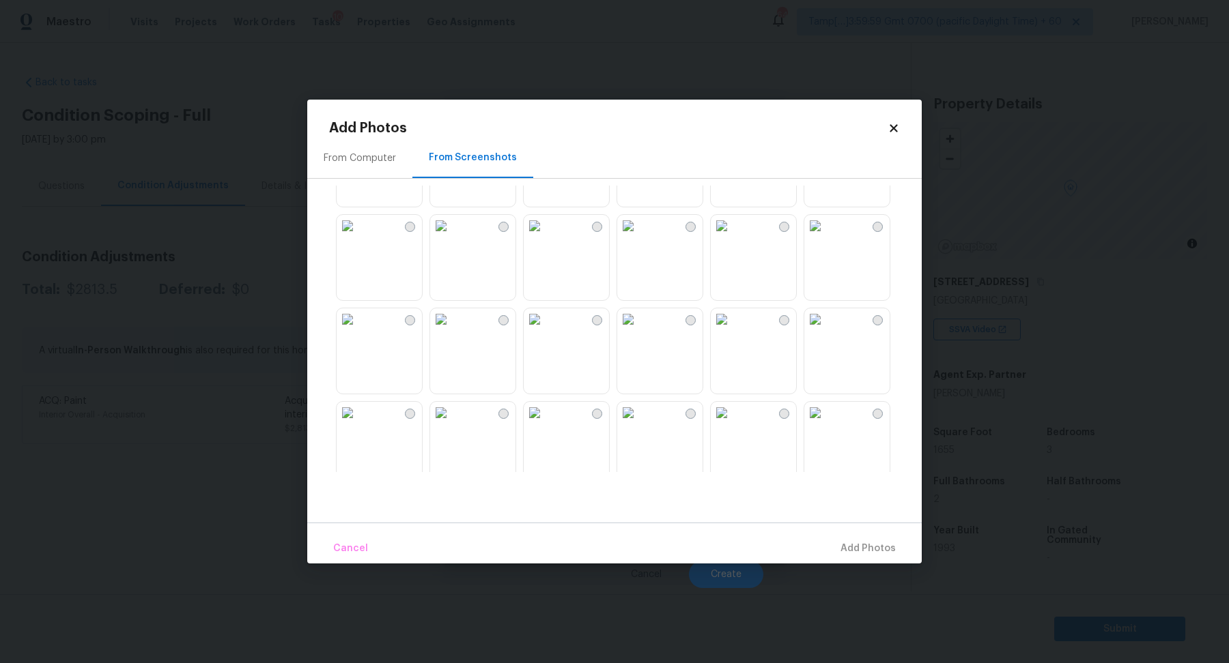
click at [732, 330] on img at bounding box center [721, 319] width 22 height 22
click at [826, 330] on img at bounding box center [815, 319] width 22 height 22
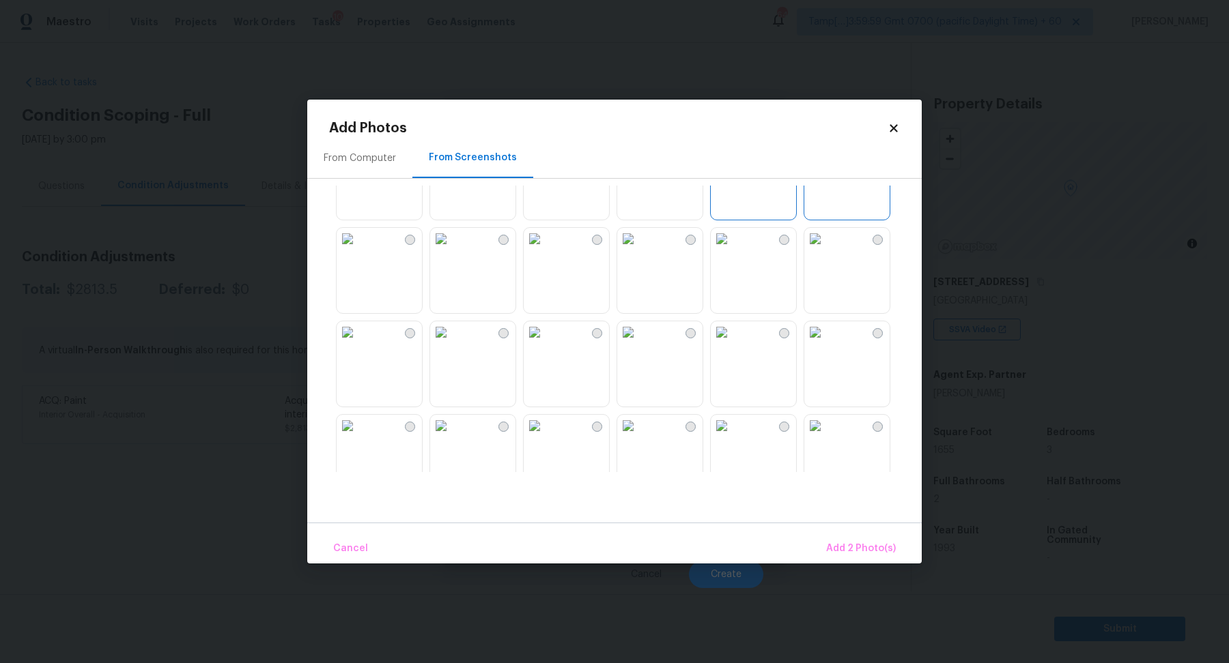
scroll to position [731, 0]
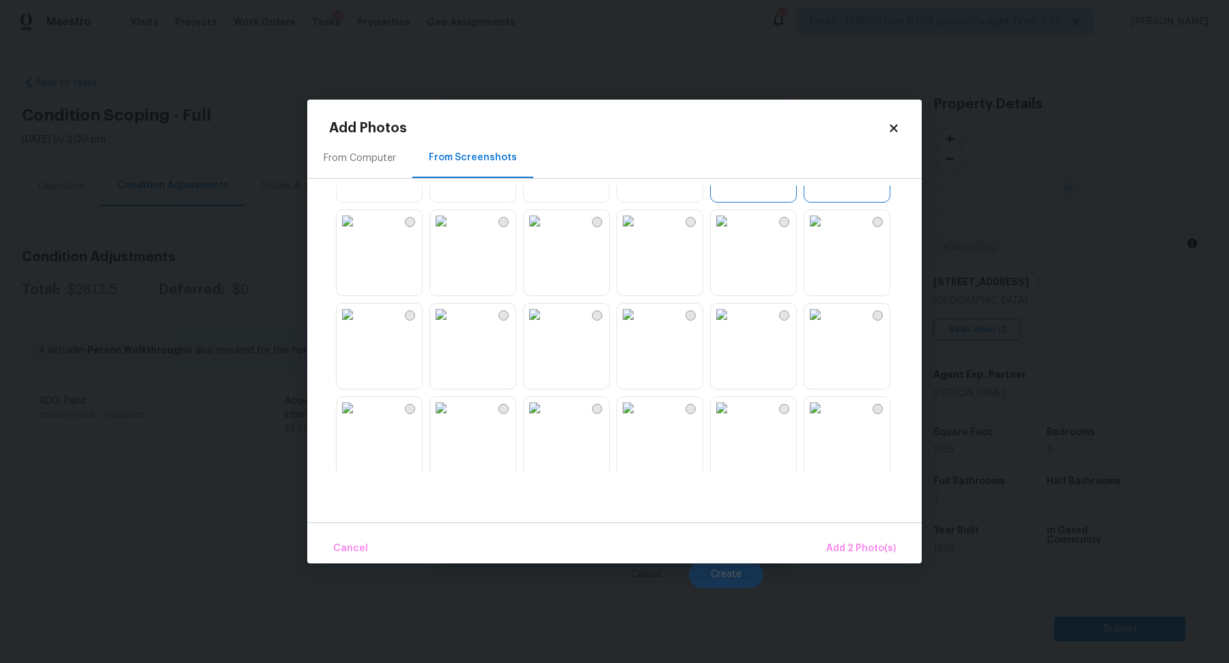
click at [826, 326] on img at bounding box center [815, 315] width 22 height 22
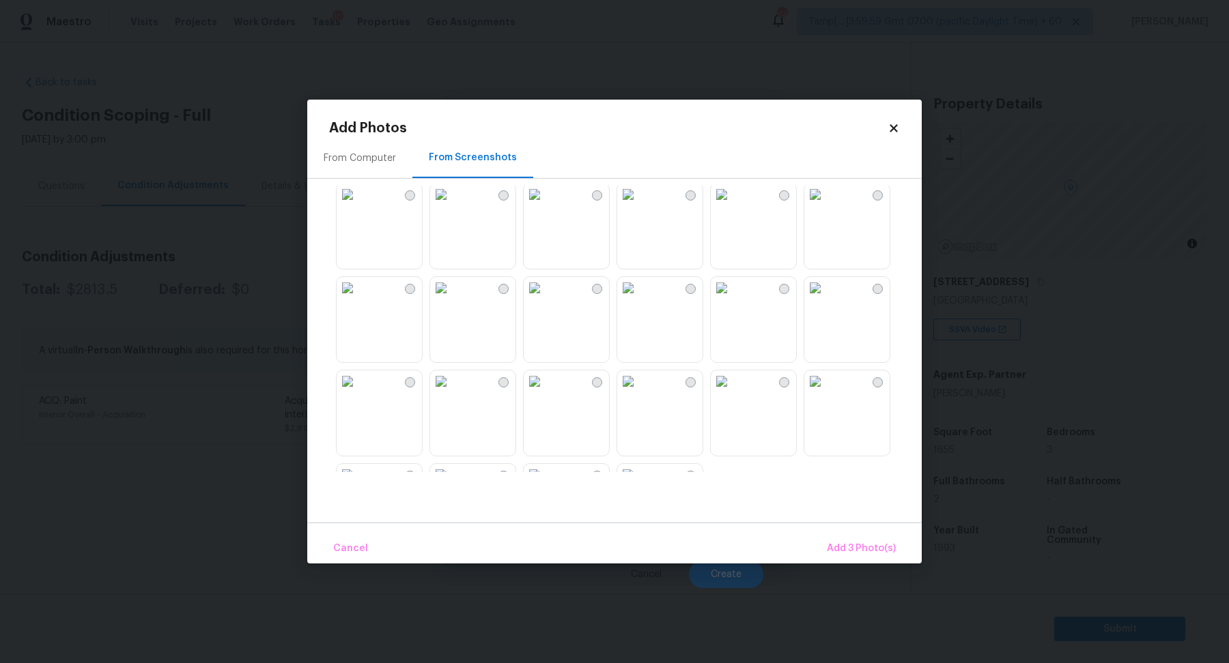
scroll to position [1069, 0]
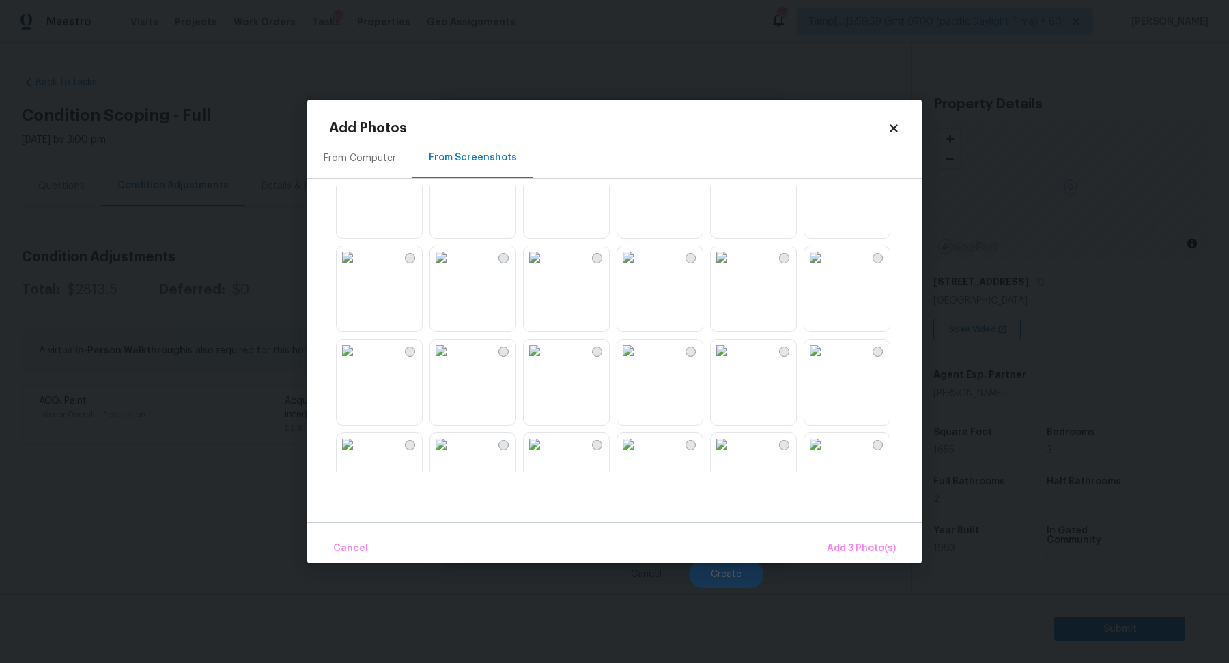
click at [357, 268] on img at bounding box center [347, 257] width 22 height 22
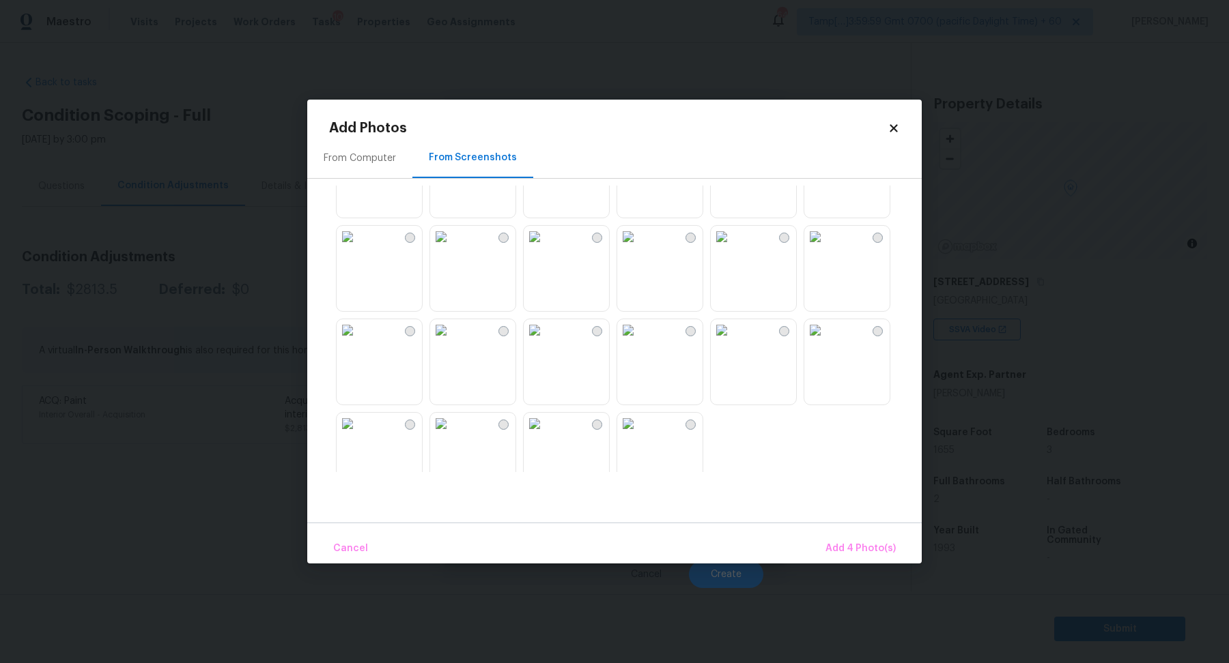
scroll to position [1303, 0]
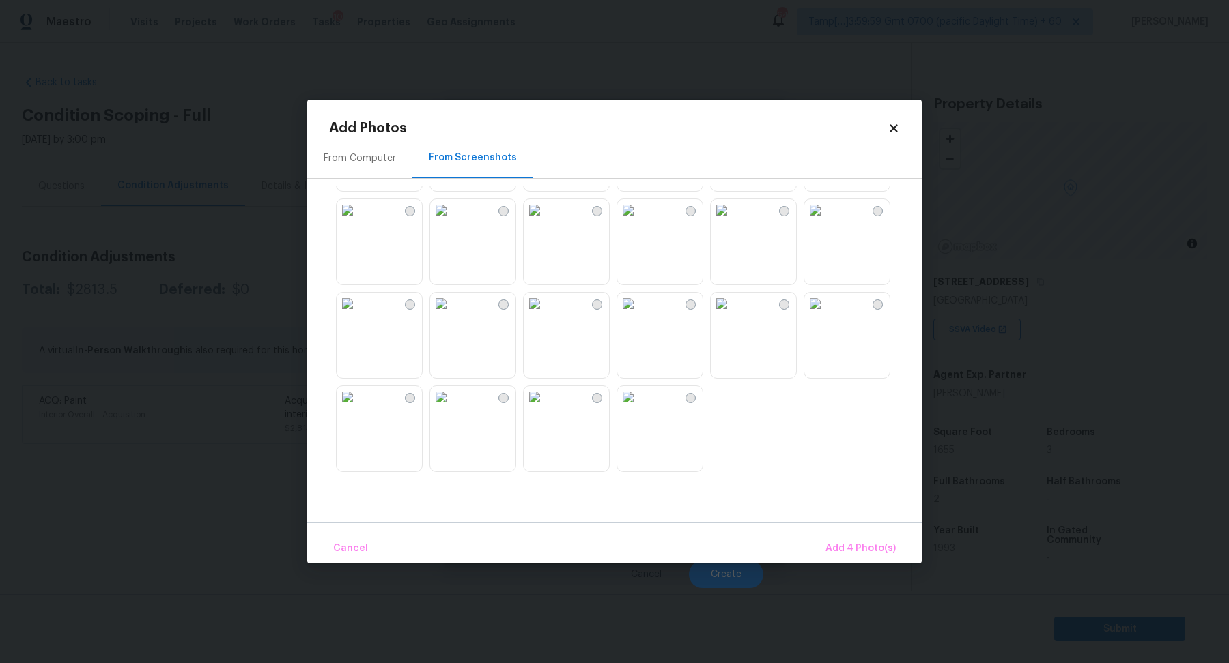
click at [545, 408] on img at bounding box center [534, 397] width 22 height 22
click at [855, 551] on span "Add 5 Photo(s)" at bounding box center [861, 549] width 69 height 17
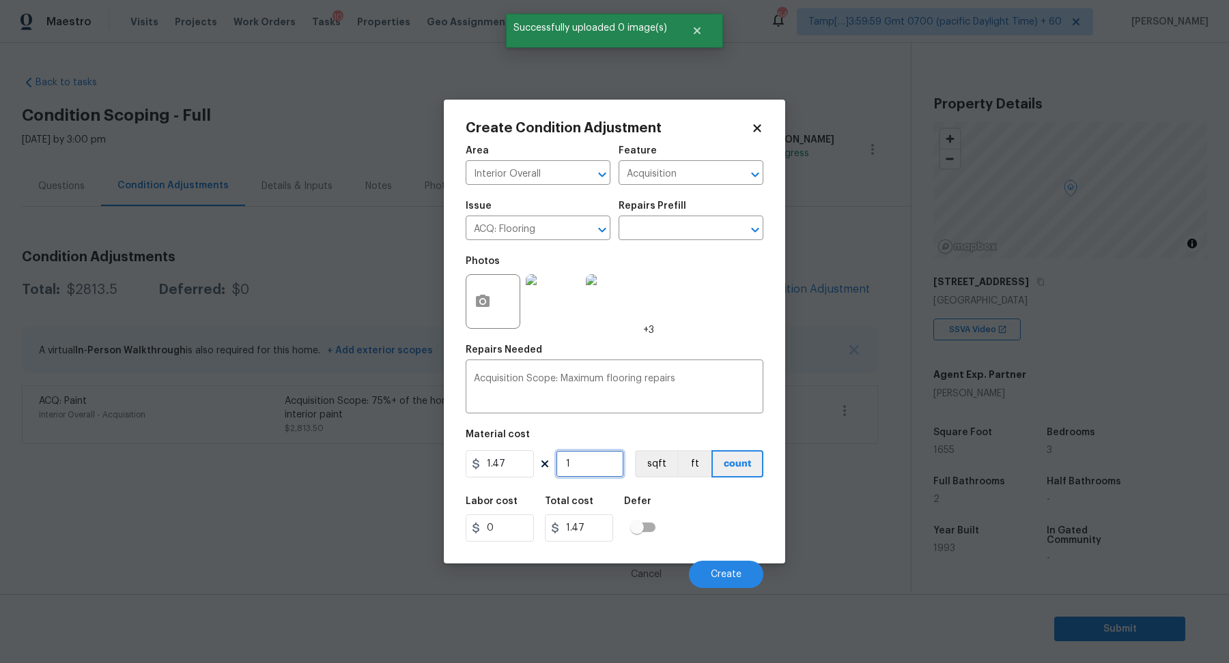
click at [594, 471] on input "1" at bounding box center [590, 463] width 68 height 27
type input "17"
type input "24.99"
type input "176"
type input "258.72"
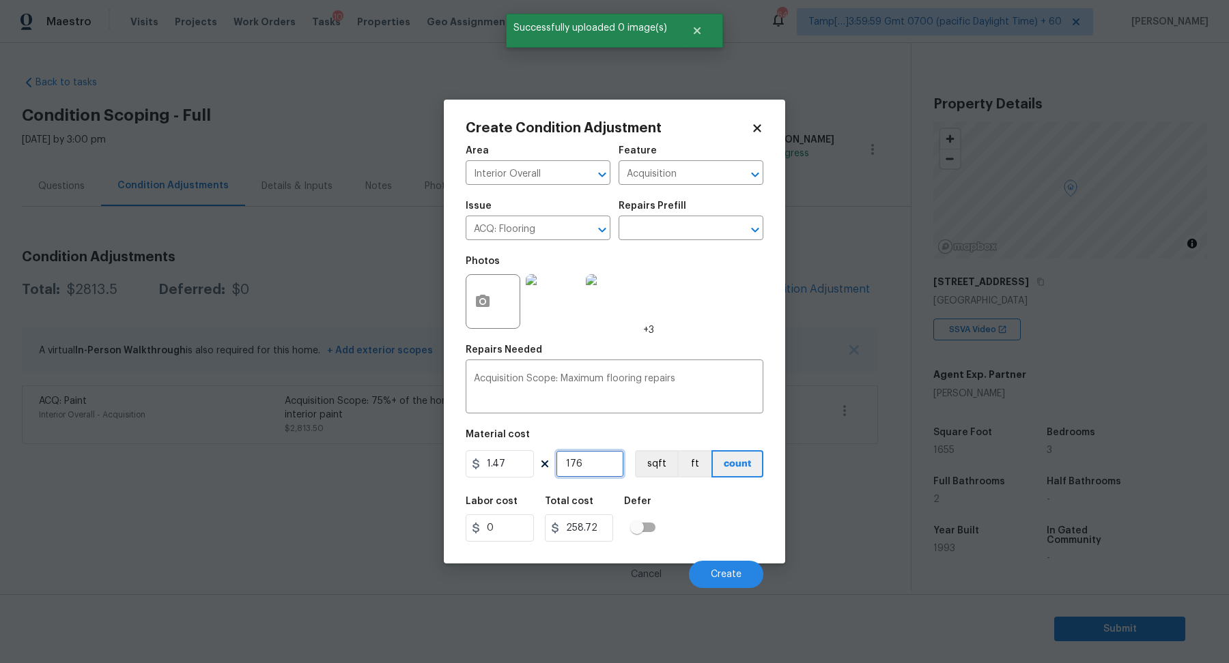
type input "17"
type input "24.99"
type input "1"
type input "1.47"
type input "16"
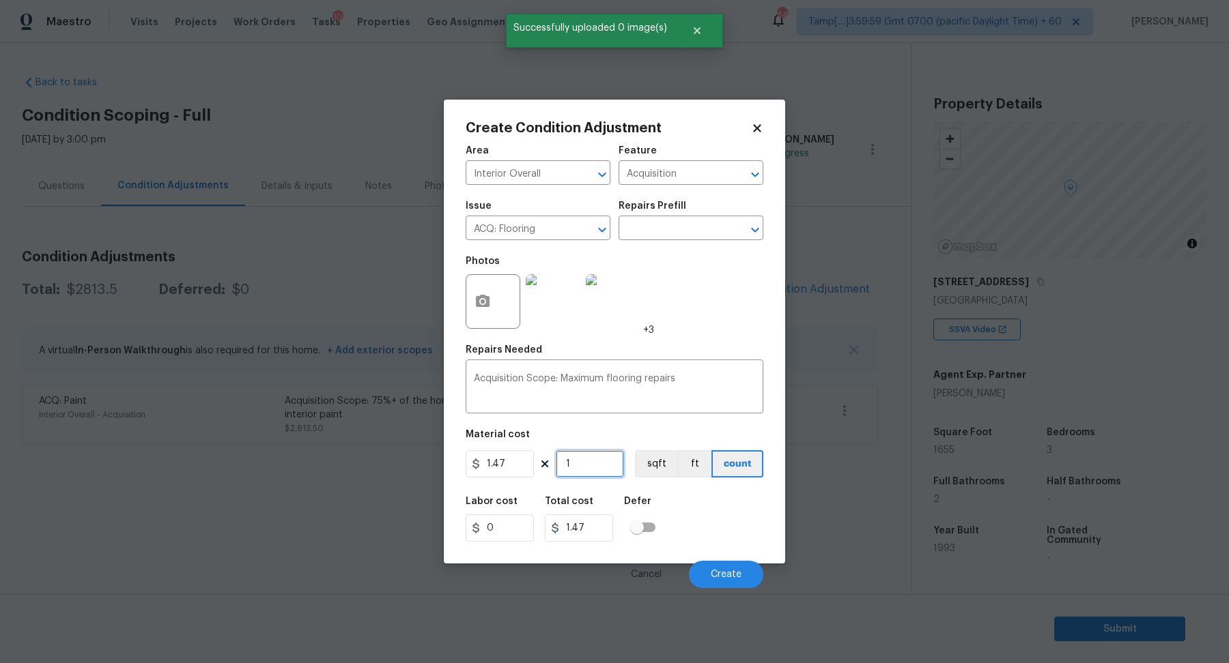
type input "23.52"
type input "165"
type input "242.55"
type input "1655"
type input "2432.85"
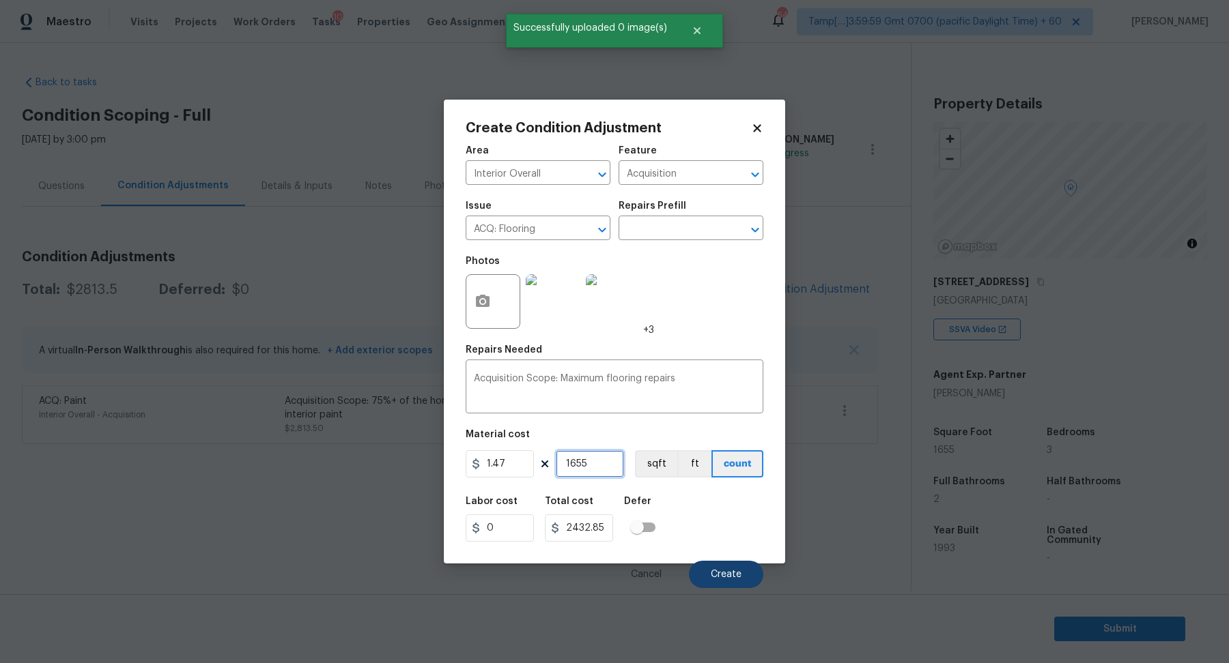
type input "1655"
click at [740, 564] on button "Create" at bounding box center [726, 574] width 74 height 27
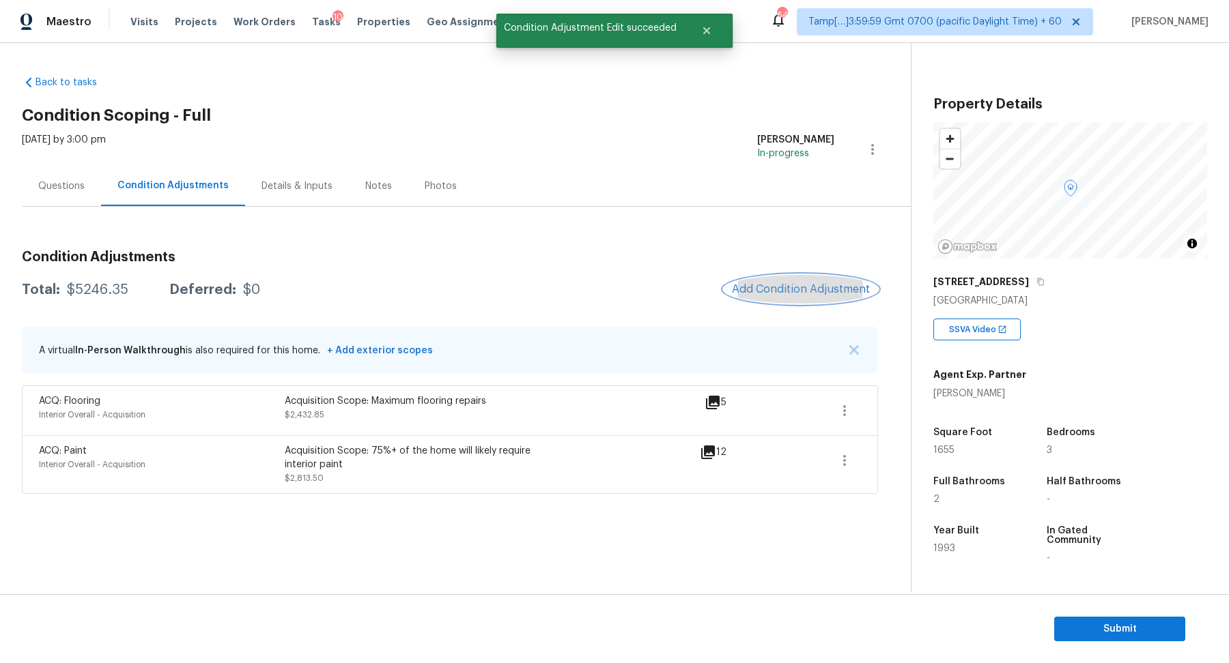
click at [789, 298] on button "Add Condition Adjustment" at bounding box center [800, 289] width 154 height 29
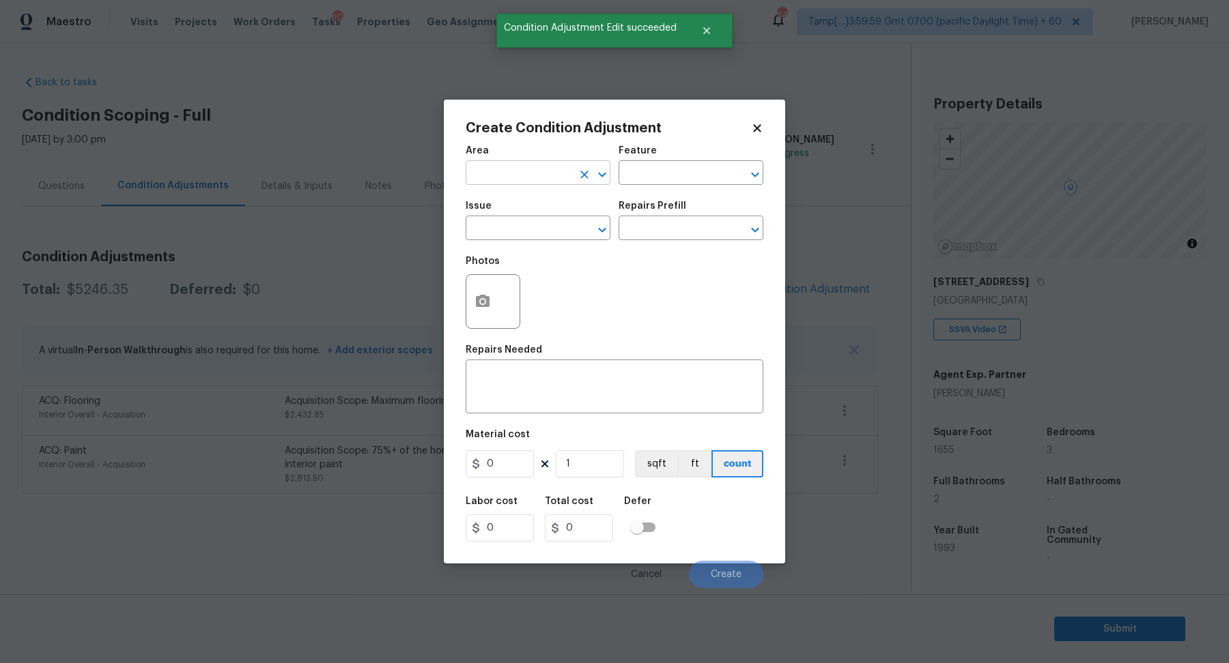
click at [557, 181] on input "text" at bounding box center [518, 174] width 106 height 21
type input "inyter"
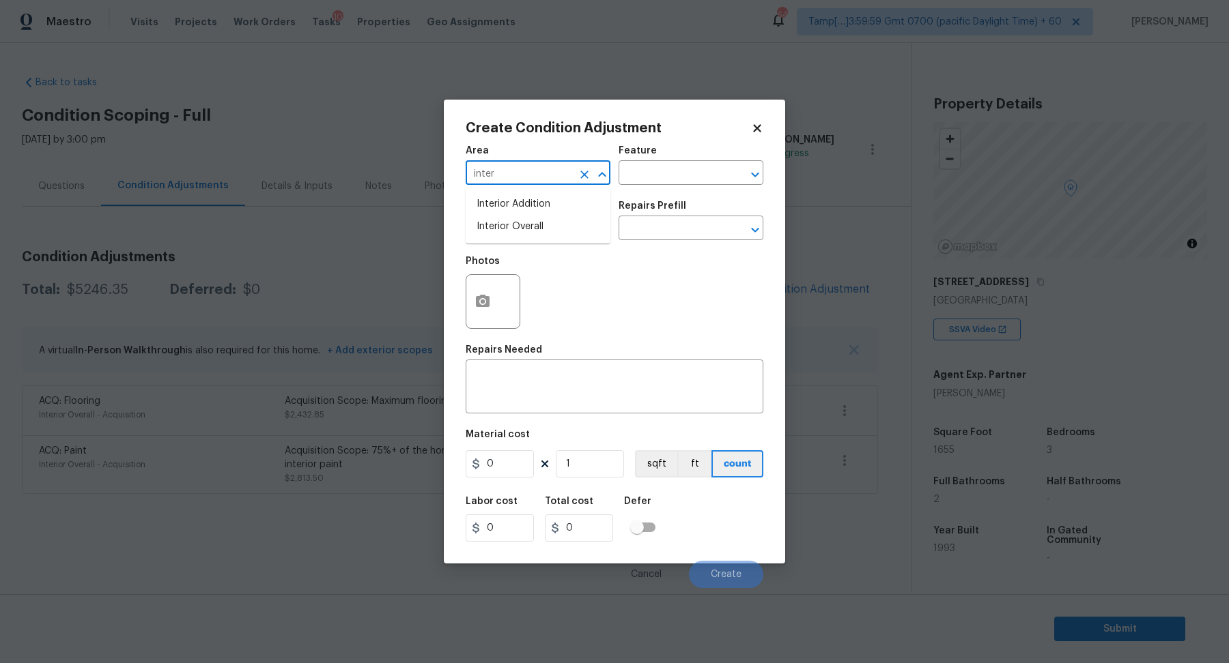
click at [546, 235] on li "Interior Overall" at bounding box center [537, 227] width 145 height 23
type input "Interior Overall"
click at [546, 235] on input "text" at bounding box center [518, 229] width 106 height 21
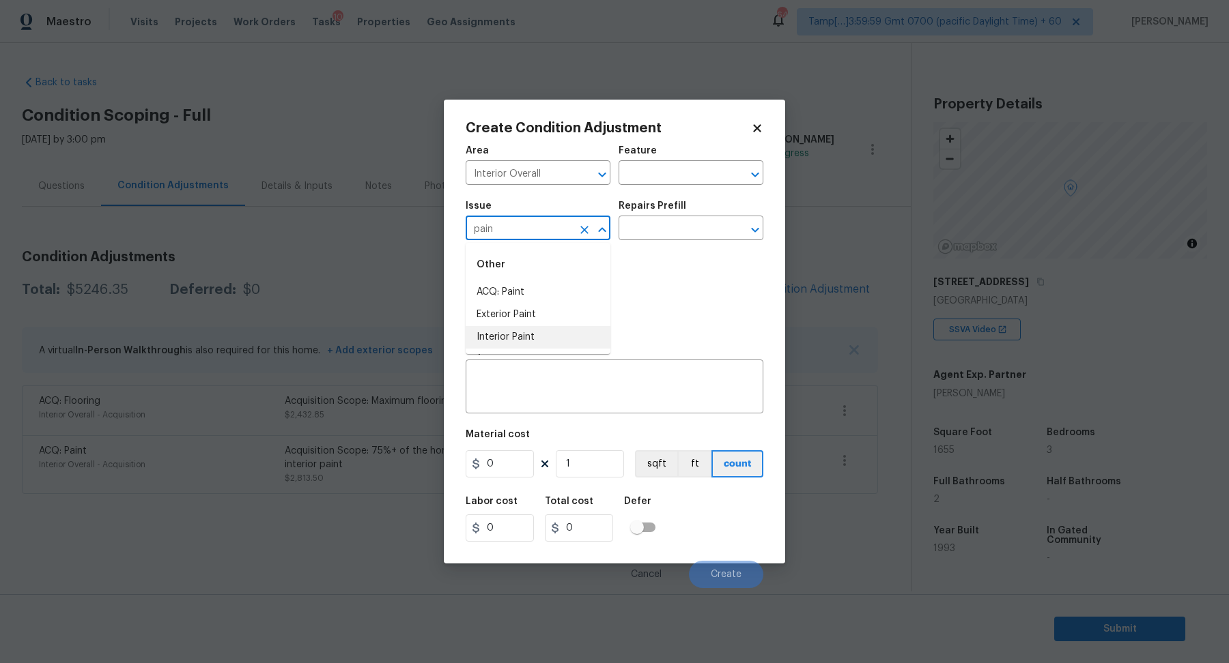
click at [551, 330] on li "Interior Paint" at bounding box center [537, 337] width 145 height 23
type input "Interior Paint"
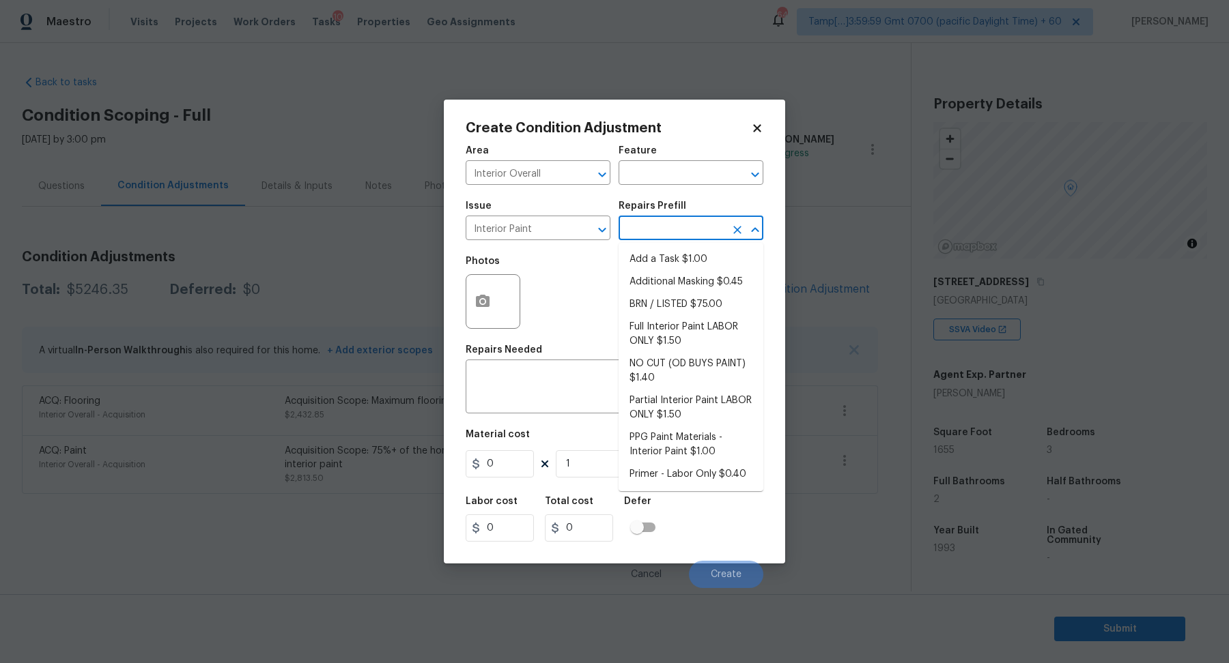
click at [668, 238] on input "text" at bounding box center [671, 229] width 106 height 21
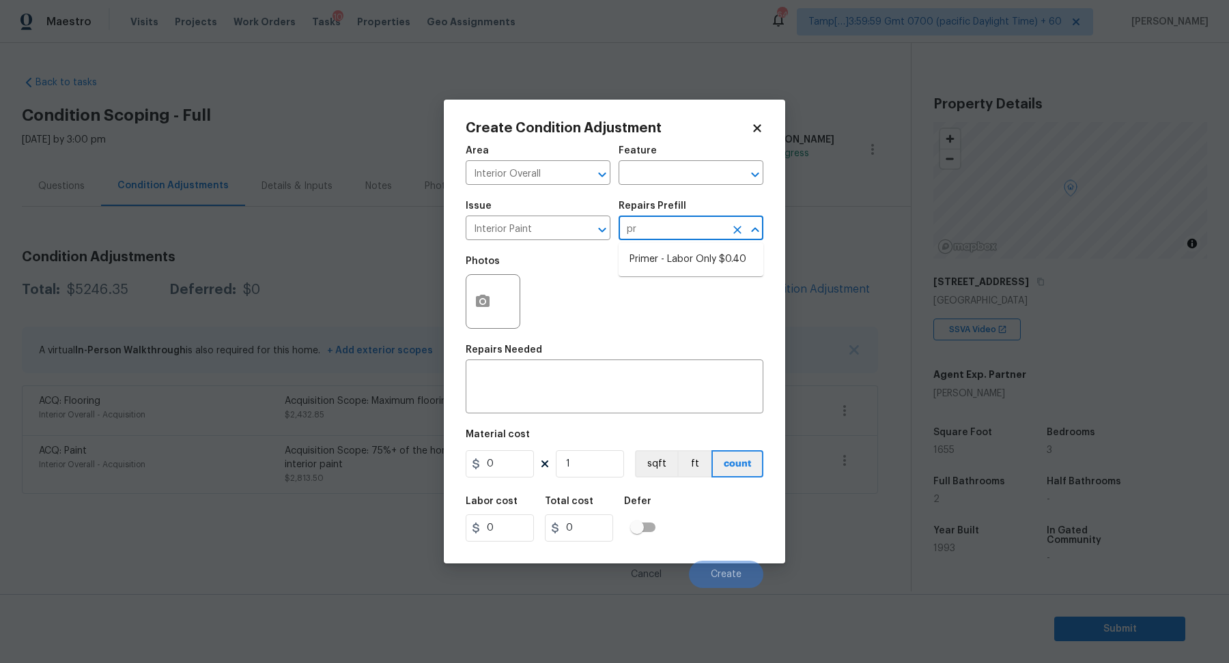
type input "pri"
click at [688, 265] on li "Primer - Labor Only $0.40" at bounding box center [690, 259] width 145 height 23
type input "Overall Paint"
type textarea "Interior primer - PRIMER PROVIDED BY OPENDOOR - All nails, screws, drywall anch…"
type input "0.4"
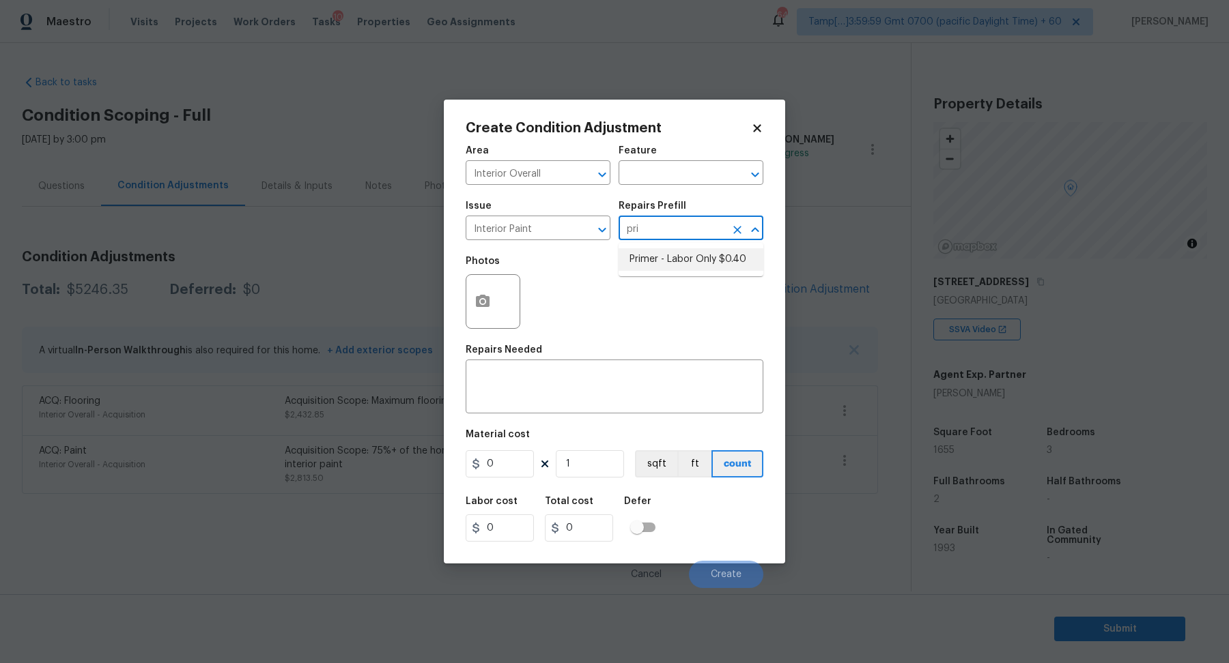
type input "0.4"
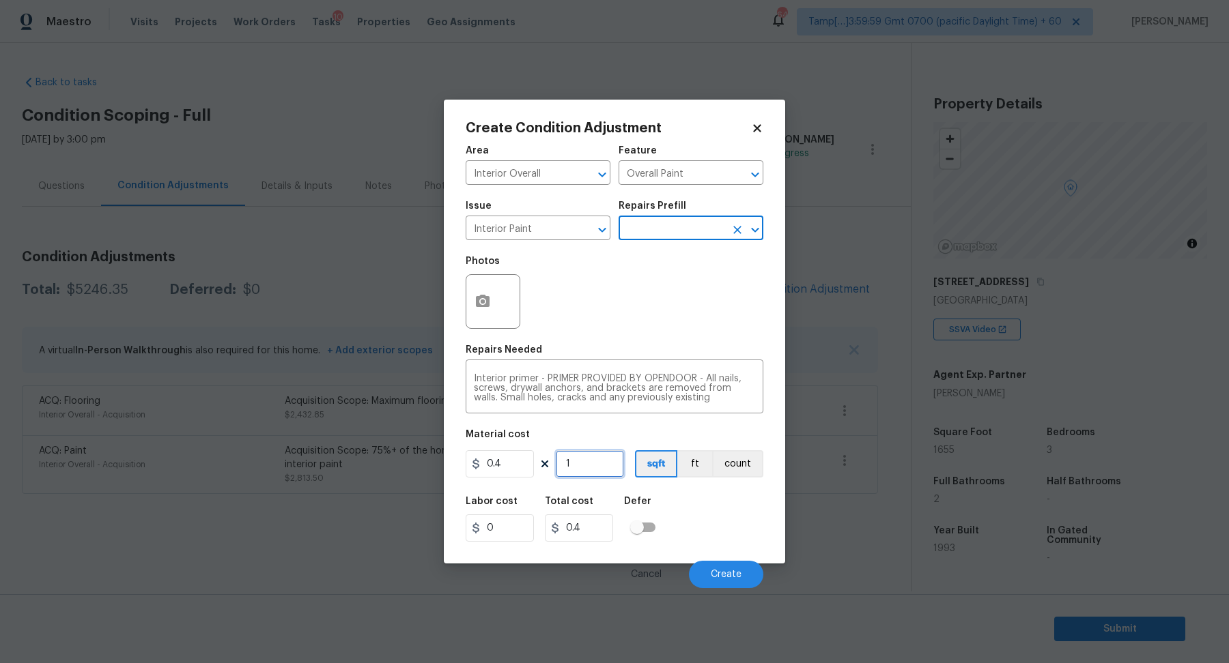
click at [597, 470] on input "1" at bounding box center [590, 463] width 68 height 27
type input "16"
type input "6.4"
type input "165"
type input "66"
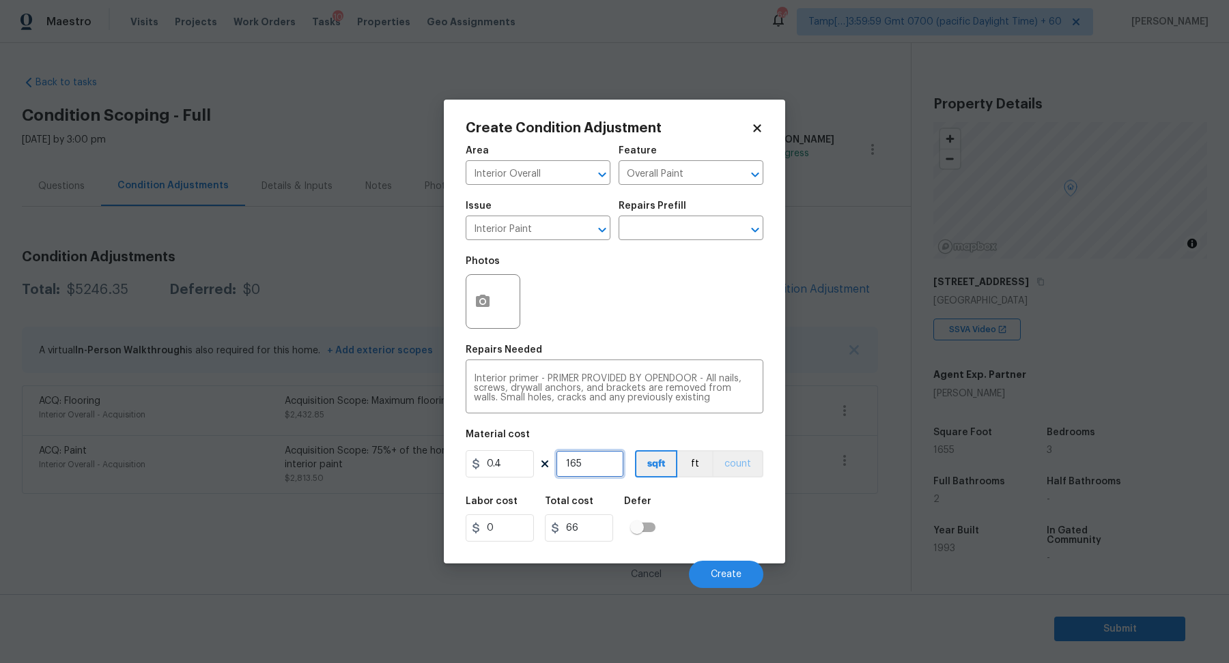
type input "1655"
type input "662"
type input "1655"
click at [736, 586] on button "Create" at bounding box center [726, 574] width 74 height 27
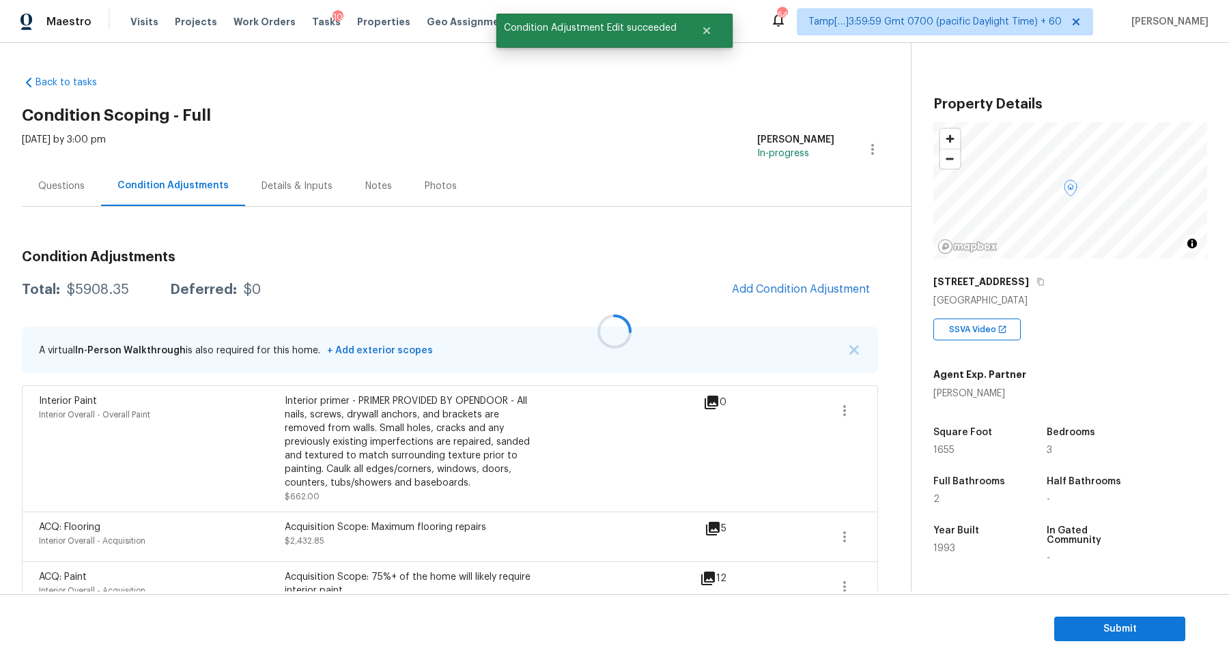
click at [818, 287] on div at bounding box center [614, 331] width 1229 height 663
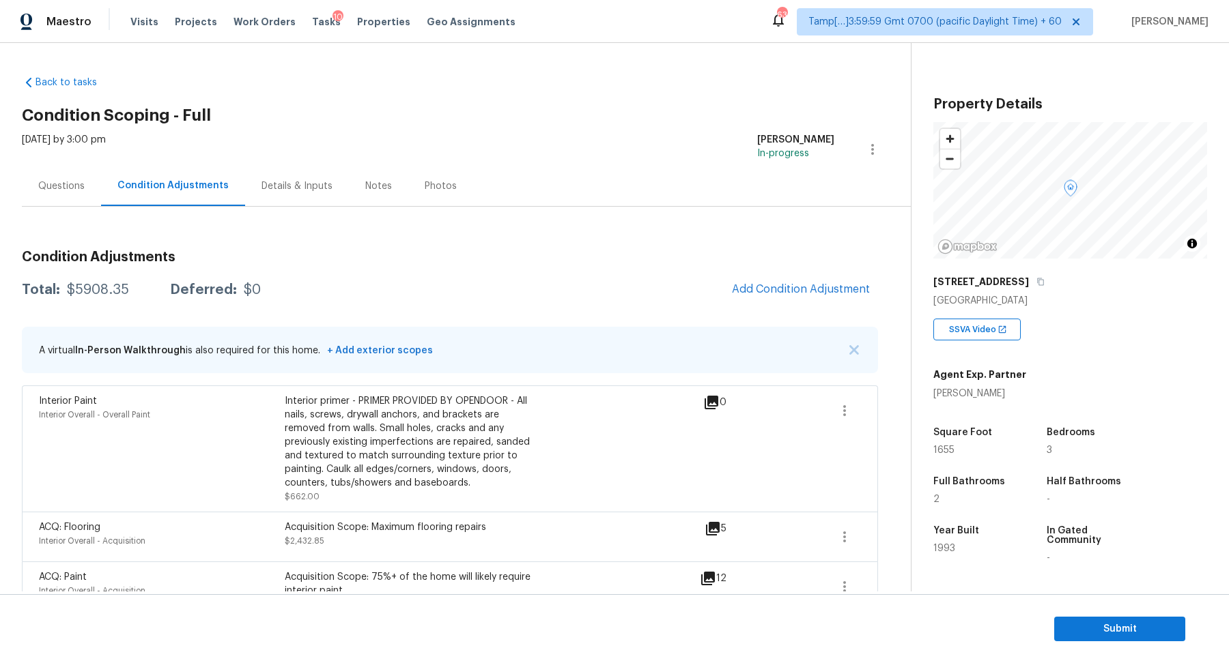
scroll to position [31, 0]
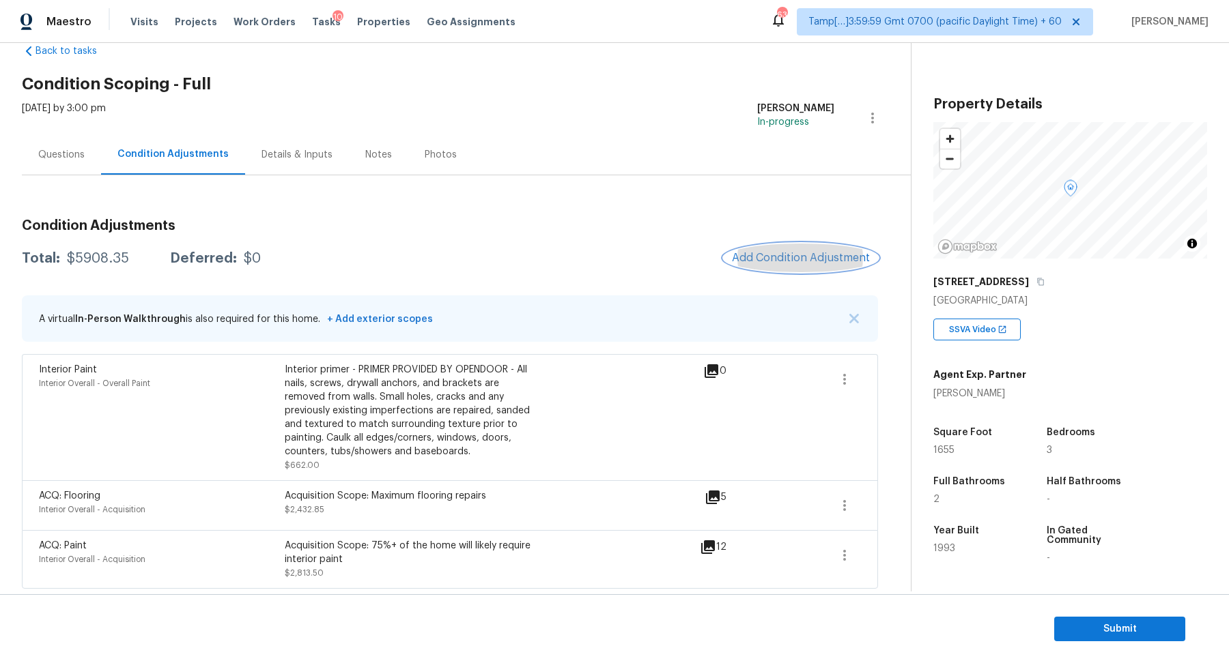
click at [768, 258] on span "Add Condition Adjustment" at bounding box center [801, 258] width 138 height 12
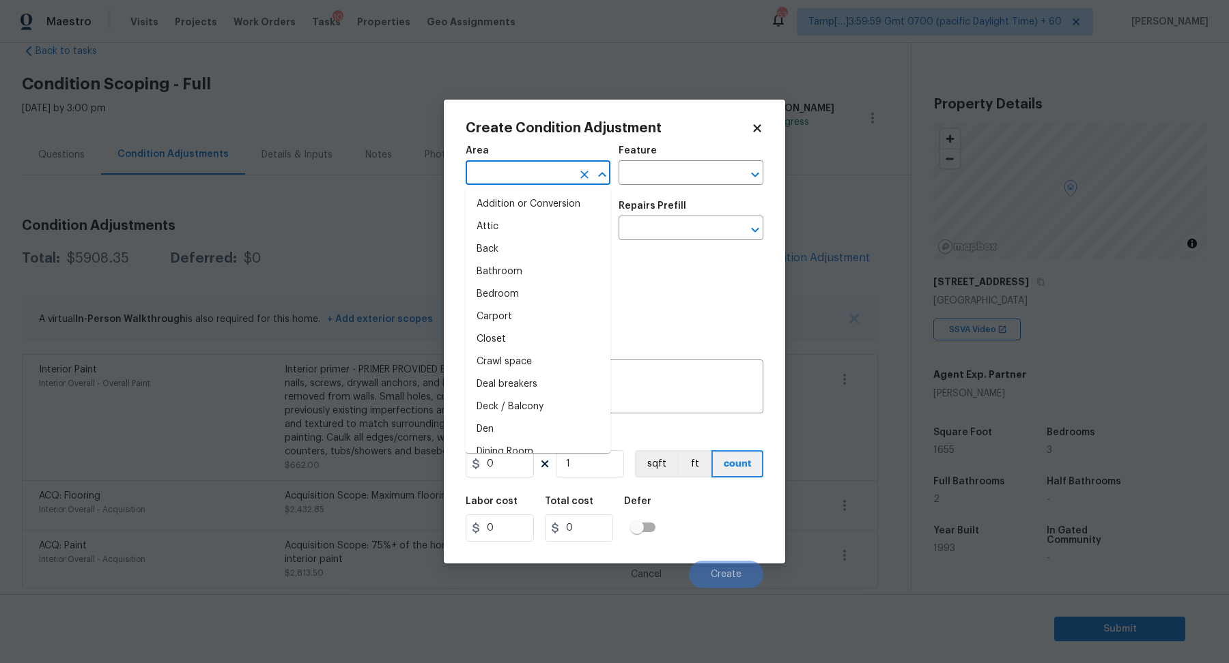
click at [507, 173] on input "text" at bounding box center [518, 174] width 106 height 21
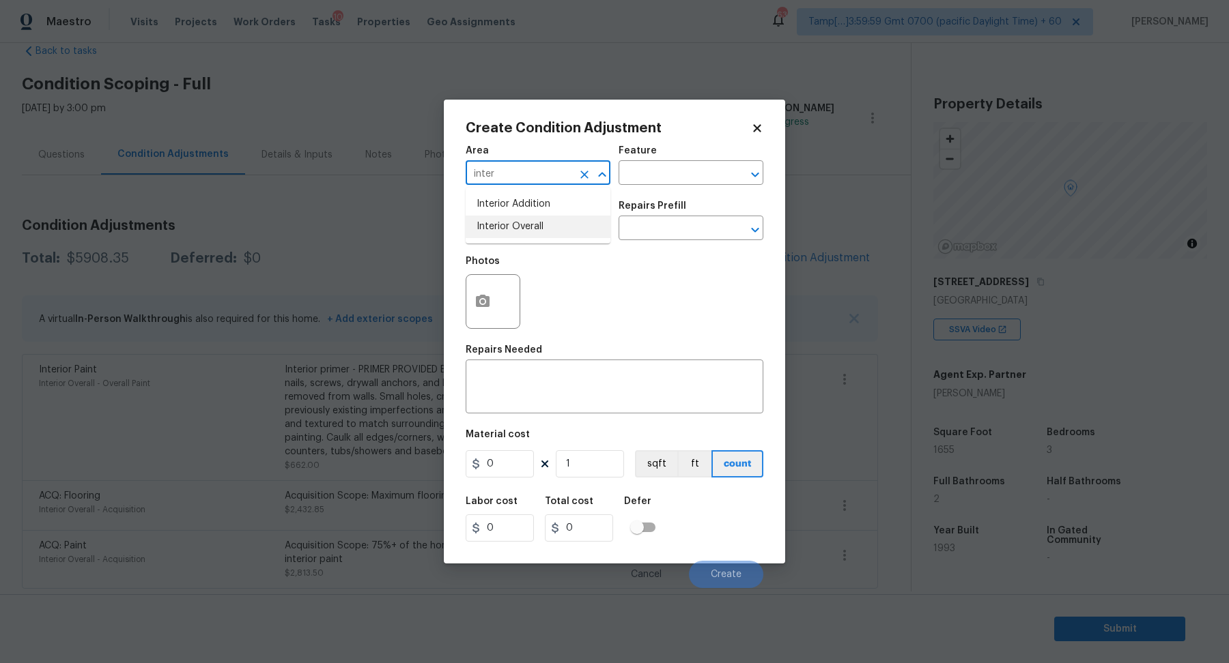
click at [554, 225] on li "Interior Overall" at bounding box center [537, 227] width 145 height 23
type input "Interior Overall"
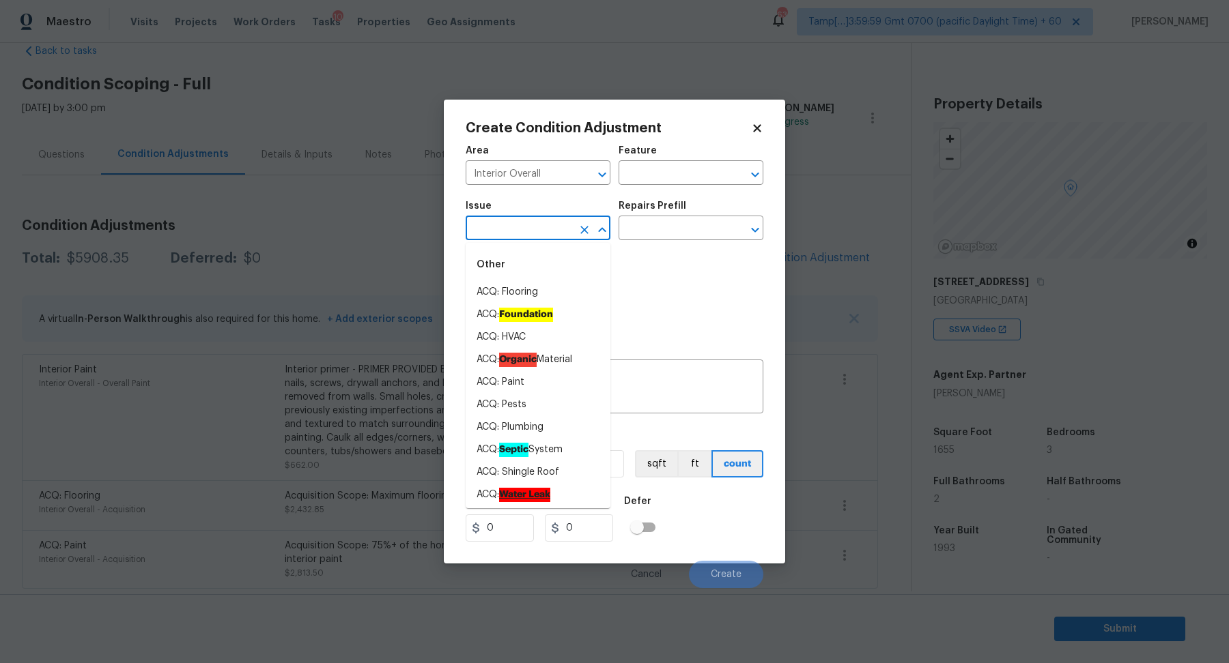
click at [554, 225] on input "text" at bounding box center [518, 229] width 106 height 21
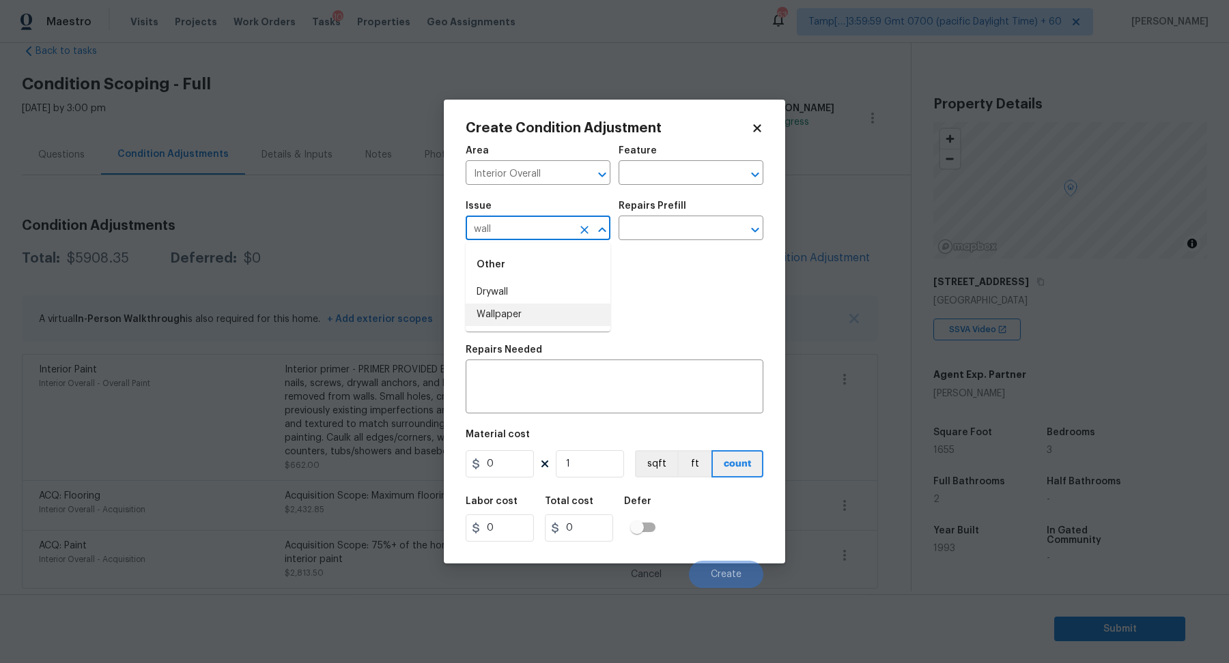
click at [569, 306] on li "Wallpaper" at bounding box center [537, 315] width 145 height 23
type input "Wallpaper"
click at [678, 244] on div "Issue Wallpaper ​ Repairs Prefill ​" at bounding box center [614, 220] width 298 height 55
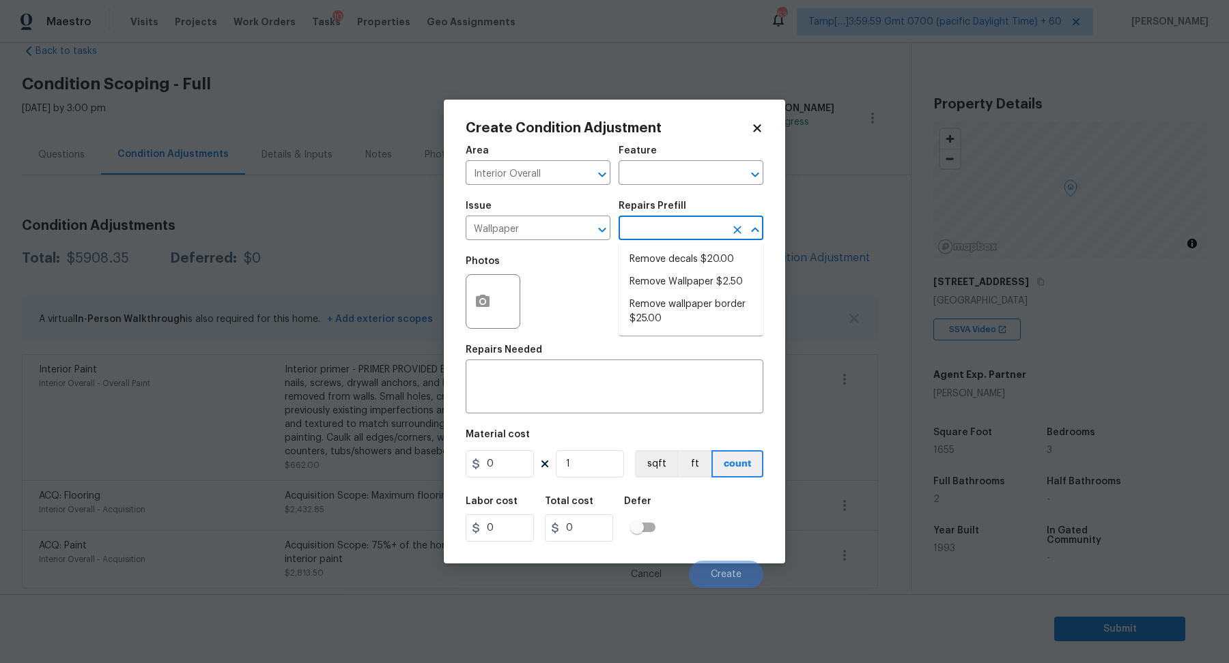
click at [695, 236] on input "text" at bounding box center [671, 229] width 106 height 21
click at [693, 281] on li "Remove Wallpaper $2.50" at bounding box center [690, 282] width 145 height 23
type input "Walls and Ceiling"
type textarea "Remove wallpaper and texture walls to best match existing conditions"
type input "2.5"
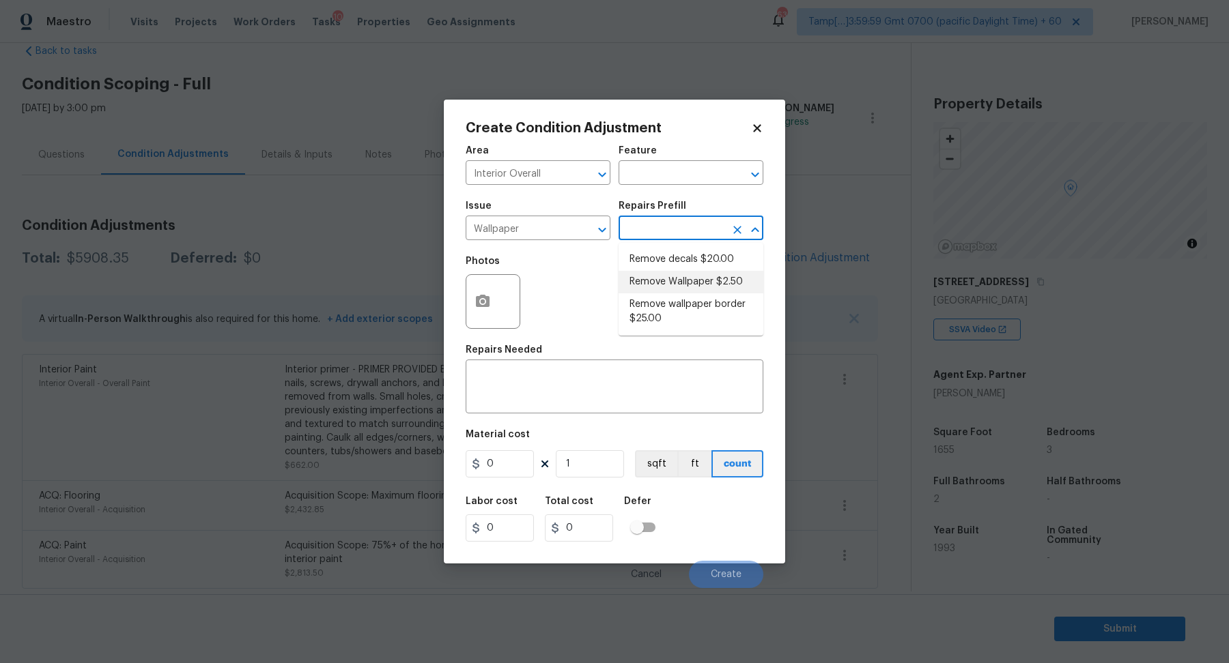
type input "2.5"
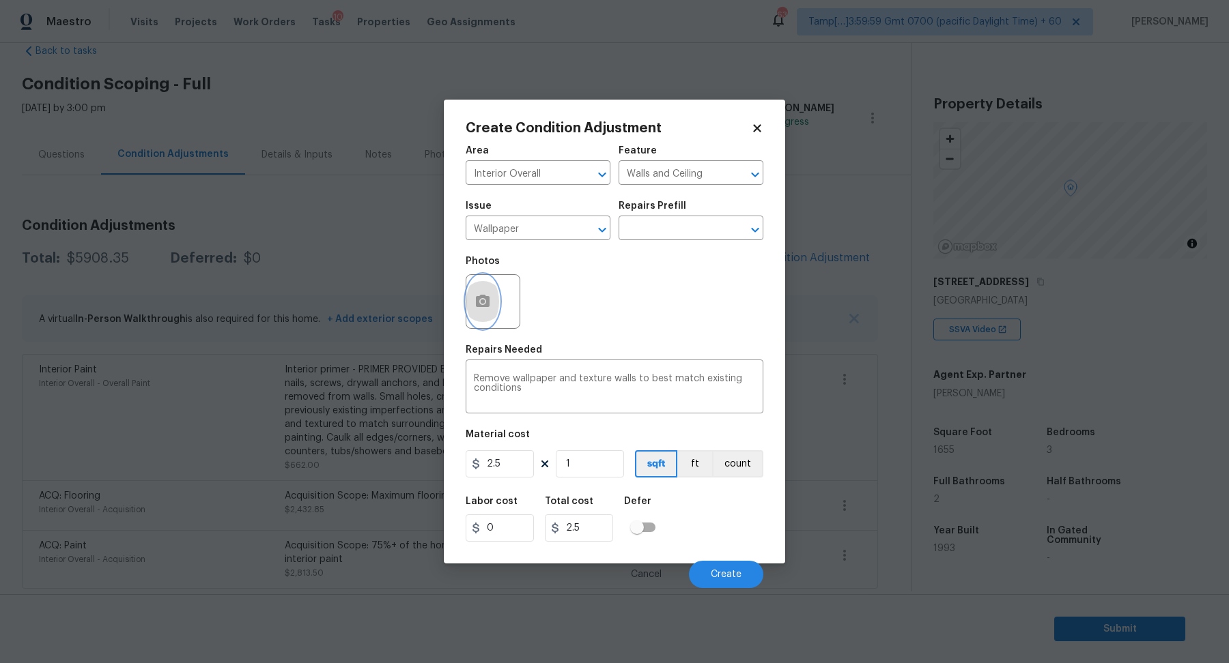
click at [498, 307] on button "button" at bounding box center [482, 301] width 33 height 53
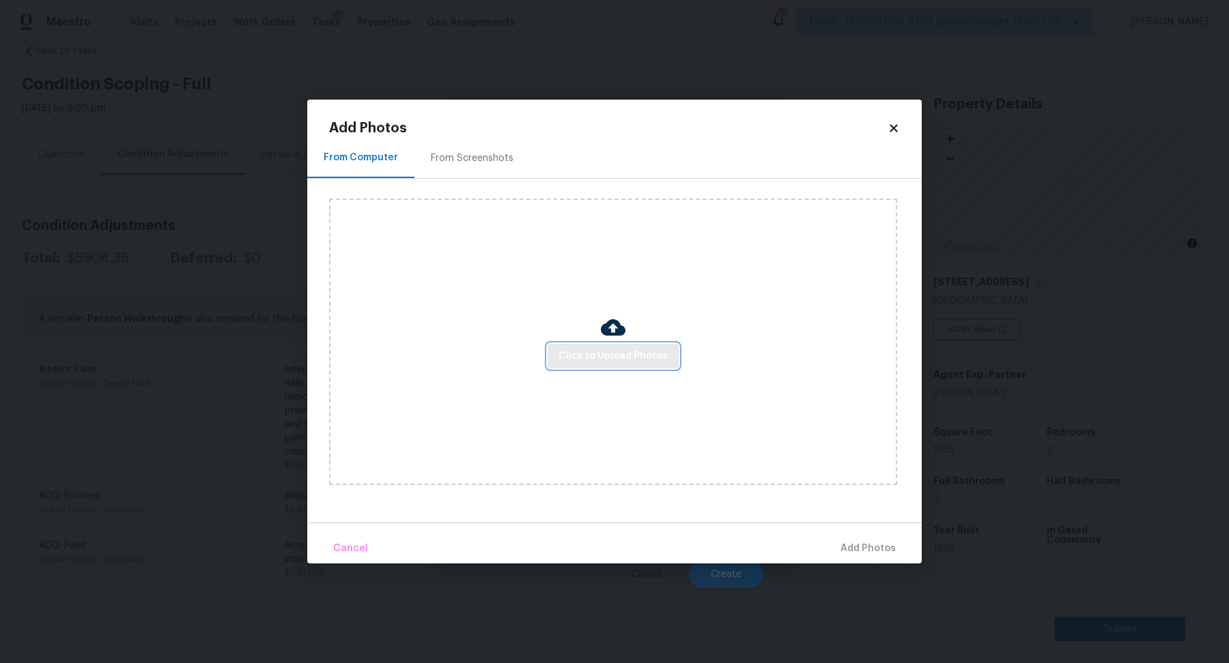
click at [560, 352] on button "Click to Upload Photos" at bounding box center [612, 356] width 131 height 25
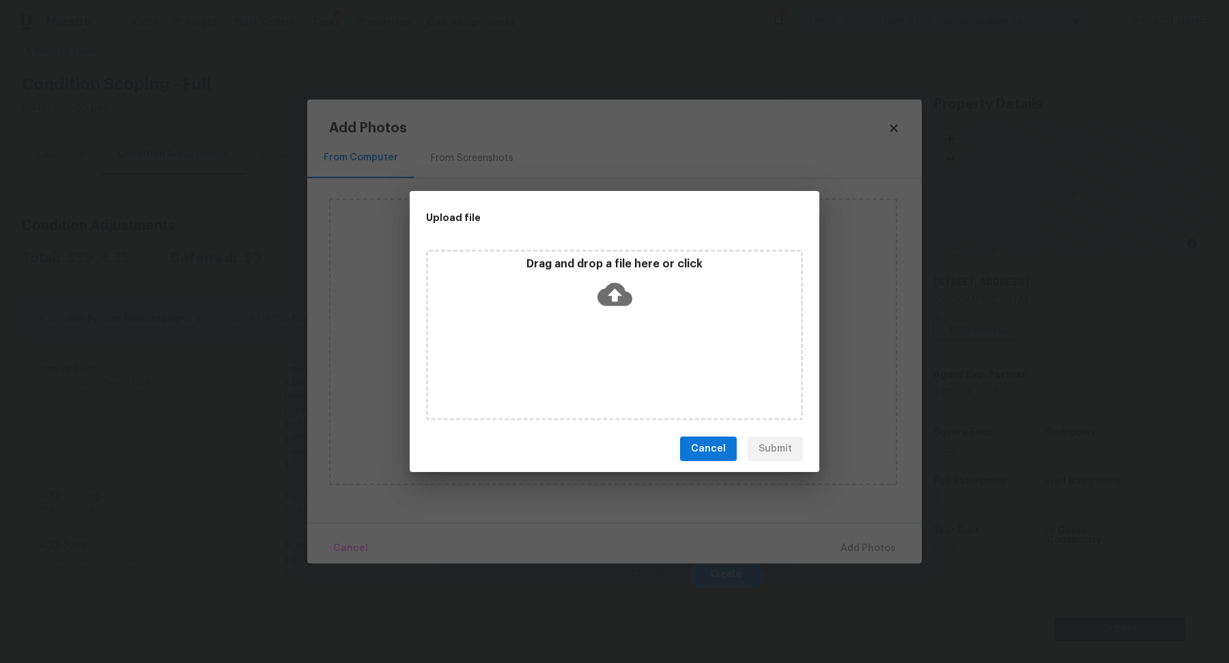
click at [646, 293] on div "Drag and drop a file here or click" at bounding box center [614, 286] width 373 height 59
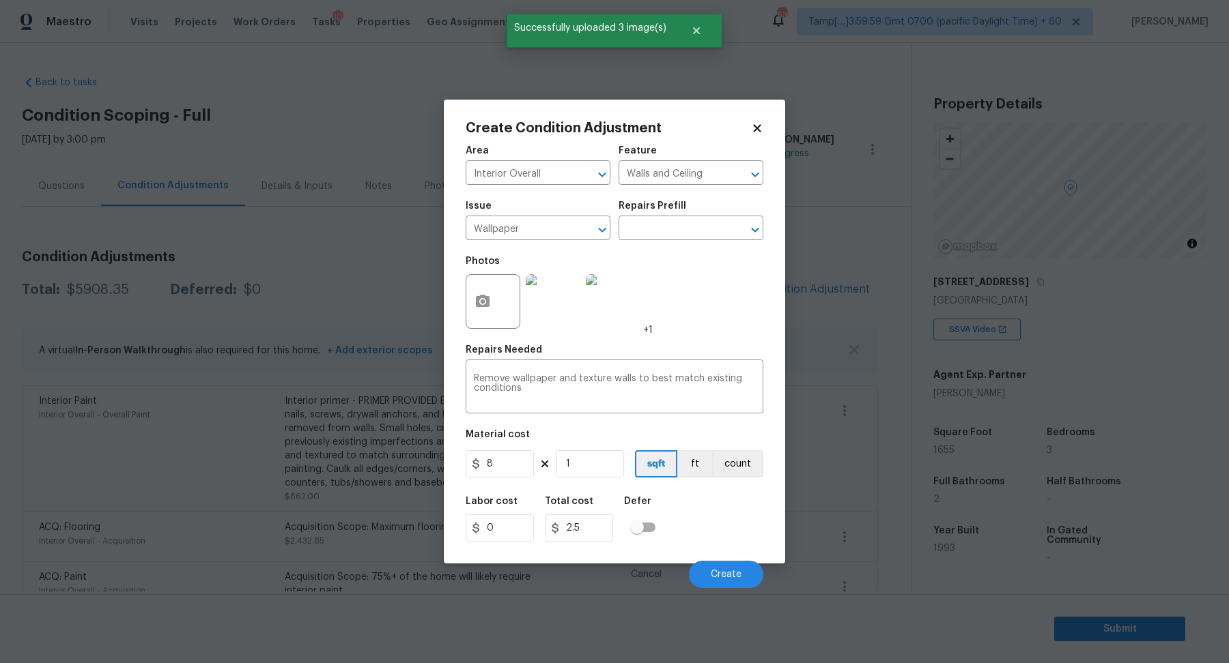
scroll to position [31, 0]
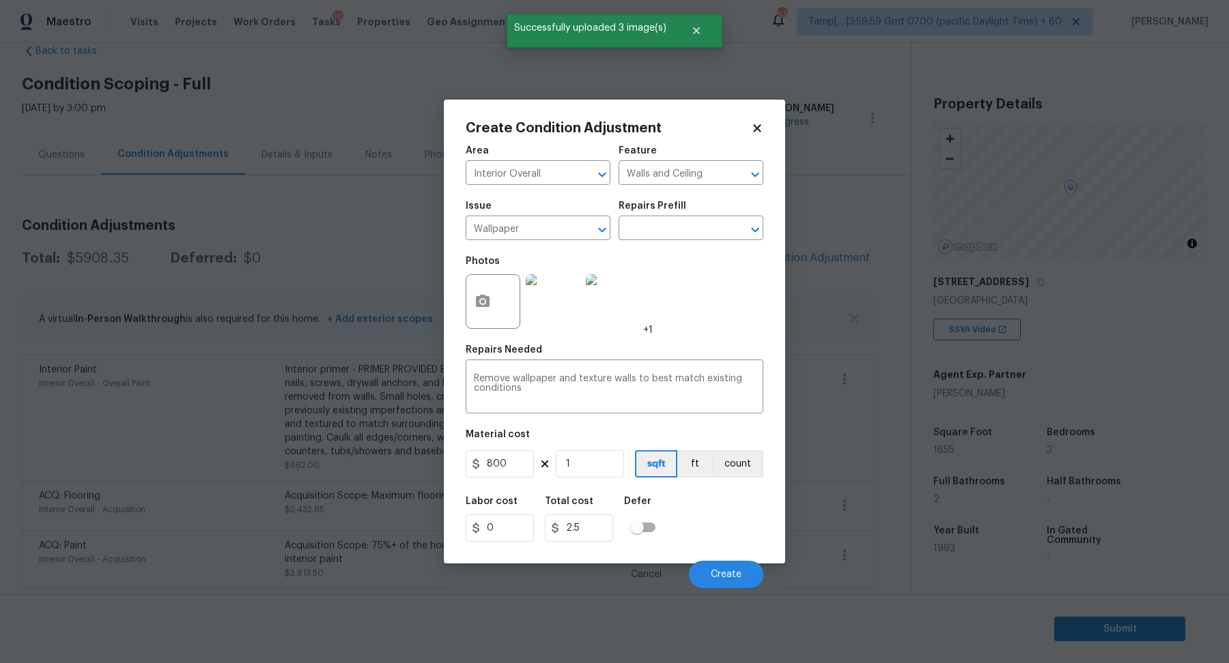
click at [519, 472] on input "800" at bounding box center [499, 463] width 68 height 27
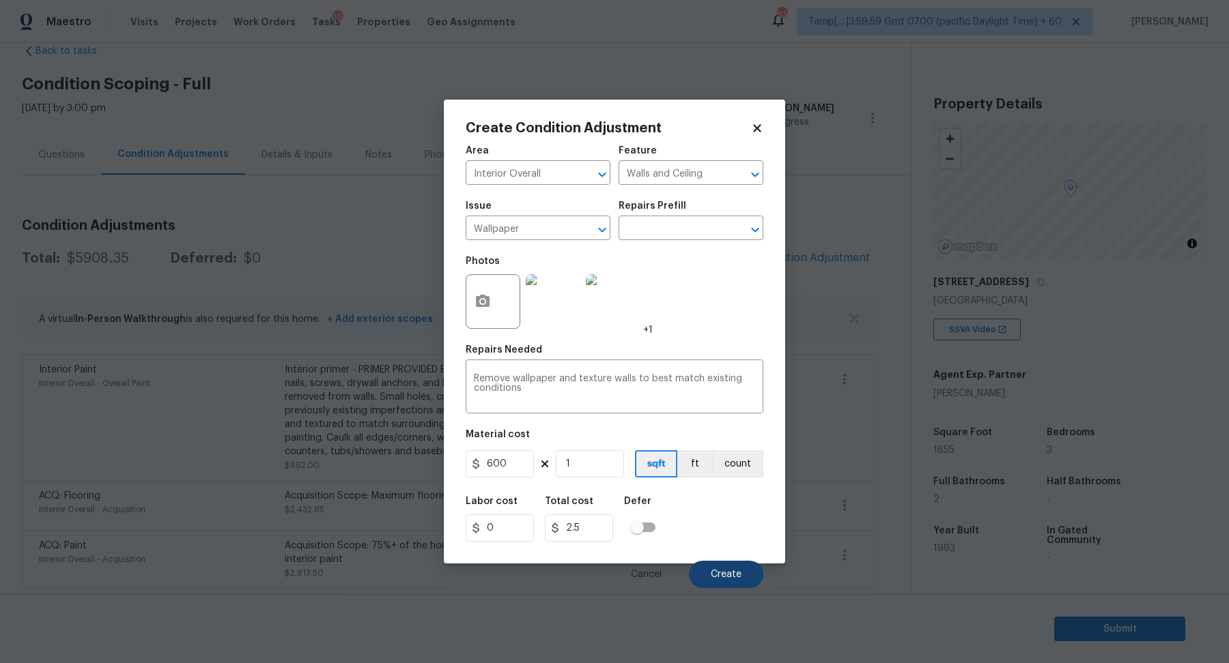
type input "600"
click at [718, 571] on span "Create" at bounding box center [725, 575] width 31 height 10
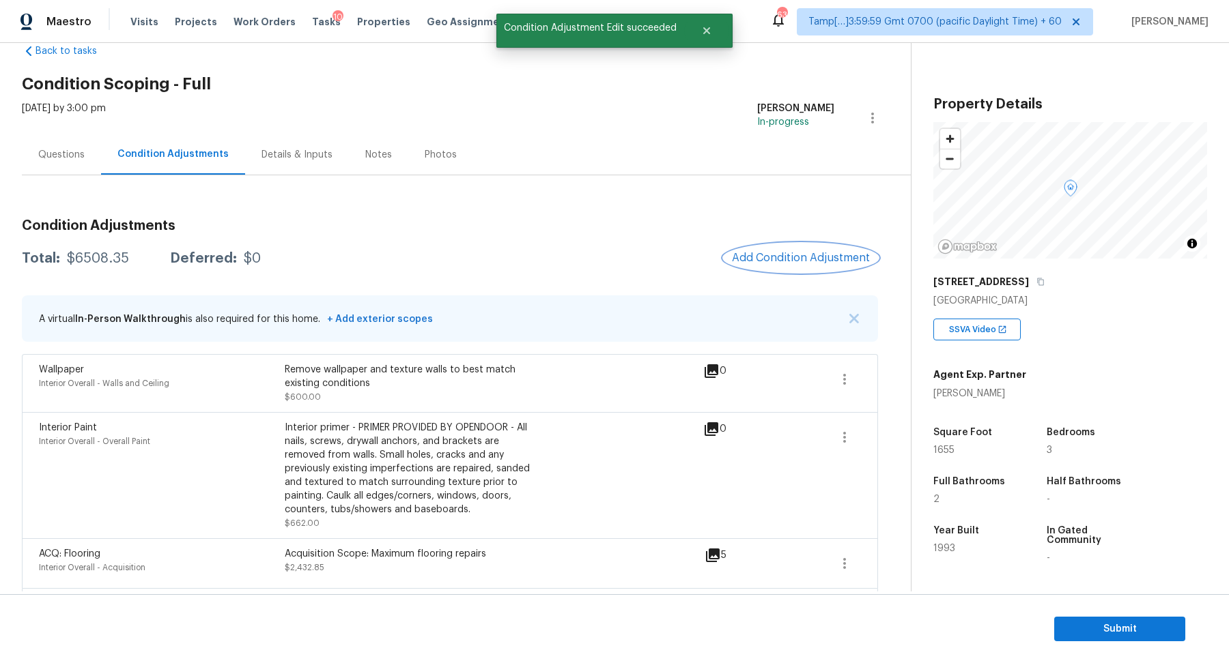
click at [801, 265] on button "Add Condition Adjustment" at bounding box center [800, 258] width 154 height 29
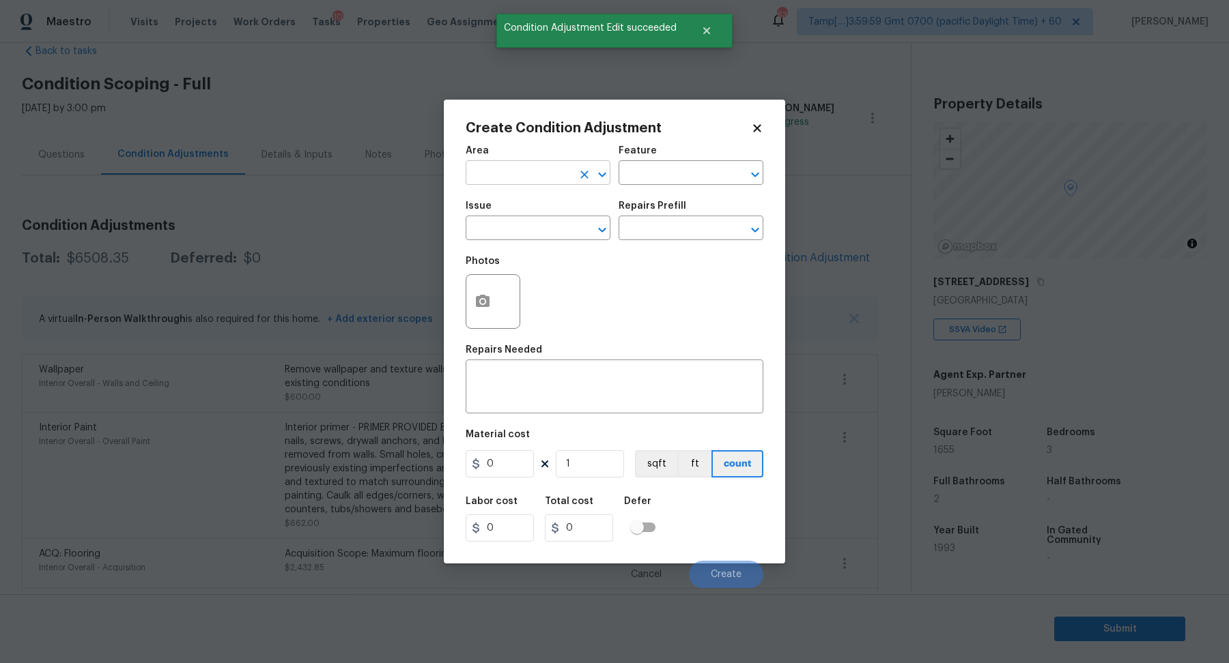
click at [534, 166] on input "text" at bounding box center [518, 174] width 106 height 21
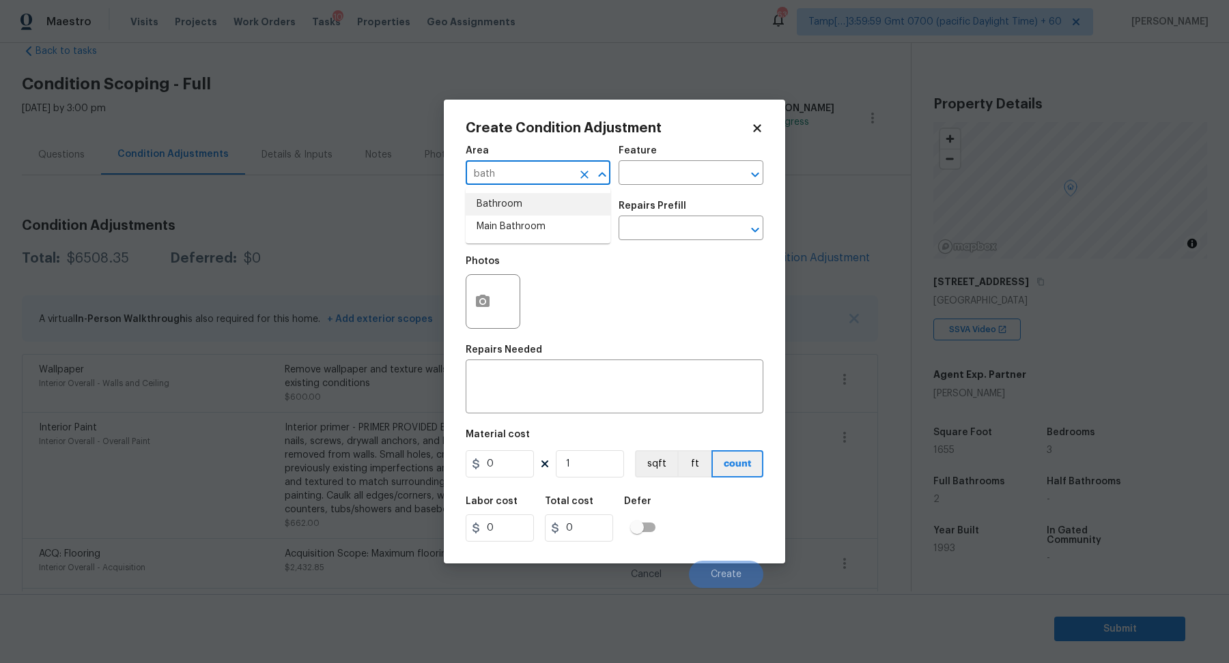
click at [557, 196] on li "Bathroom" at bounding box center [537, 204] width 145 height 23
type input "Bathroom"
click at [531, 220] on input "text" at bounding box center [518, 229] width 106 height 21
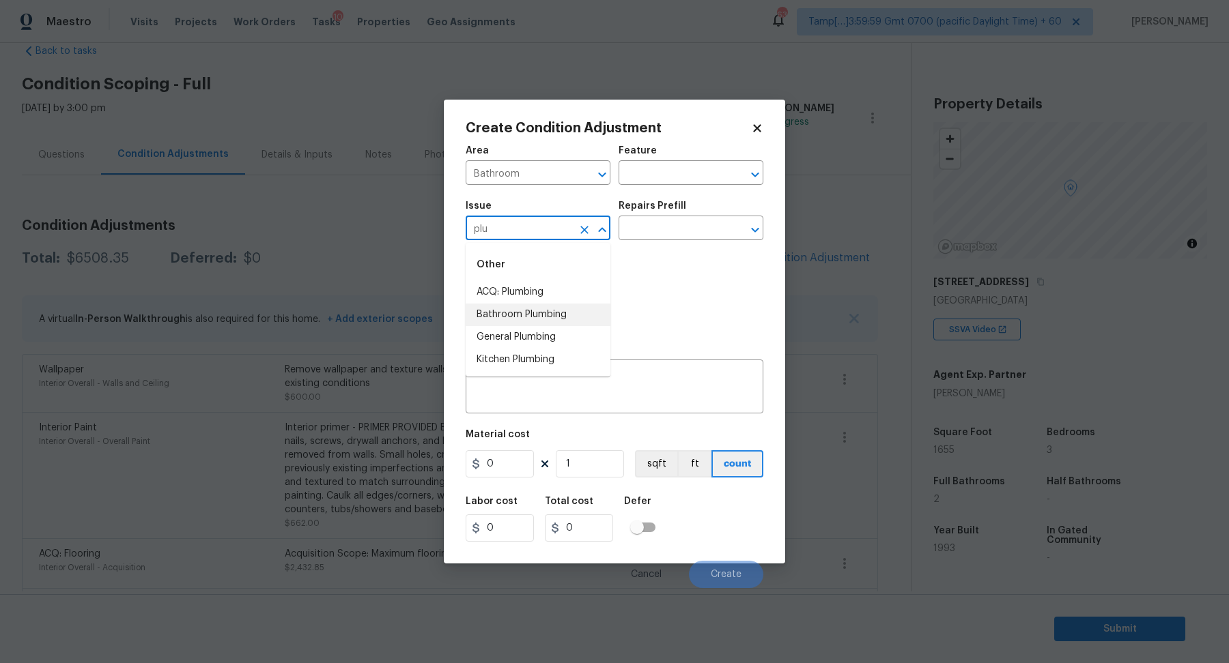
click at [551, 313] on li "Bathroom Plumbing" at bounding box center [537, 315] width 145 height 23
type input "Bathroom Plumbing"
click at [685, 236] on input "text" at bounding box center [671, 229] width 106 height 21
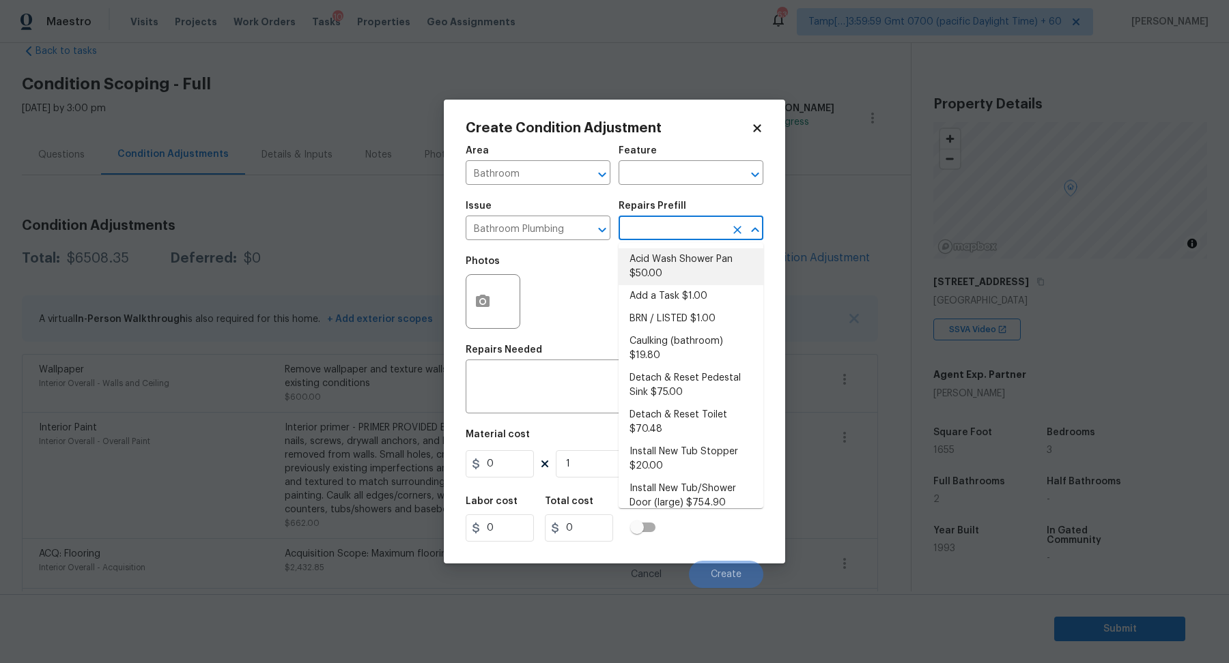
click at [672, 272] on li "Acid Wash Shower Pan $50.00" at bounding box center [690, 266] width 145 height 37
type input "Plumbing"
type textarea "Prep and acid wash/deep clean the shower pan."
type input "50"
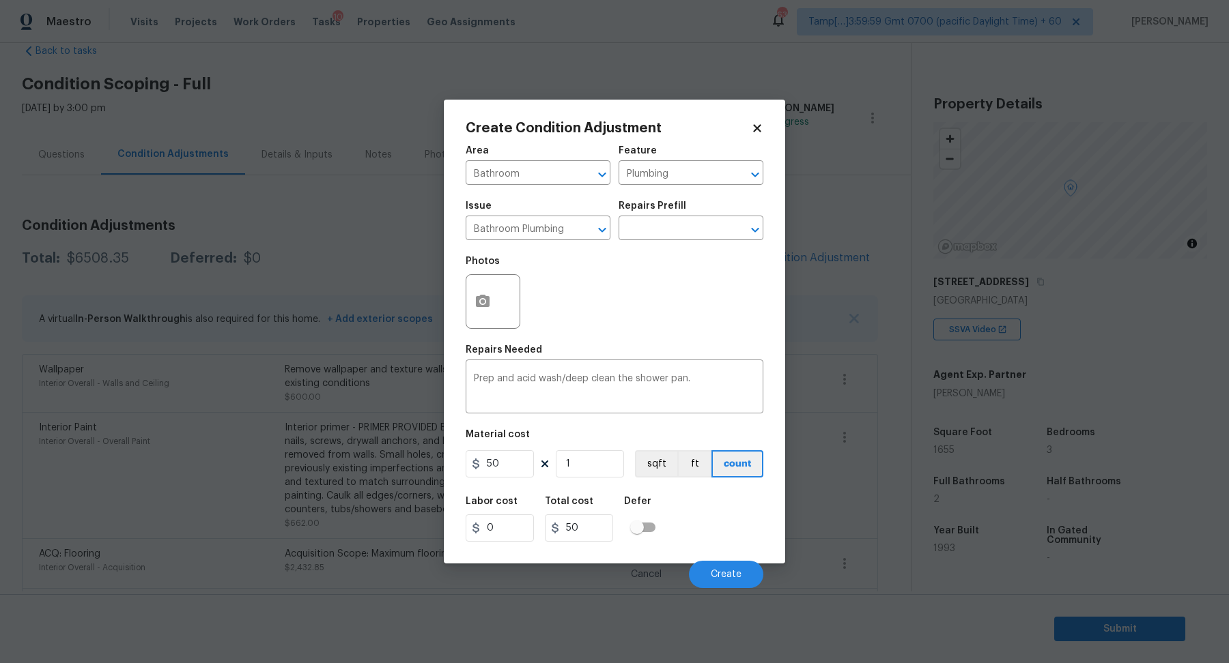
click at [461, 298] on div "Create Condition Adjustment Area Bathroom ​ Feature Plumbing ​ Issue Bathroom P…" at bounding box center [614, 332] width 341 height 464
click at [480, 298] on icon "button" at bounding box center [483, 301] width 14 height 12
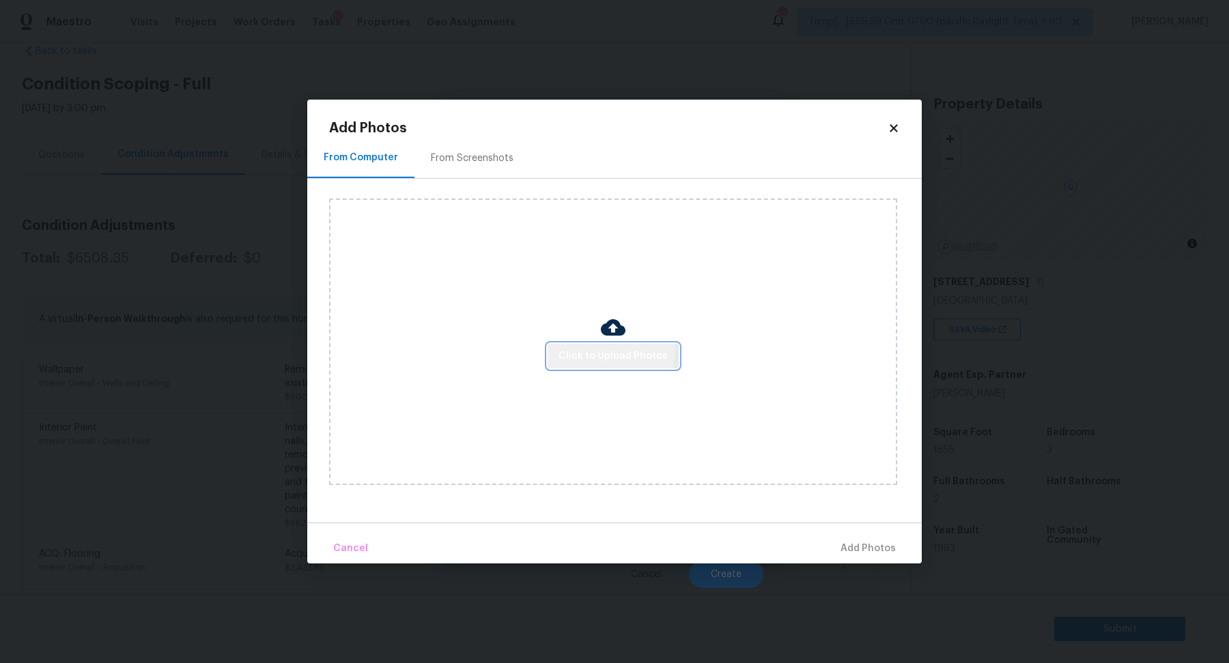
click at [551, 345] on button "Click to Upload Photos" at bounding box center [612, 356] width 131 height 25
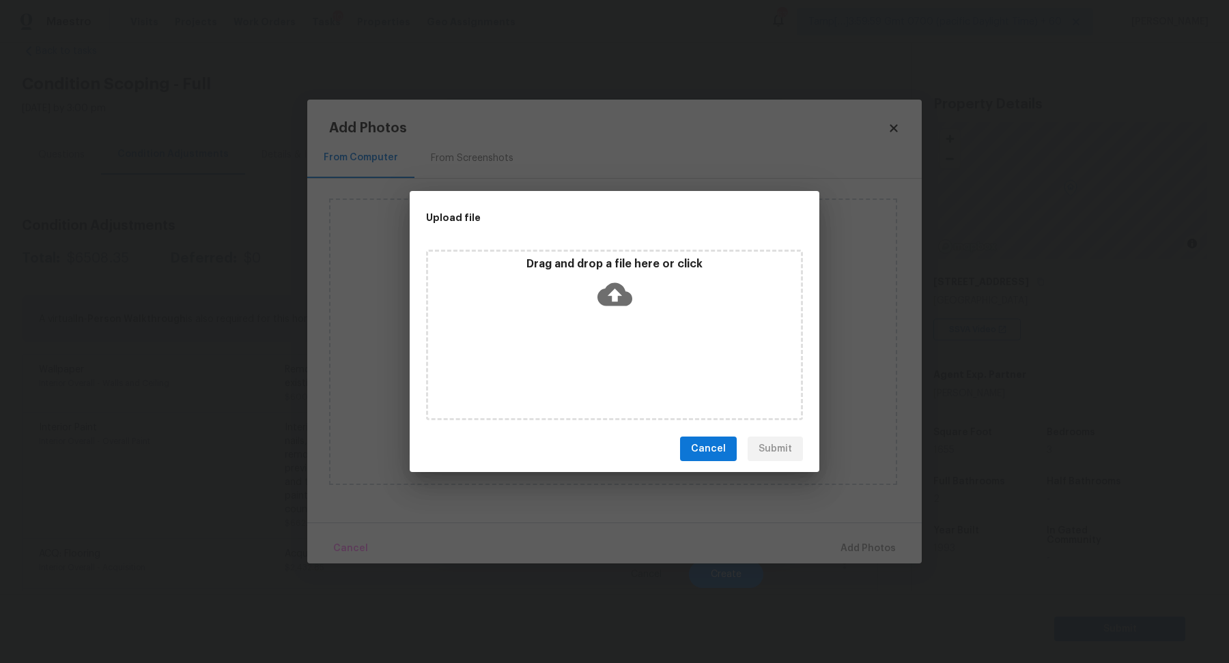
click at [610, 321] on div "Drag and drop a file here or click" at bounding box center [614, 335] width 377 height 171
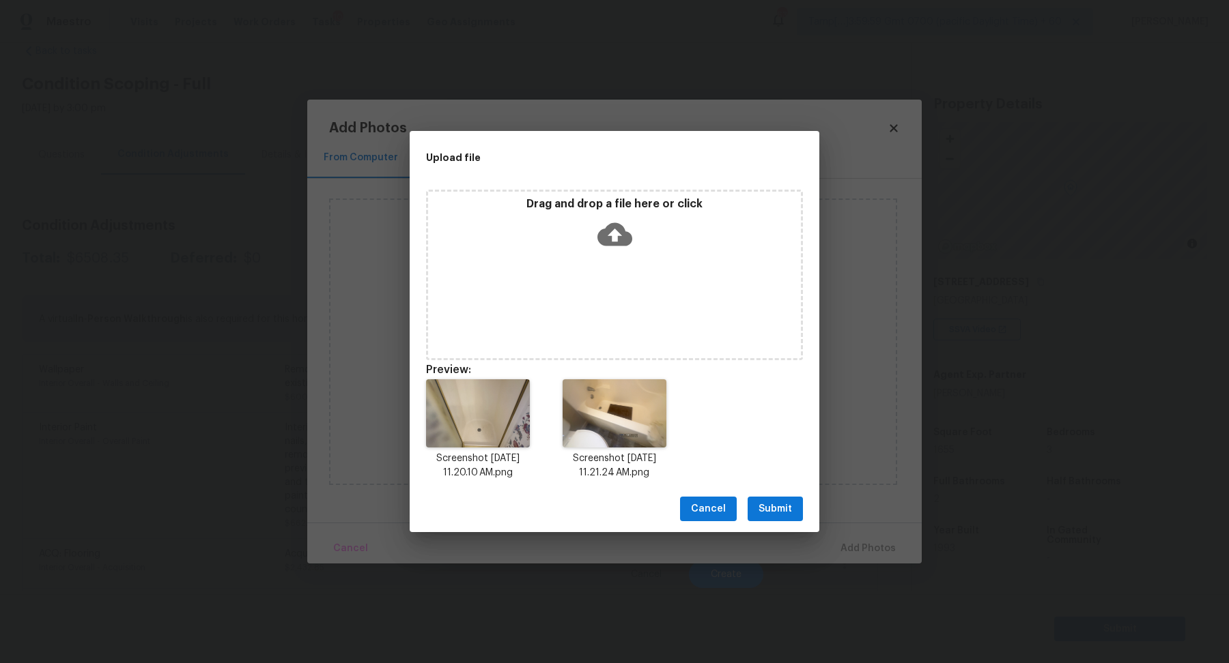
click at [797, 508] on button "Submit" at bounding box center [774, 509] width 55 height 25
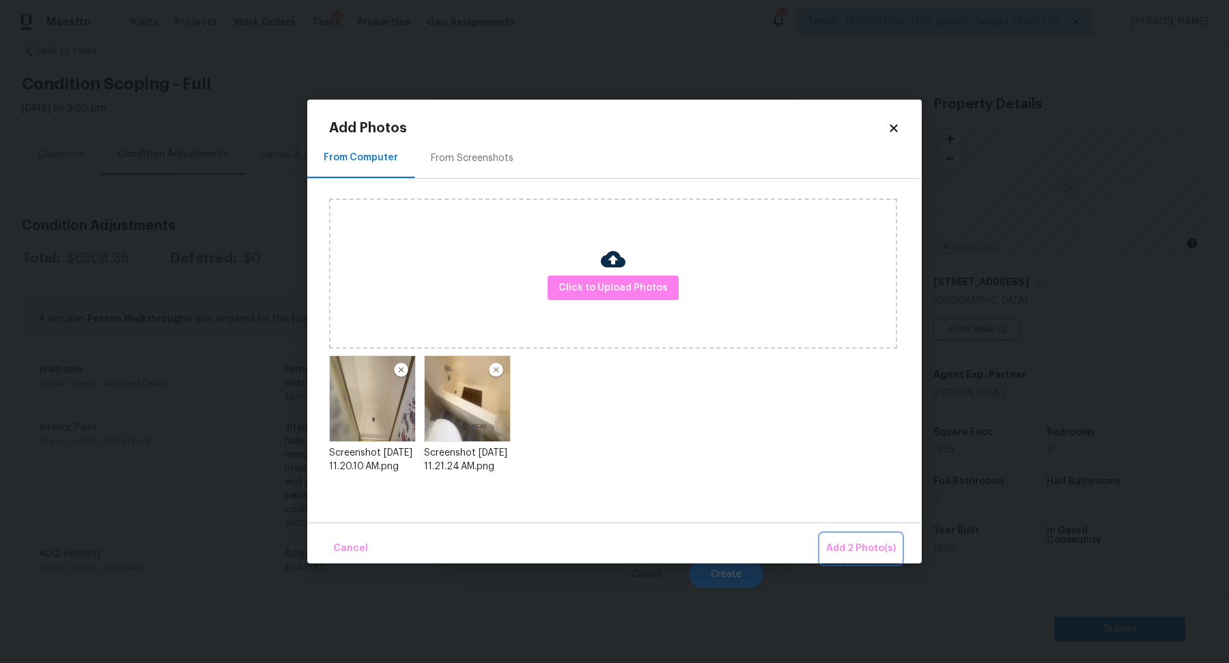
click at [854, 547] on span "Add 2 Photo(s)" at bounding box center [861, 549] width 70 height 17
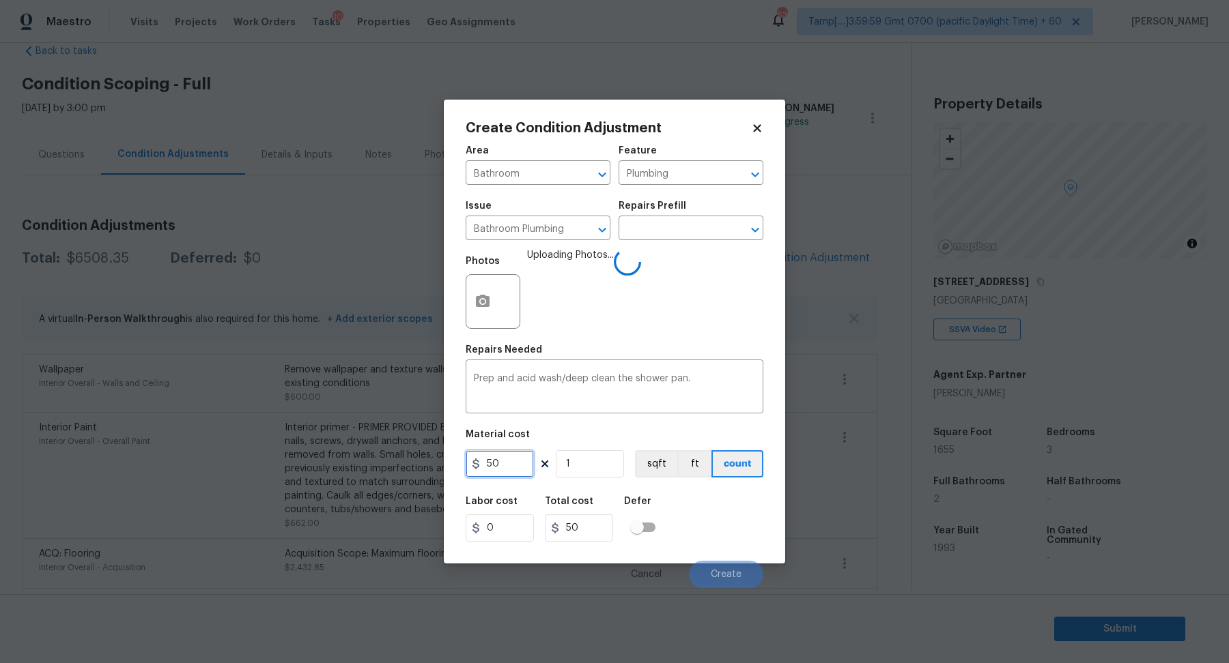
click at [485, 468] on input "50" at bounding box center [499, 463] width 68 height 27
type input "75"
type input "2"
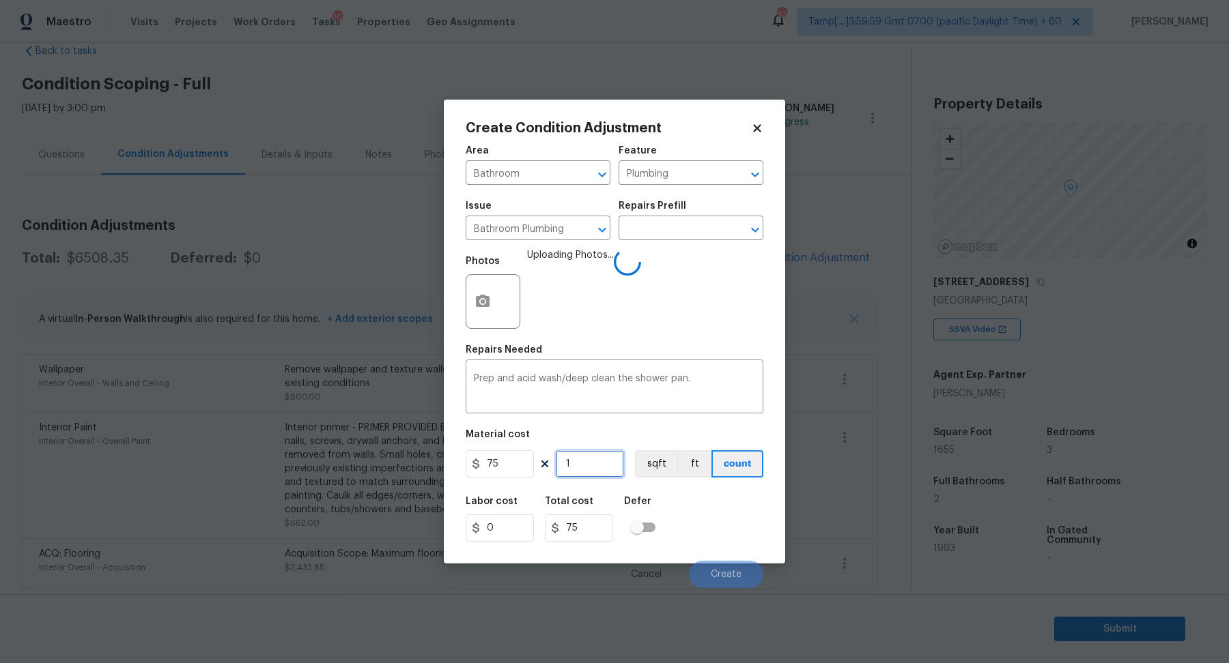
type input "150"
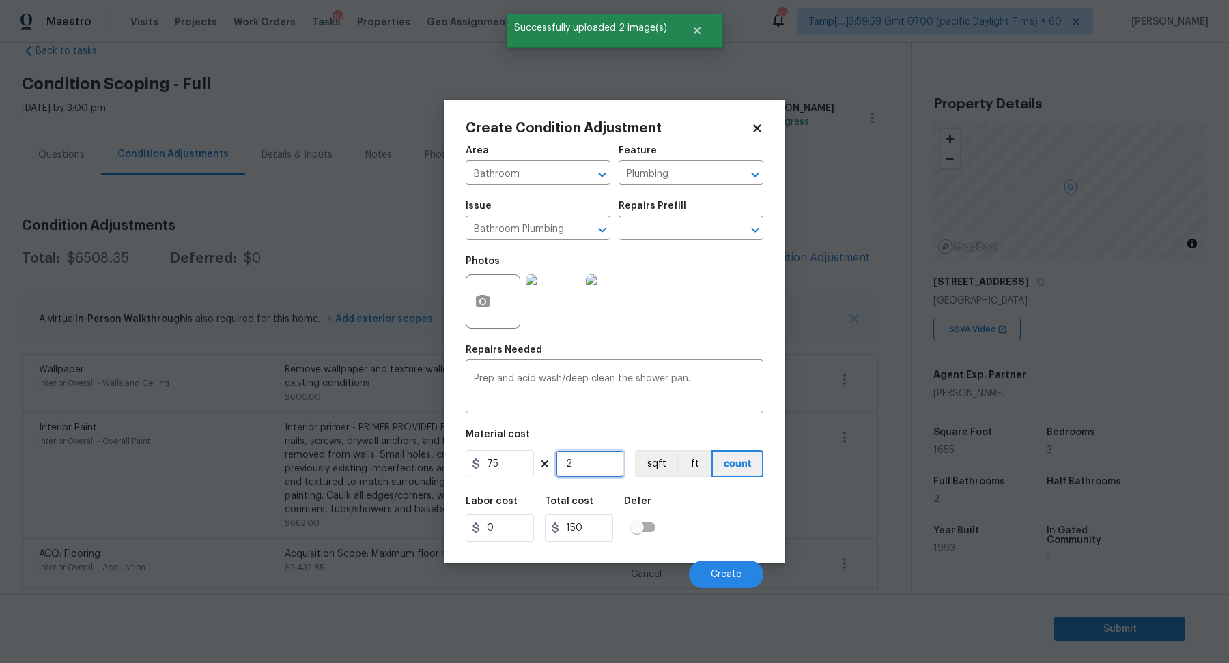
type input "2"
click at [730, 538] on div "Labor cost 0 Total cost 150 Defer" at bounding box center [614, 519] width 298 height 61
click at [736, 565] on button "Create" at bounding box center [726, 574] width 74 height 27
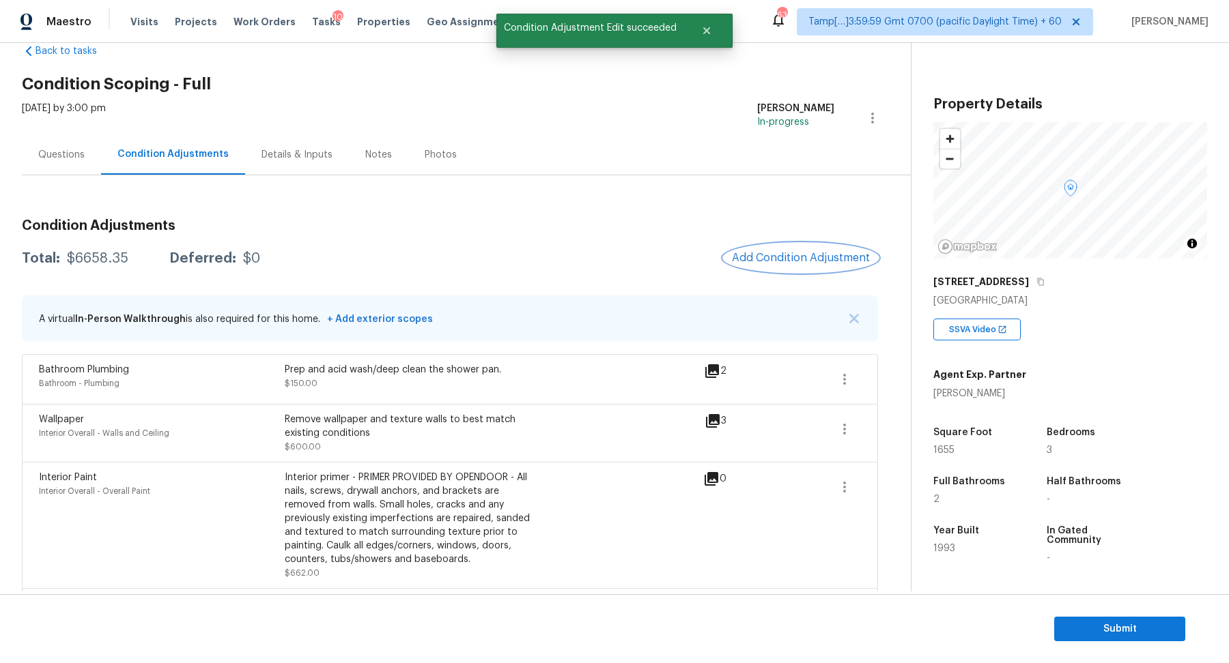
click at [807, 262] on span "Add Condition Adjustment" at bounding box center [801, 258] width 138 height 12
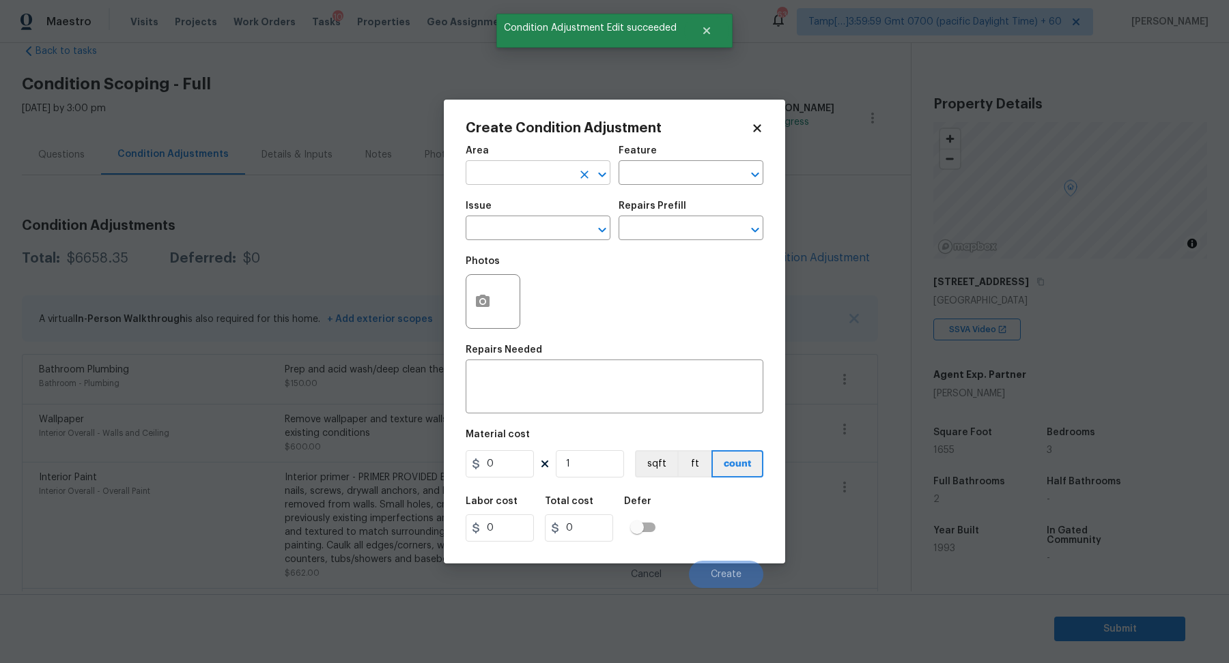
click at [485, 182] on input "text" at bounding box center [518, 174] width 106 height 21
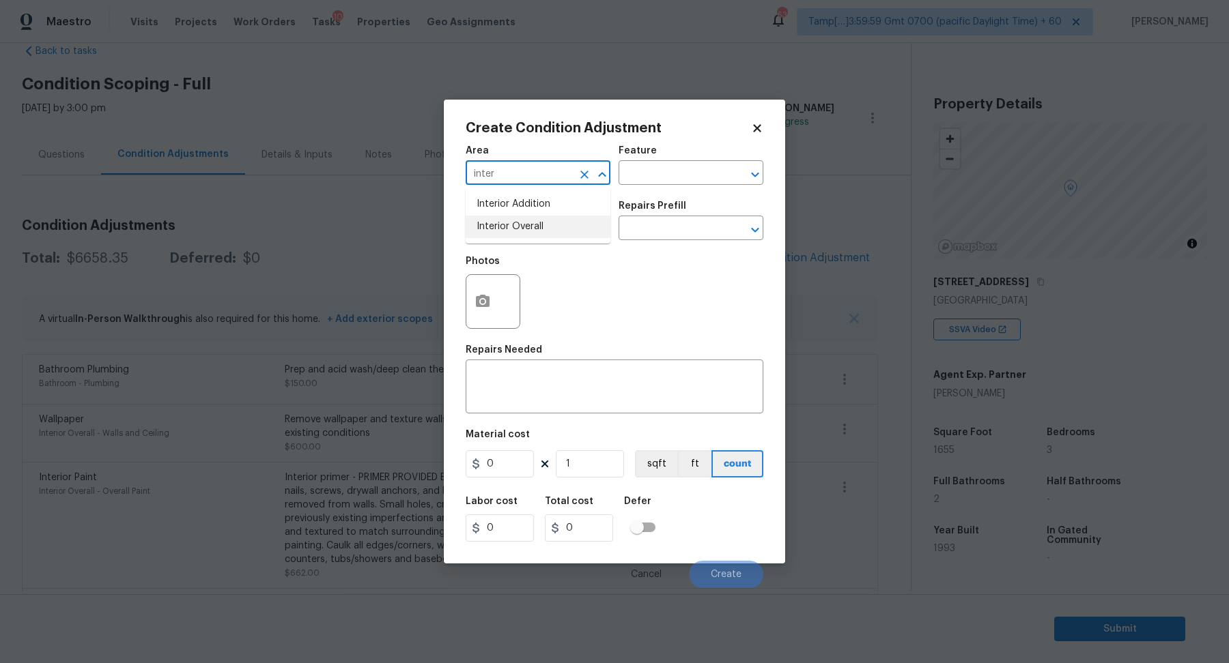
click at [534, 237] on li "Interior Overall" at bounding box center [537, 227] width 145 height 23
click at [518, 236] on input "text" at bounding box center [518, 229] width 106 height 21
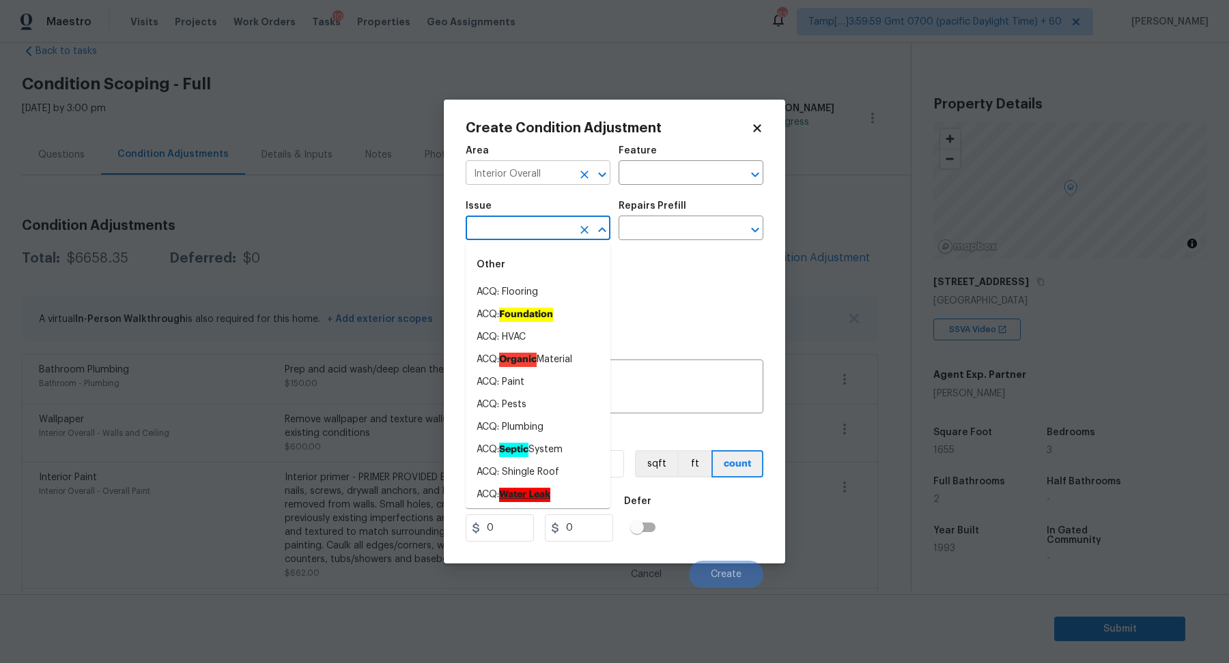
click at [562, 176] on input "Interior Overall" at bounding box center [518, 174] width 106 height 21
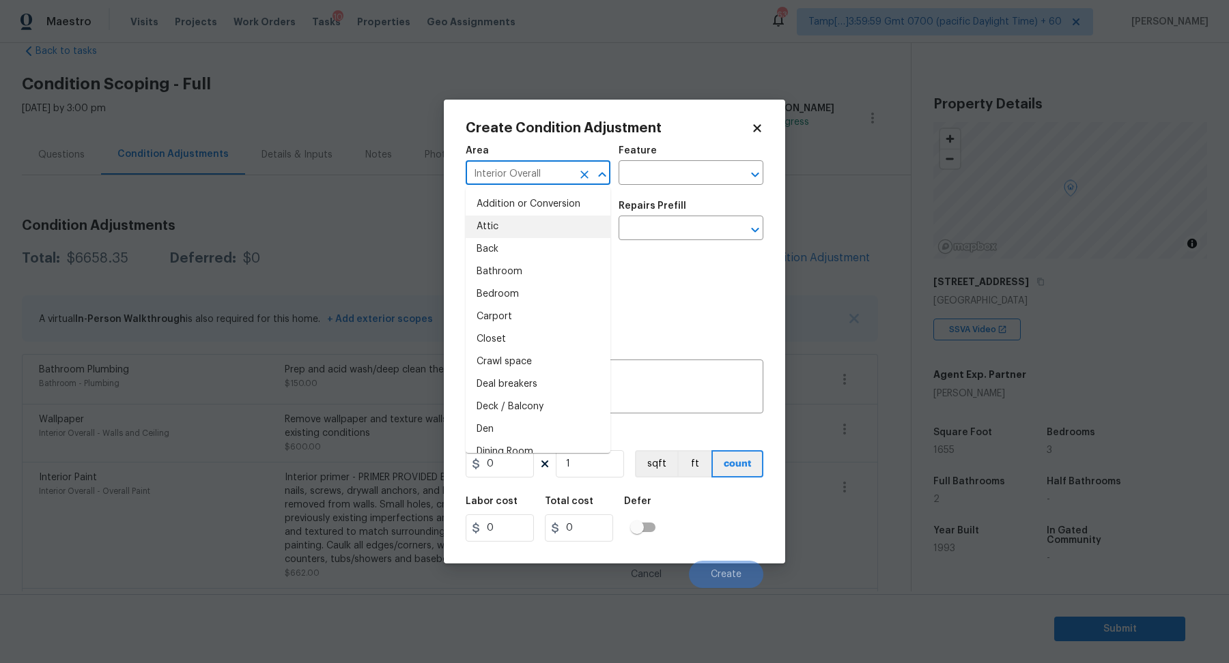
click at [562, 176] on input "Interior Overall" at bounding box center [518, 174] width 106 height 21
click at [539, 233] on li "Exterior Overall" at bounding box center [537, 227] width 145 height 23
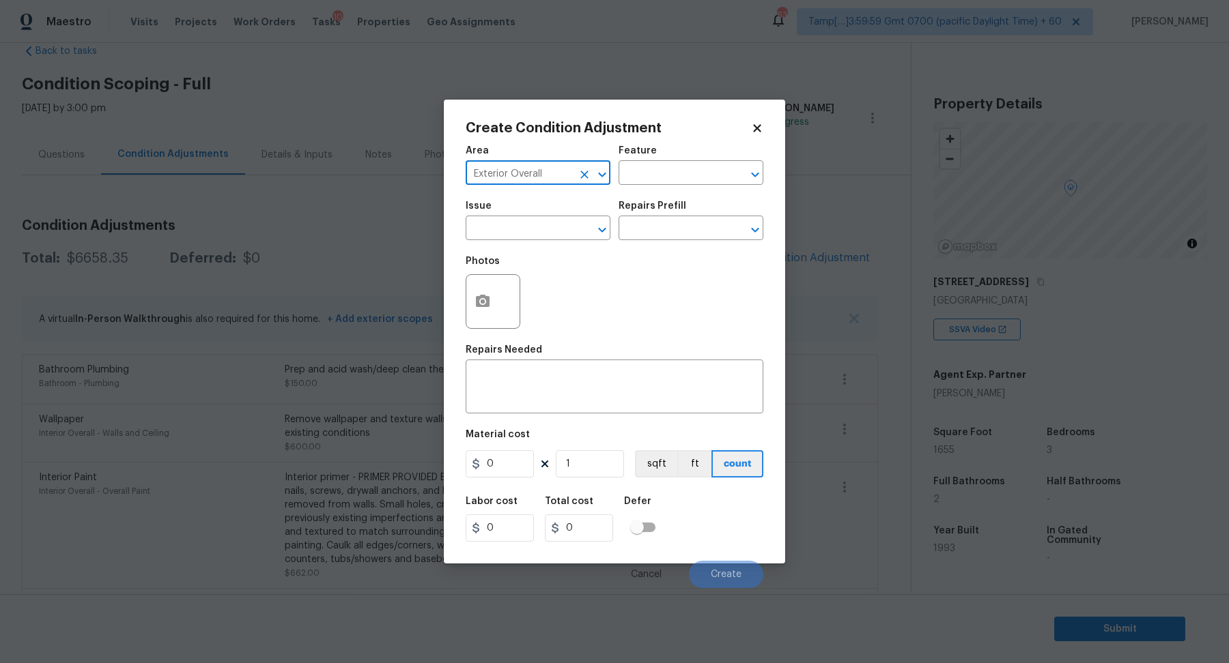
type input "Exterior Overall"
click at [539, 233] on input "text" at bounding box center [518, 229] width 106 height 21
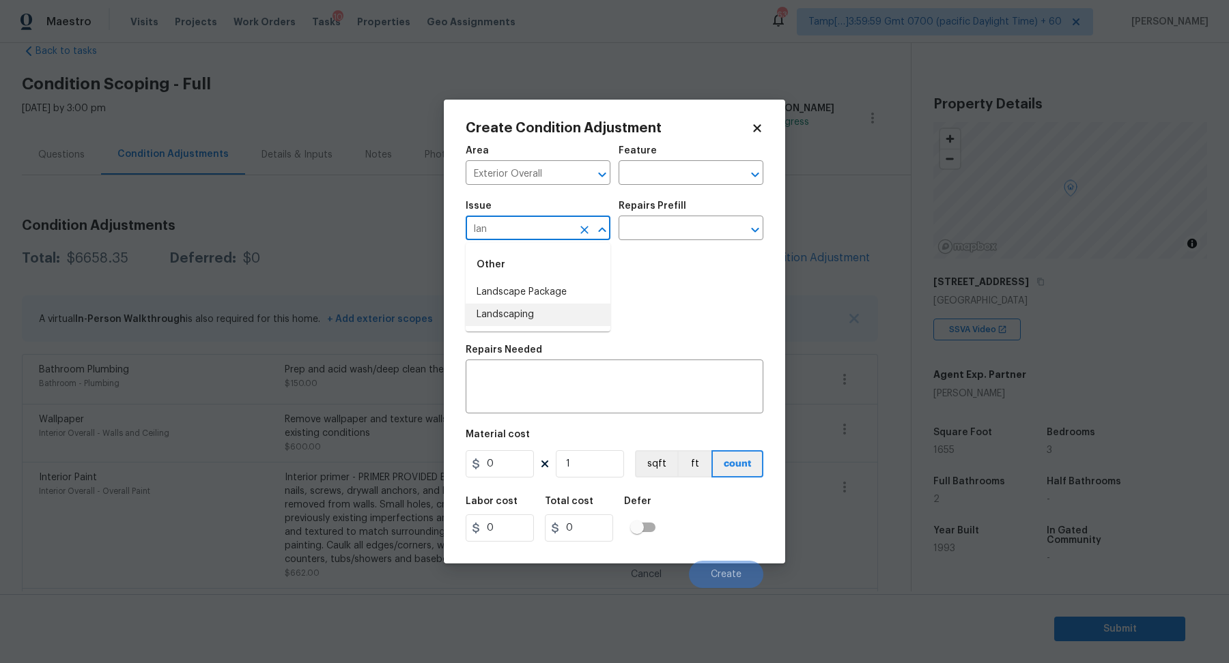
click at [569, 290] on li "Landscape Package" at bounding box center [537, 292] width 145 height 23
type input "Landscape Package"
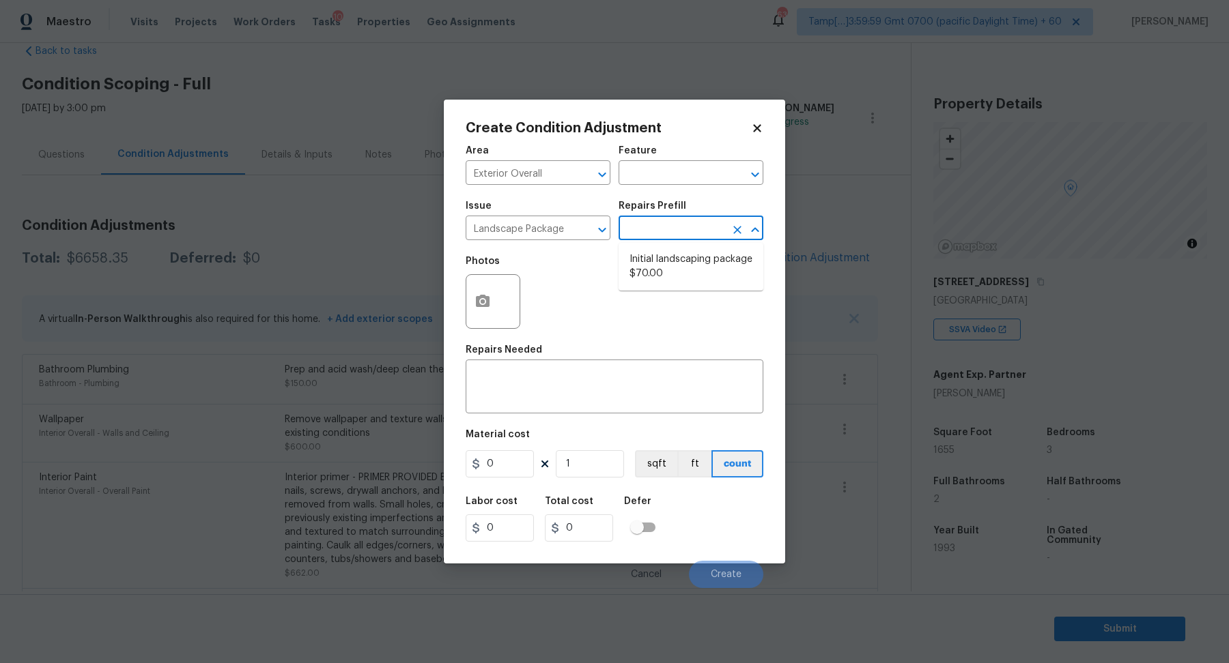
click at [674, 239] on input "text" at bounding box center [671, 229] width 106 height 21
click at [674, 278] on li "Initial landscaping package $70.00" at bounding box center [690, 266] width 145 height 37
type input "Home Readiness Packages"
type textarea "Mowing of grass up to 6" in height. Mow, edge along driveways & sidewalks, trim…"
type input "70"
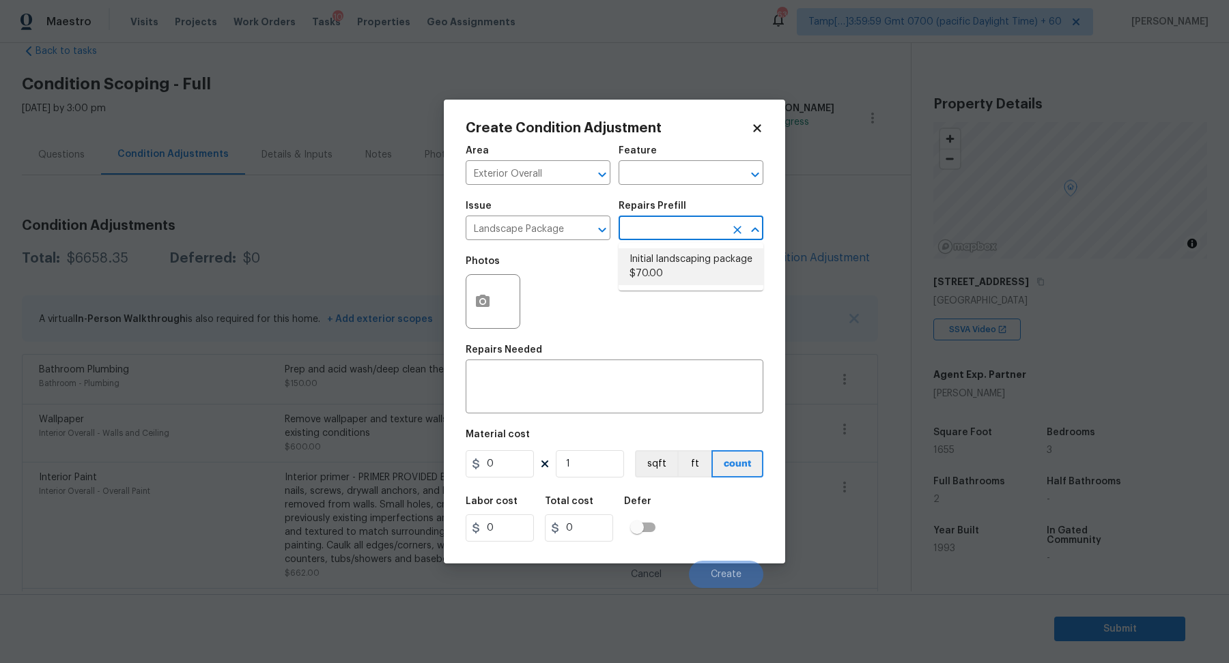
type input "70"
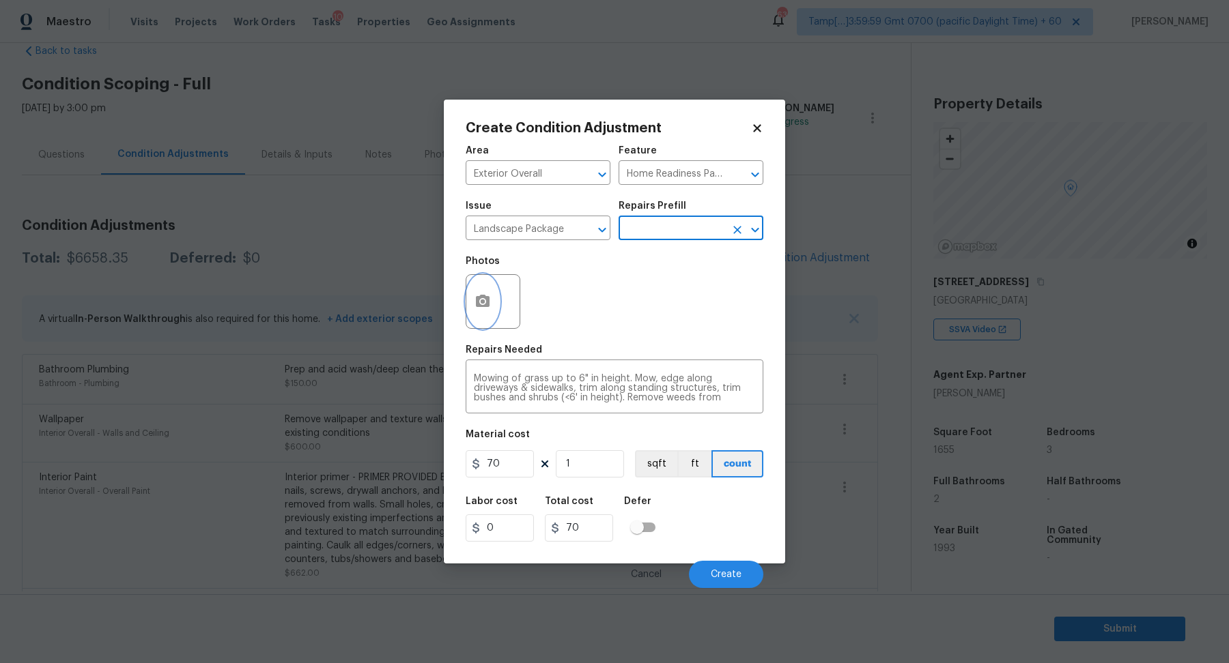
click at [489, 309] on icon "button" at bounding box center [482, 301] width 16 height 16
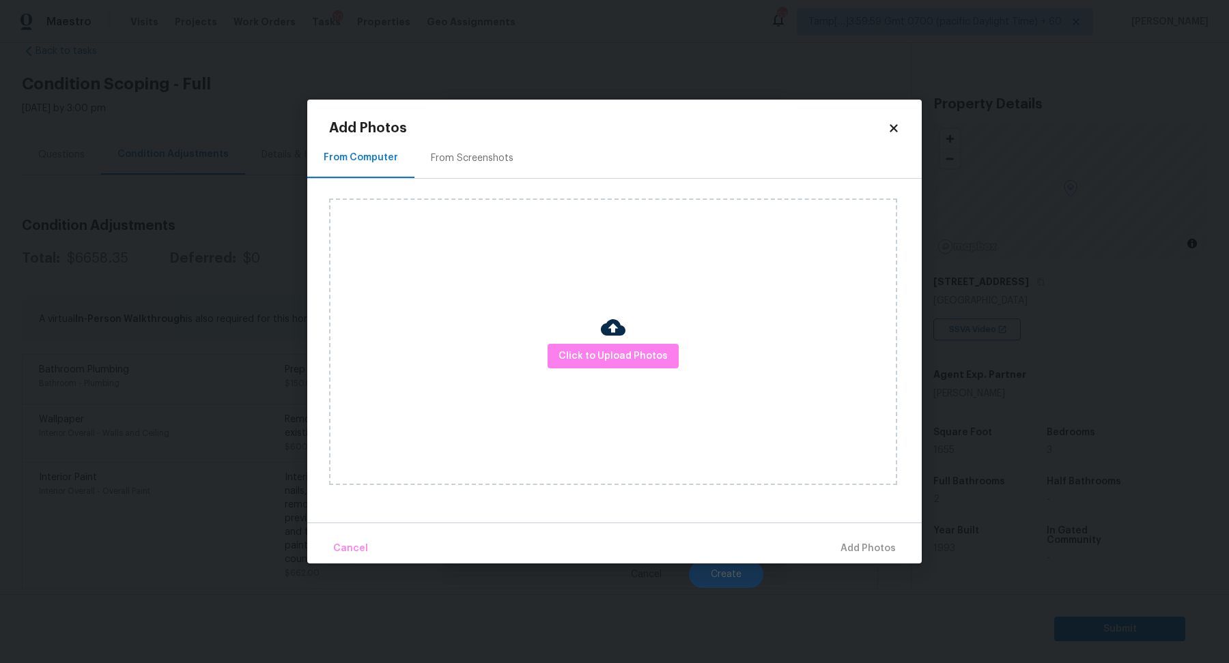
click at [566, 341] on div "Click to Upload Photos" at bounding box center [613, 342] width 568 height 287
click at [569, 359] on span "Click to Upload Photos" at bounding box center [612, 356] width 109 height 17
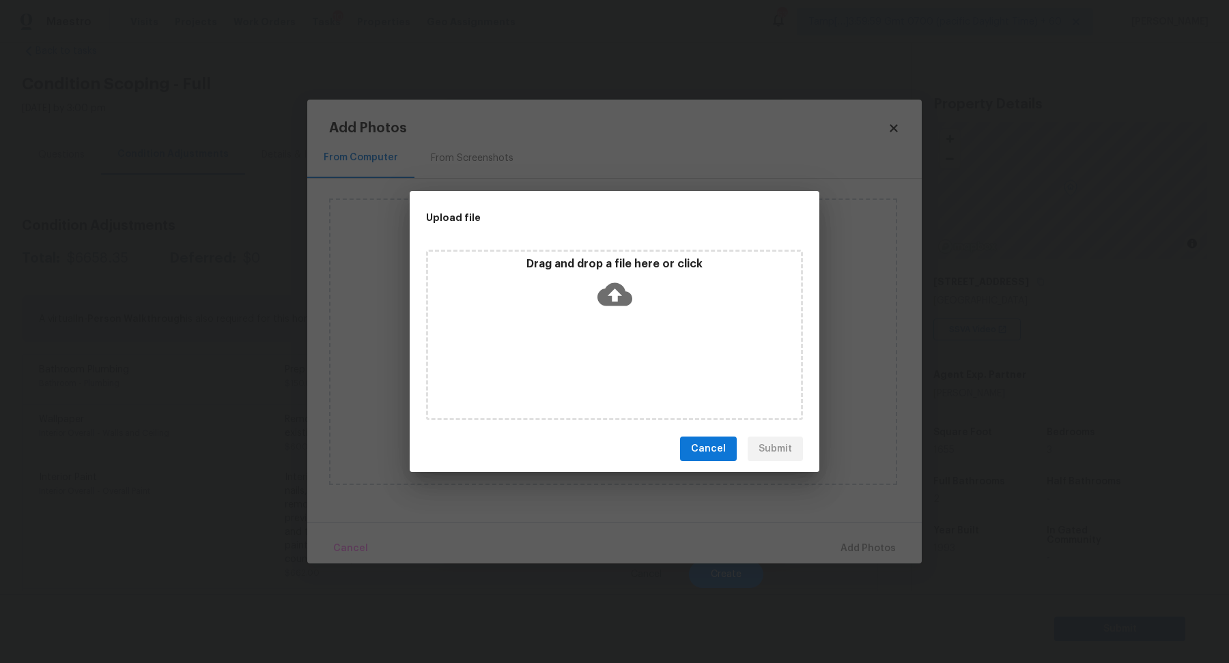
click at [611, 325] on div "Drag and drop a file here or click" at bounding box center [614, 335] width 377 height 171
